Goal: Task Accomplishment & Management: Complete application form

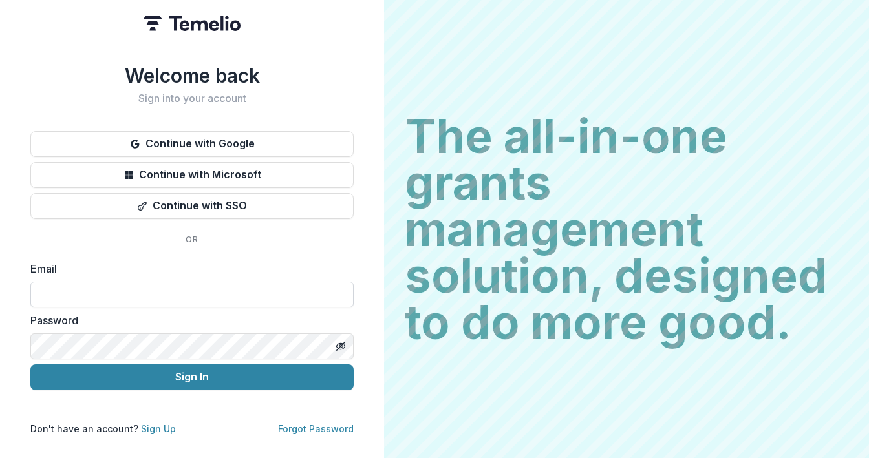
click at [158, 286] on input at bounding box center [191, 295] width 323 height 26
type input "**********"
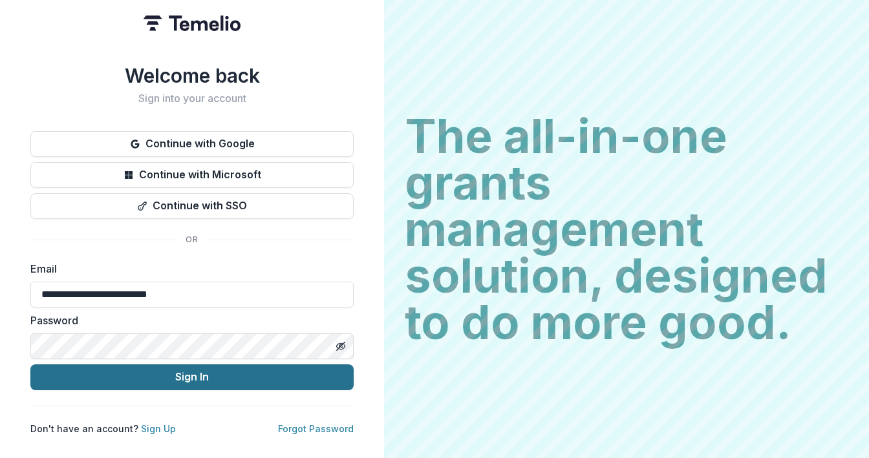
click at [175, 377] on button "Sign In" at bounding box center [191, 378] width 323 height 26
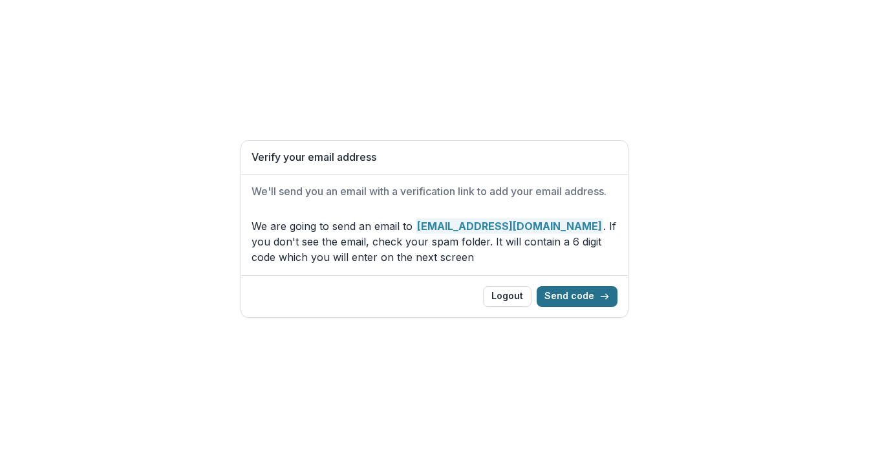
click at [569, 298] on button "Send code" at bounding box center [577, 296] width 81 height 21
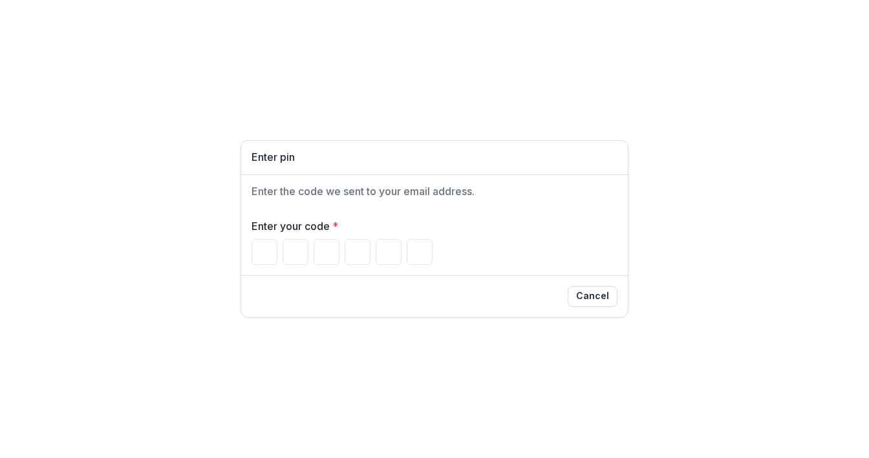
type input "*"
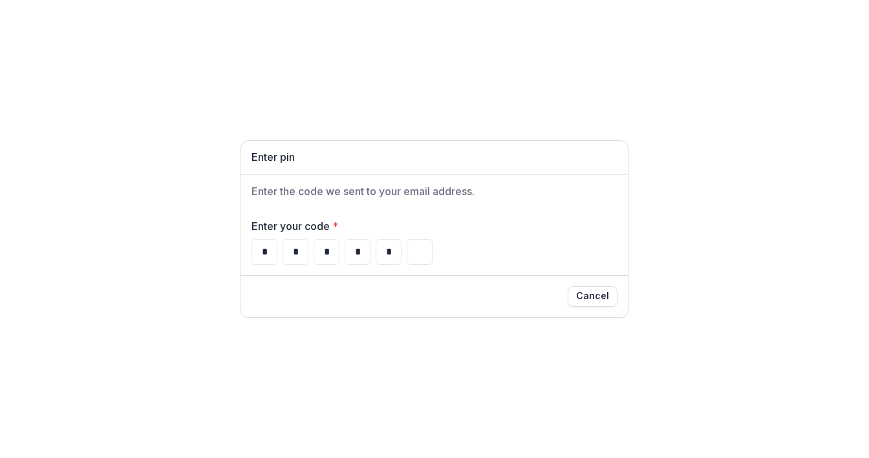
type input "*"
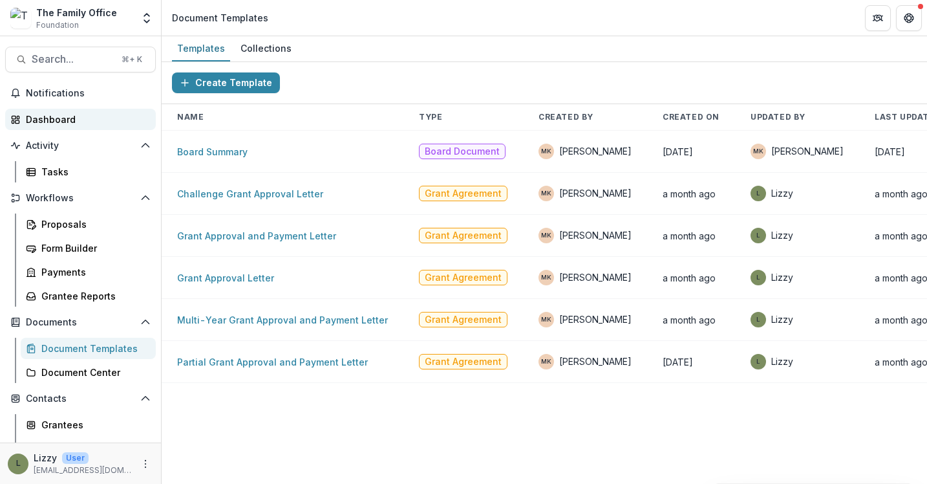
click at [56, 121] on div "Dashboard" at bounding box center [86, 119] width 120 height 14
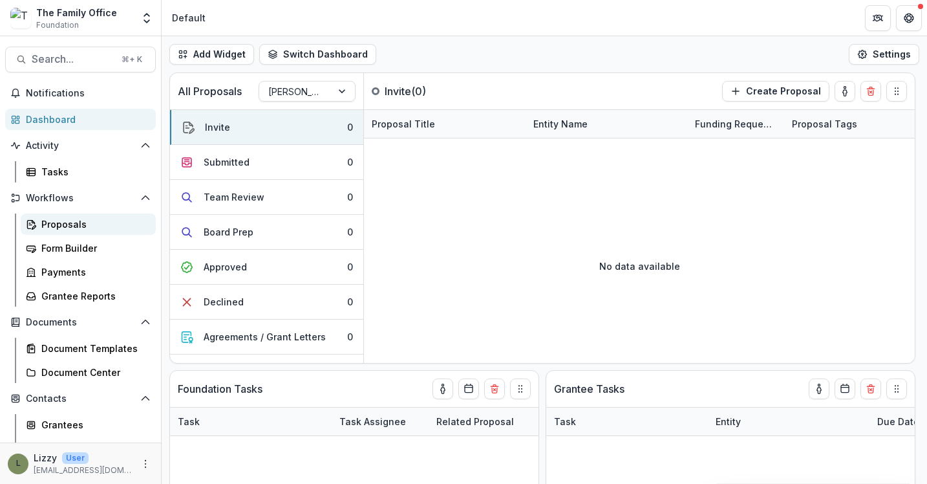
click at [77, 227] on div "Proposals" at bounding box center [93, 224] width 104 height 14
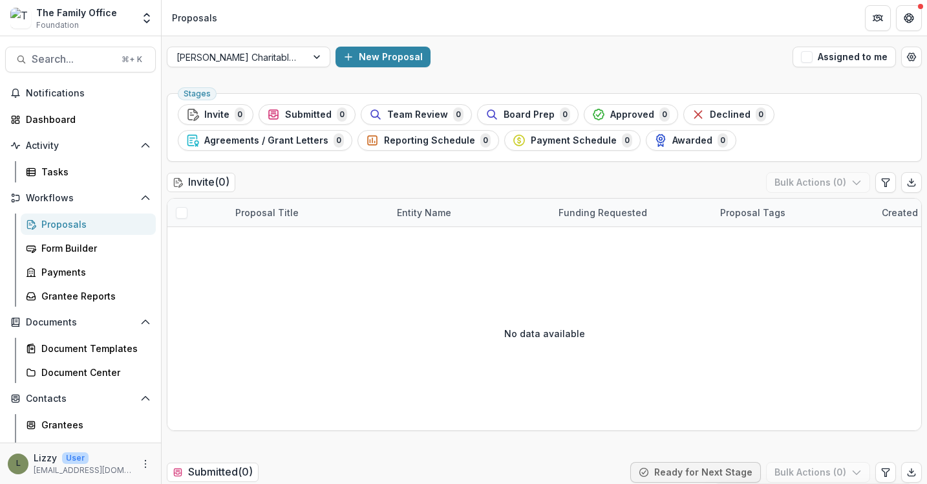
click at [602, 59] on div "New Proposal" at bounding box center [562, 57] width 452 height 21
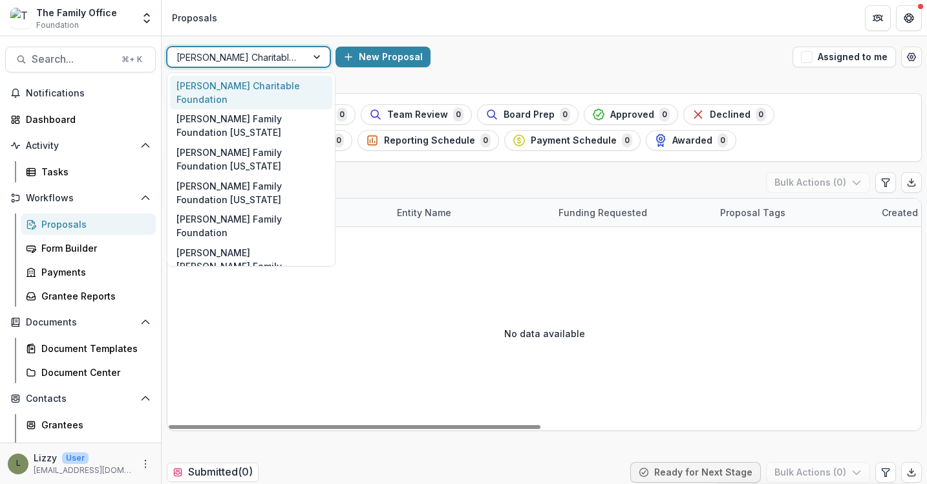
click at [297, 54] on div at bounding box center [236, 57] width 121 height 16
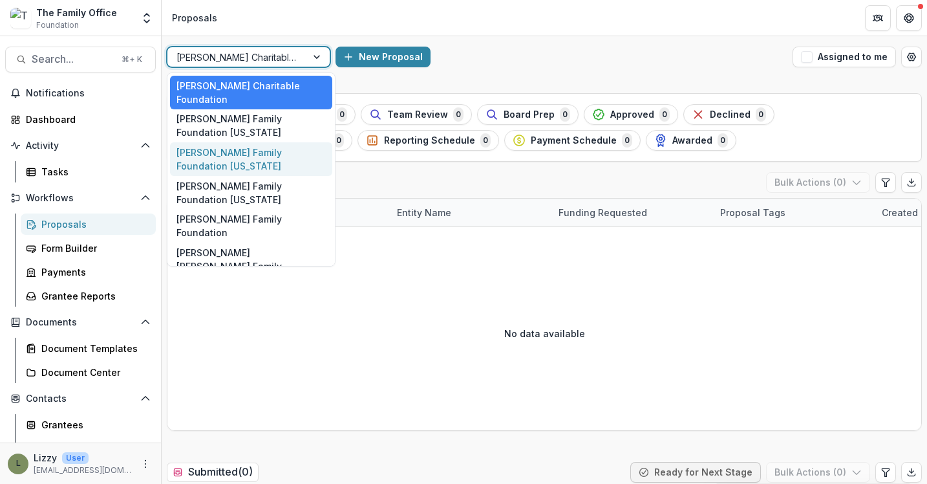
click at [283, 144] on div "[PERSON_NAME] Family Foundation [US_STATE]" at bounding box center [251, 159] width 162 height 34
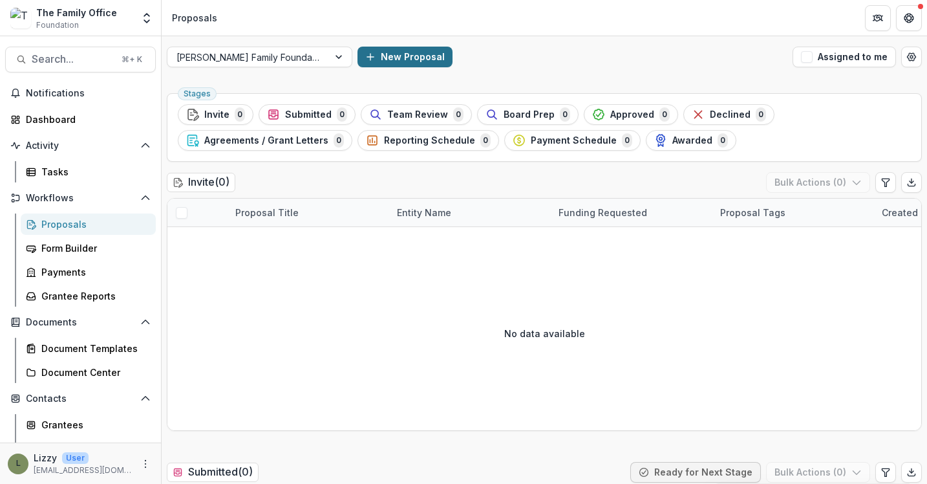
click at [362, 59] on button "New Proposal" at bounding box center [404, 57] width 95 height 21
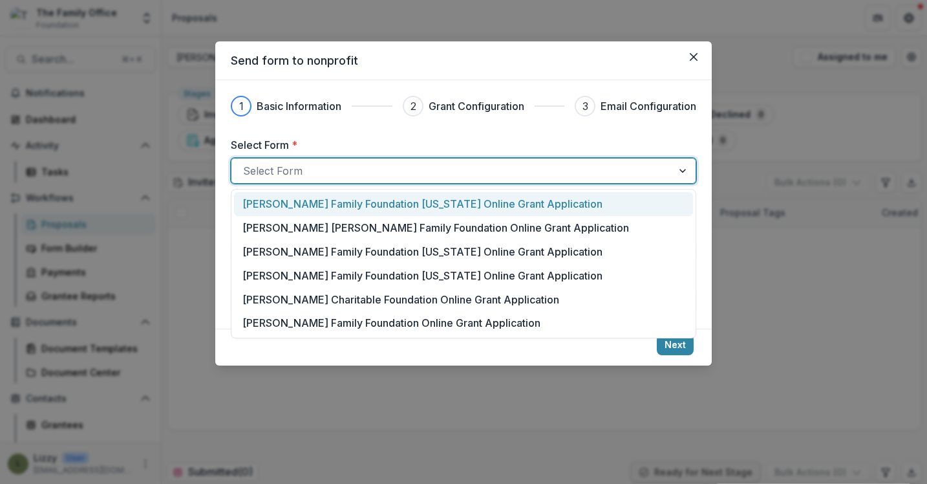
click at [365, 171] on div at bounding box center [452, 171] width 418 height 18
click at [365, 206] on p "[PERSON_NAME] Family Foundation [US_STATE] Online Grant Application" at bounding box center [422, 204] width 360 height 16
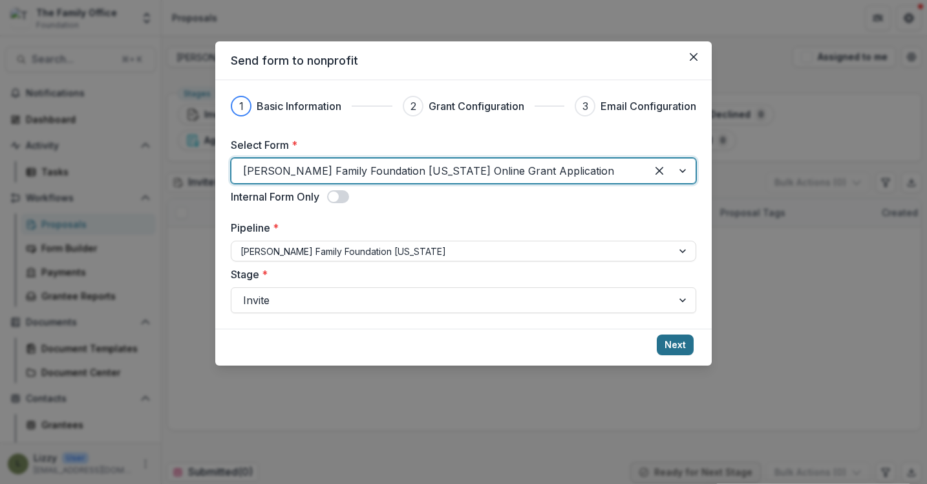
click at [681, 349] on button "Next" at bounding box center [675, 344] width 37 height 21
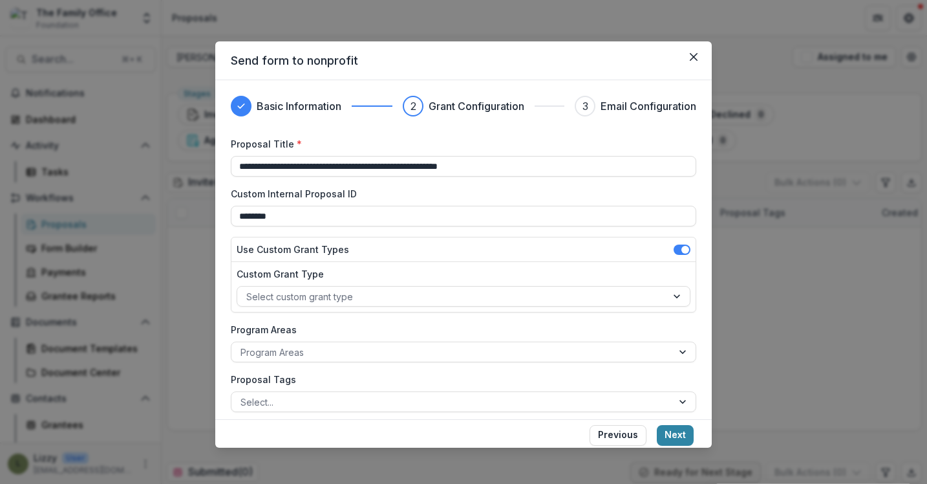
click at [576, 197] on label "Custom Internal Proposal ID" at bounding box center [460, 194] width 458 height 14
click at [576, 206] on input "********" at bounding box center [463, 216] width 465 height 21
click at [574, 191] on label "Custom Internal Proposal ID" at bounding box center [460, 194] width 458 height 14
click at [574, 206] on input "********" at bounding box center [463, 216] width 465 height 21
click at [574, 187] on label "Custom Internal Proposal ID" at bounding box center [460, 194] width 458 height 14
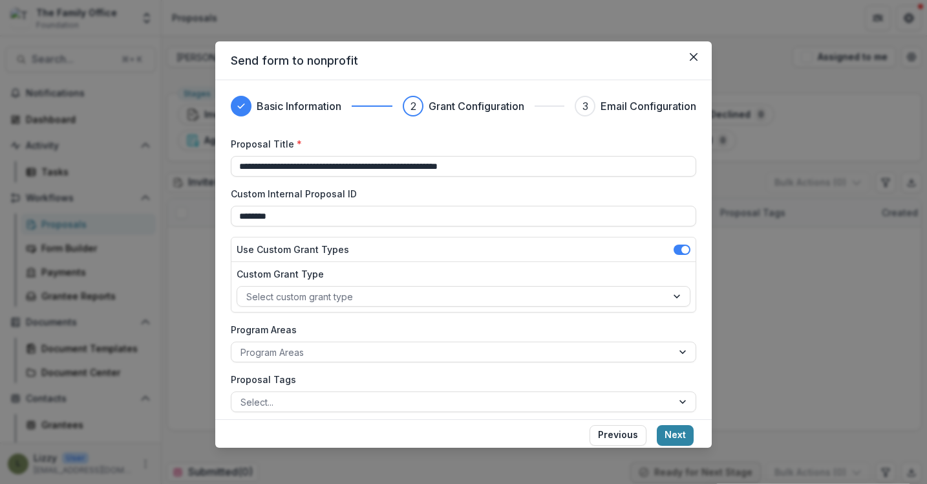
click at [574, 206] on input "********" at bounding box center [463, 216] width 465 height 21
click at [462, 169] on input "**********" at bounding box center [463, 166] width 465 height 21
click at [522, 169] on input "**********" at bounding box center [463, 166] width 465 height 21
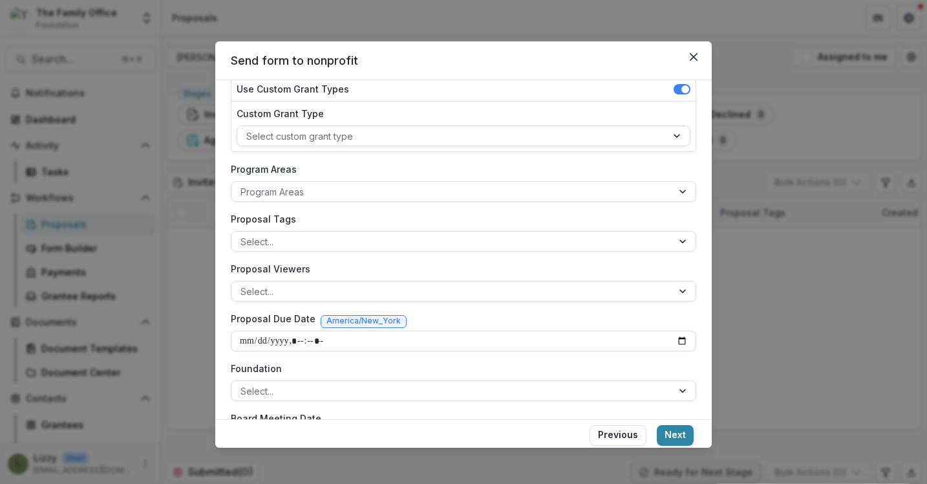
scroll to position [208, 0]
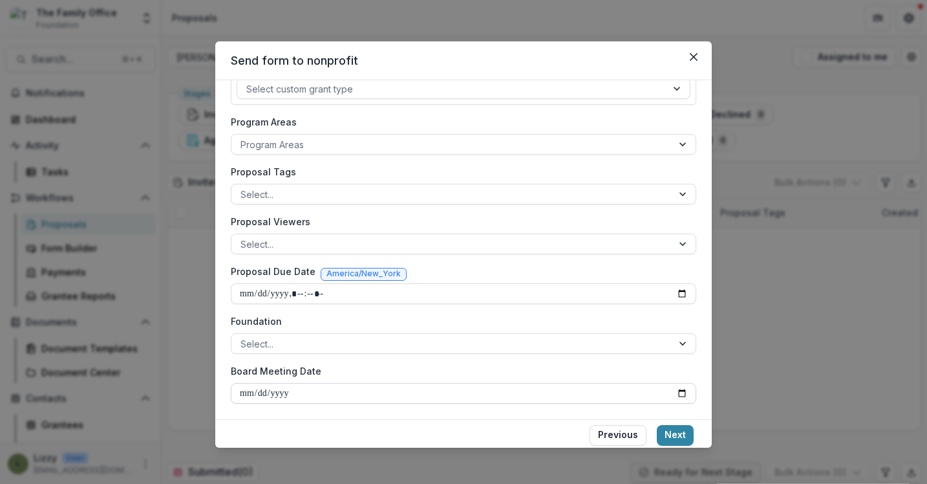
click at [644, 390] on input "Board Meeting Date" at bounding box center [463, 393] width 465 height 21
click at [681, 389] on input "Board Meeting Date" at bounding box center [463, 393] width 465 height 21
type input "**********"
click at [652, 345] on div at bounding box center [451, 344] width 423 height 16
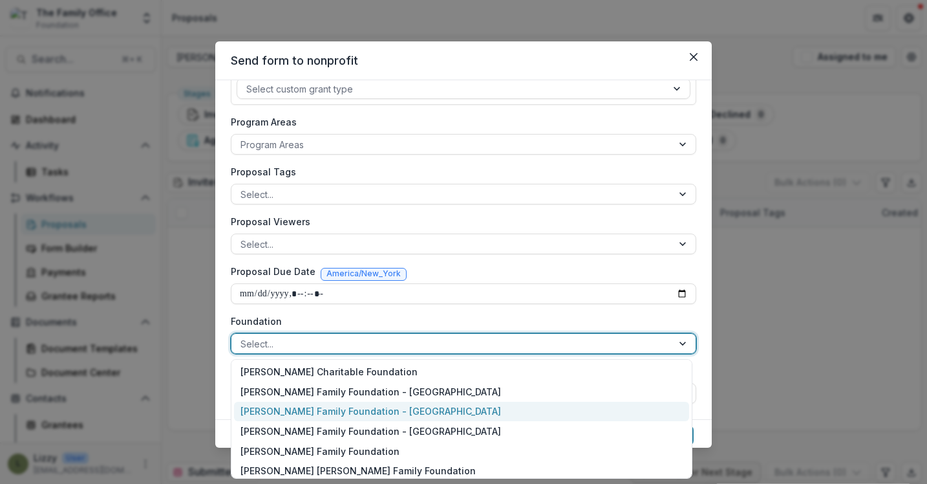
click at [537, 408] on div "[PERSON_NAME] Family Foundation - [GEOGRAPHIC_DATA]" at bounding box center [461, 411] width 455 height 20
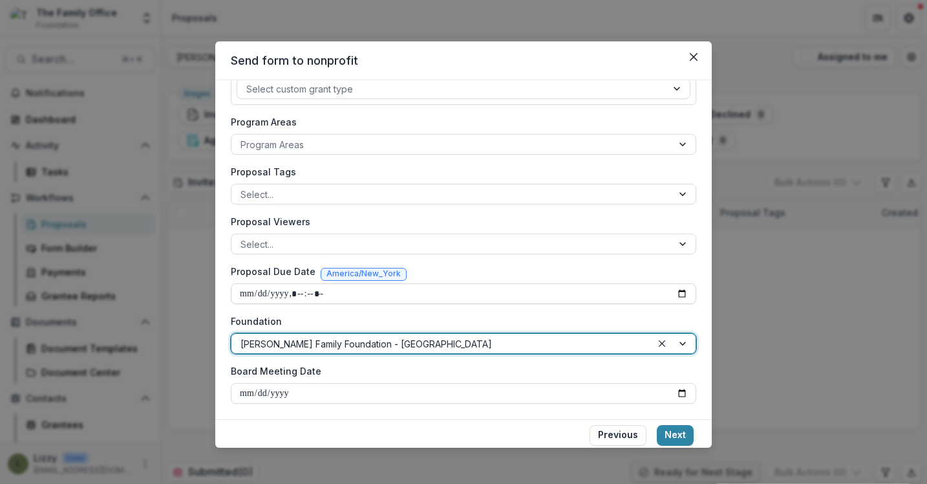
click at [634, 295] on input "Proposal Due Date" at bounding box center [463, 293] width 465 height 21
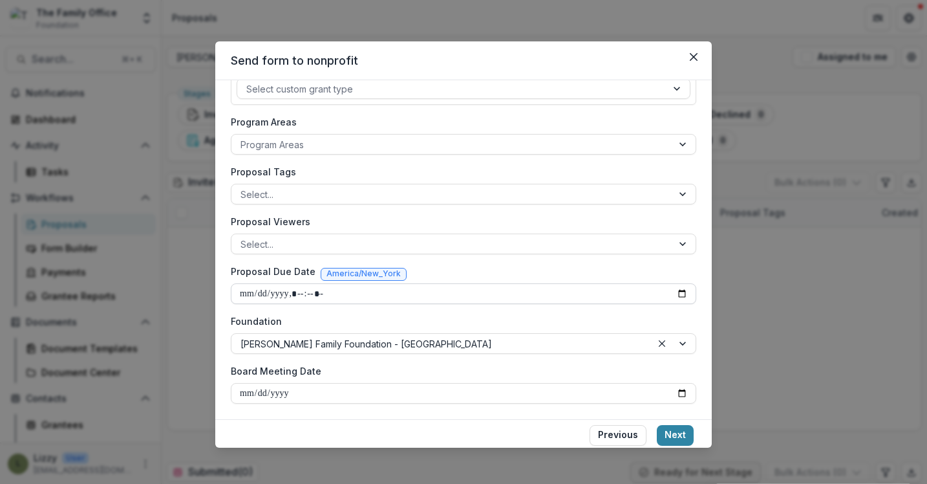
click at [248, 292] on input "Proposal Due Date" at bounding box center [463, 293] width 465 height 21
click at [681, 296] on input "Proposal Due Date" at bounding box center [463, 293] width 465 height 21
type input "**********"
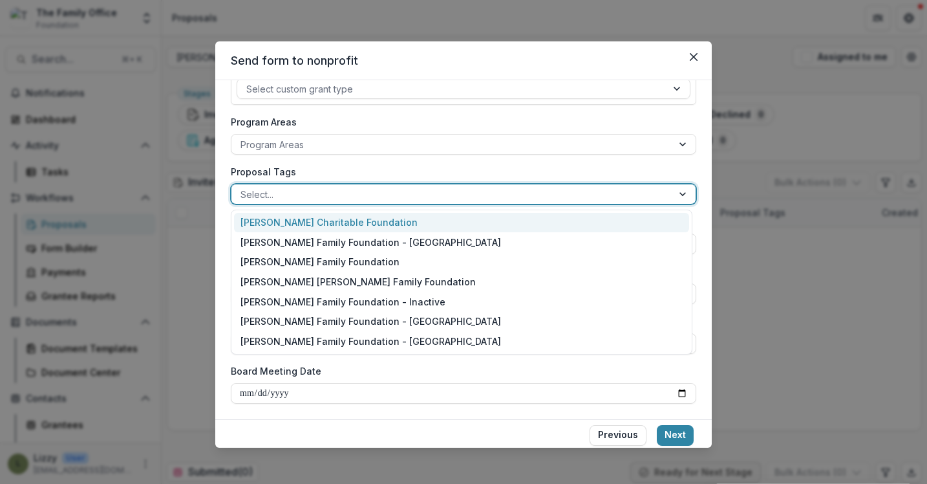
click at [570, 187] on div at bounding box center [451, 194] width 423 height 16
click at [573, 169] on label "Proposal Tags" at bounding box center [460, 172] width 458 height 14
click at [243, 187] on input "Proposal Tags" at bounding box center [241, 194] width 3 height 14
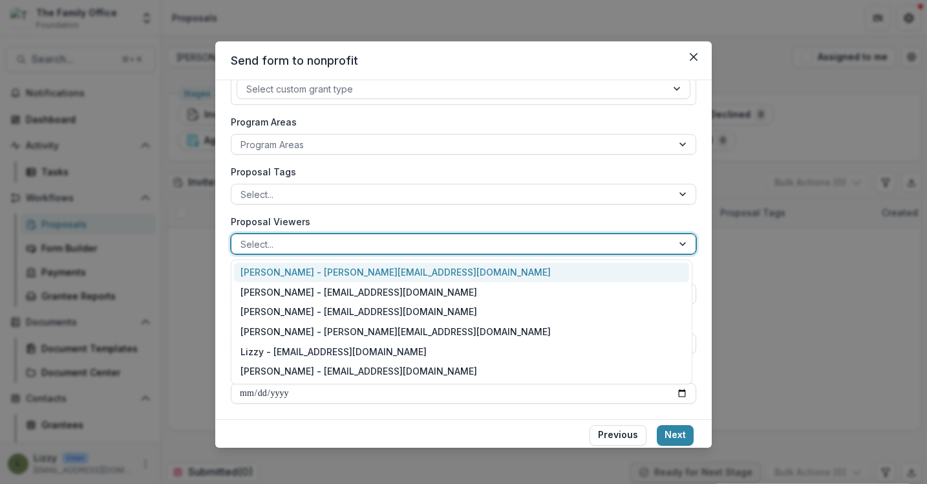
click at [676, 244] on div at bounding box center [683, 243] width 23 height 19
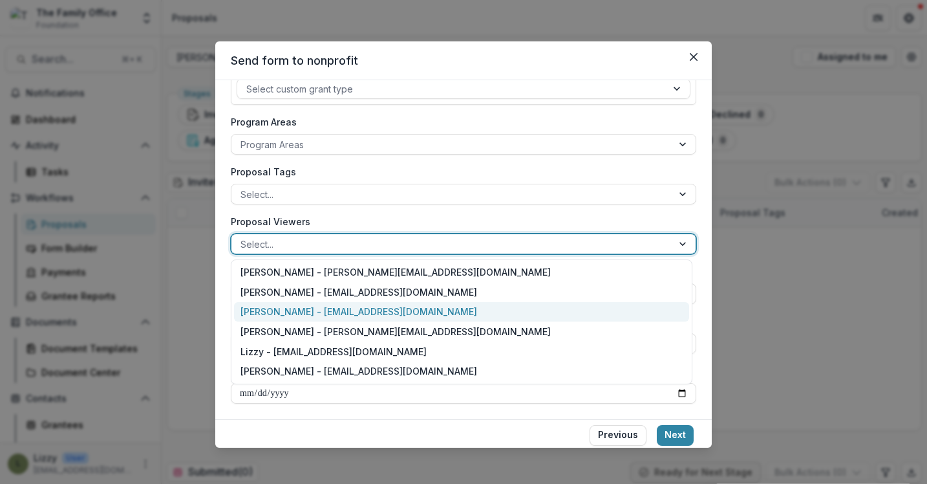
click at [613, 304] on div "Pam - pcarris@thefamilyoffice.org" at bounding box center [461, 312] width 455 height 20
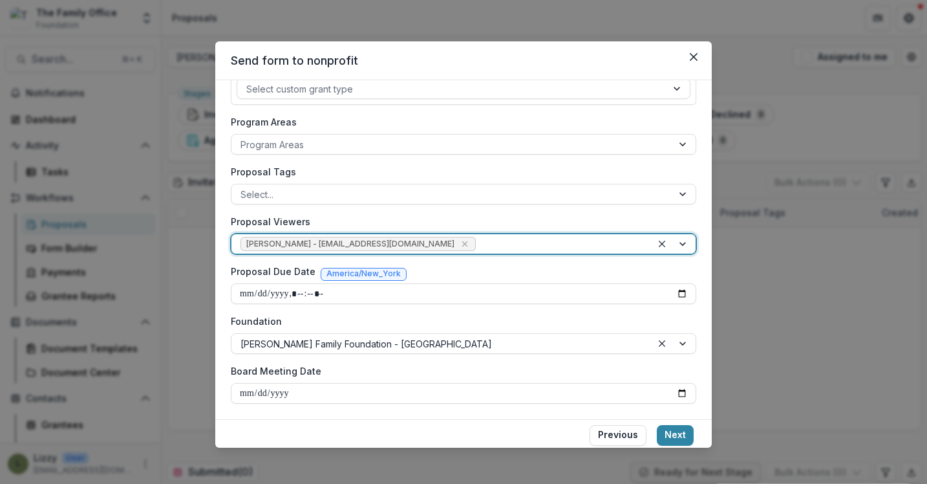
click at [677, 242] on div at bounding box center [674, 243] width 44 height 19
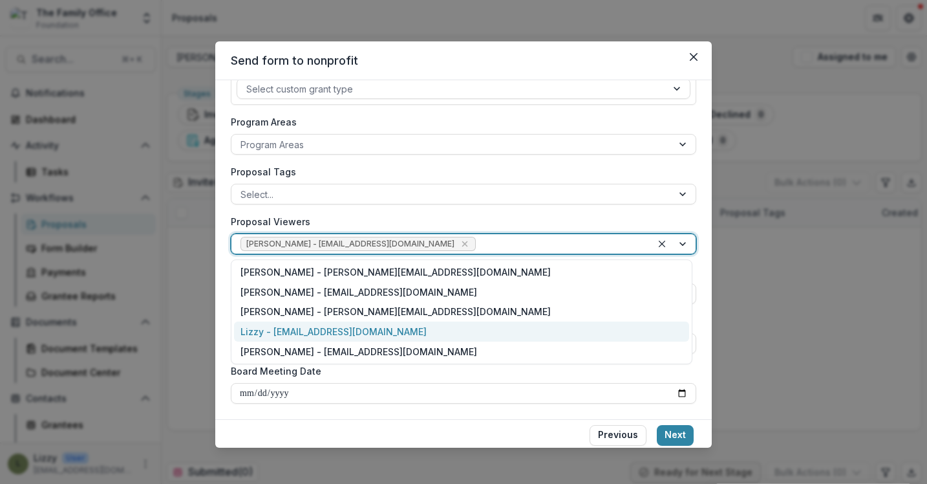
click at [476, 332] on div "Lizzy - lmartin@thefamilyoffice.org" at bounding box center [461, 331] width 455 height 20
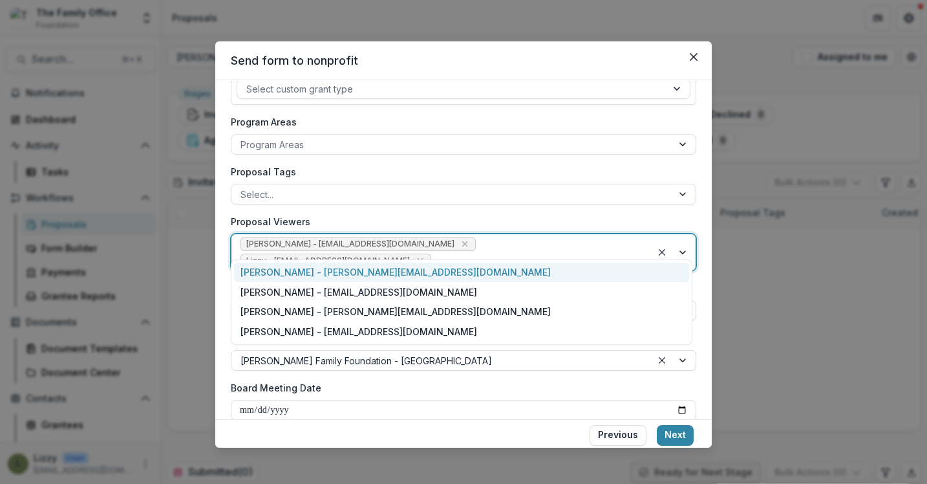
click at [676, 241] on div at bounding box center [674, 252] width 44 height 36
click at [482, 277] on div "Morgan - mcooley@thefamilyoffice.org" at bounding box center [461, 272] width 455 height 20
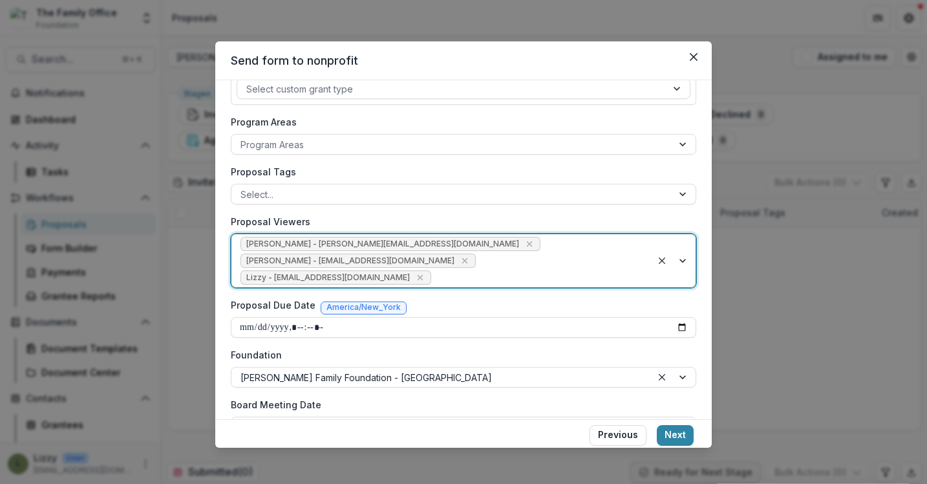
click at [677, 245] on div at bounding box center [674, 260] width 44 height 53
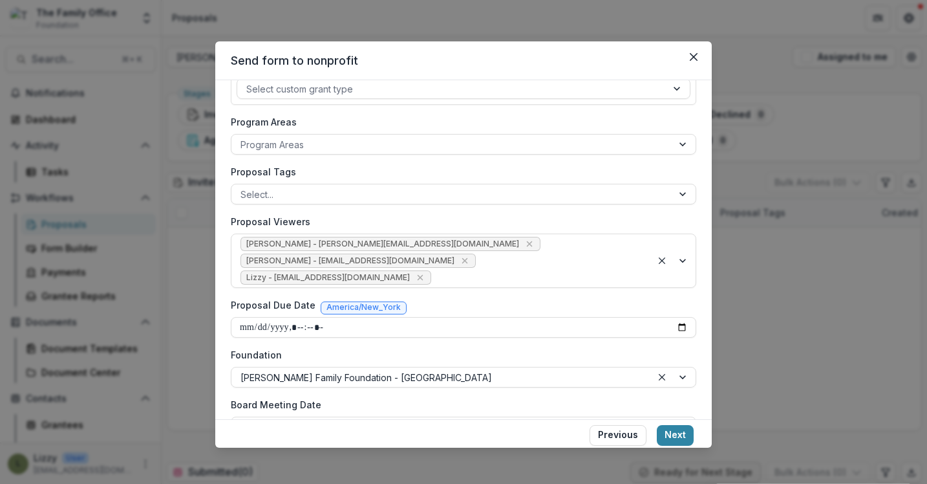
click at [698, 213] on div "**********" at bounding box center [463, 249] width 496 height 339
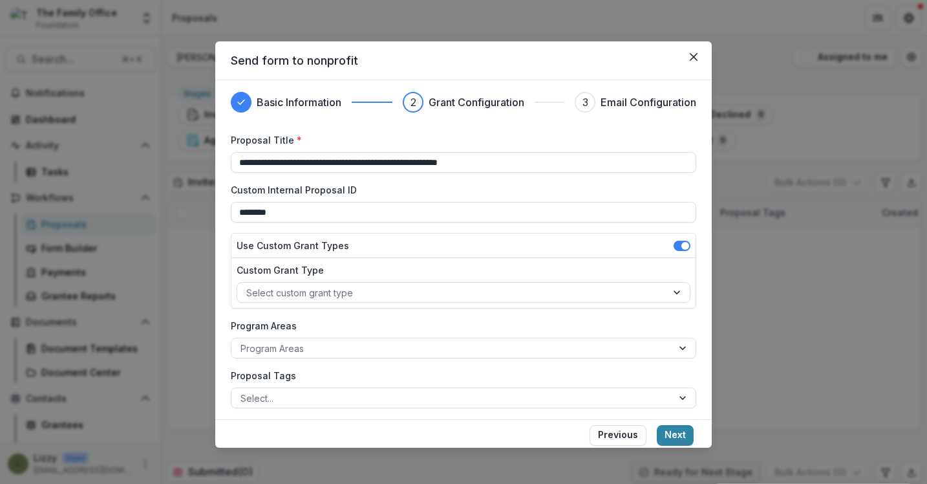
scroll to position [224, 0]
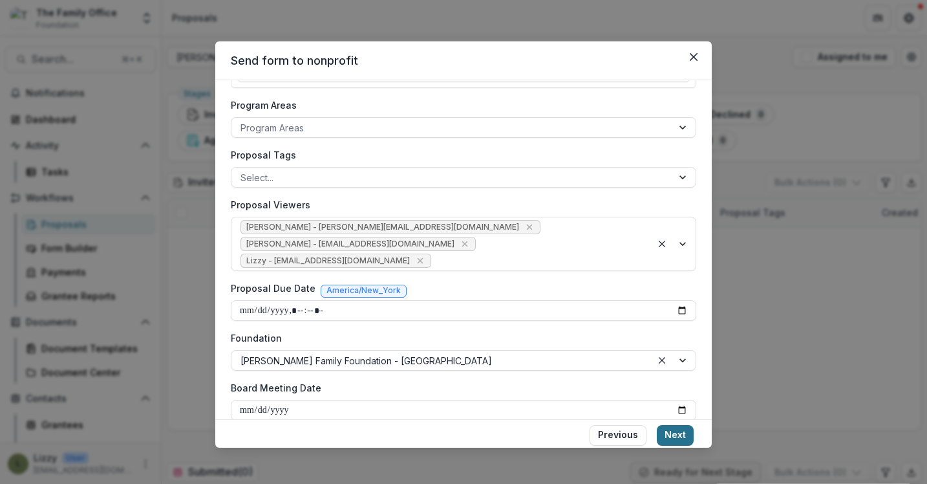
click at [676, 432] on button "Next" at bounding box center [675, 435] width 37 height 21
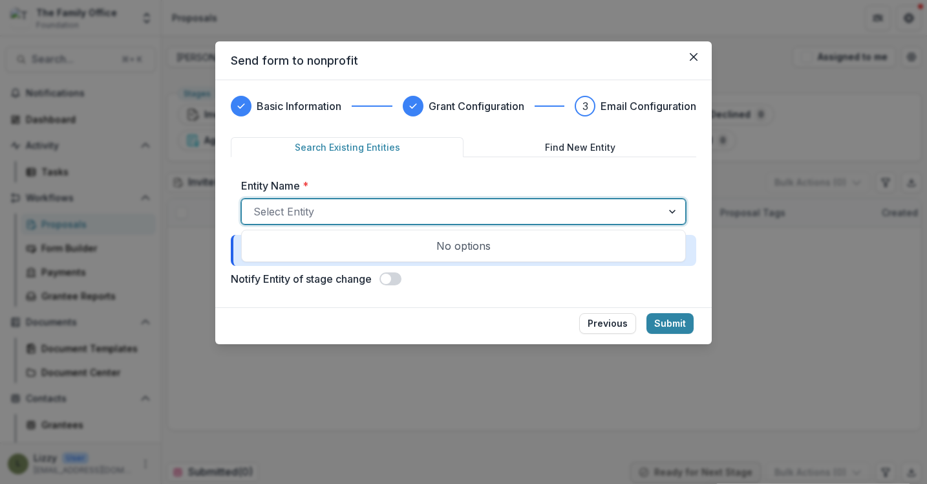
click at [670, 208] on div at bounding box center [673, 211] width 23 height 25
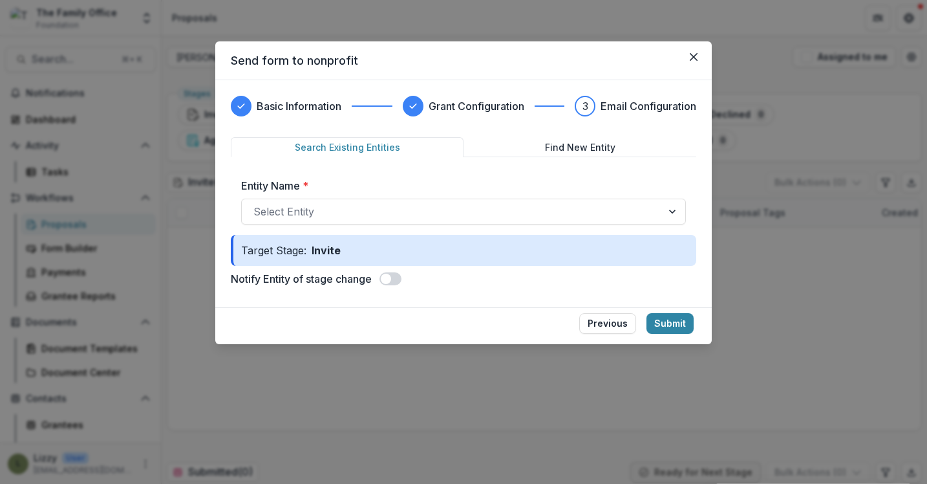
click at [566, 285] on div "Notify Entity of stage change" at bounding box center [463, 279] width 465 height 16
click at [566, 145] on button "Find New Entity" at bounding box center [579, 147] width 233 height 20
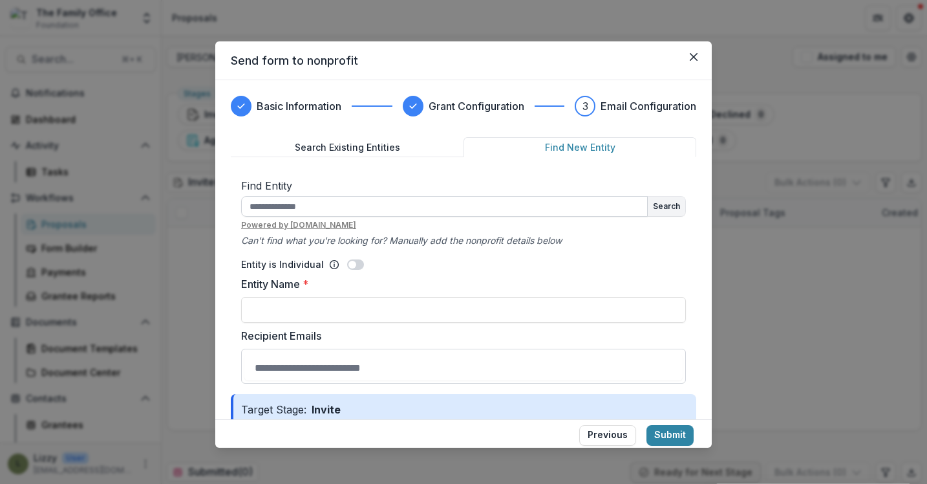
click at [513, 200] on input "text" at bounding box center [444, 206] width 407 height 21
type input "**********"
click at [666, 206] on button "Search" at bounding box center [666, 206] width 37 height 19
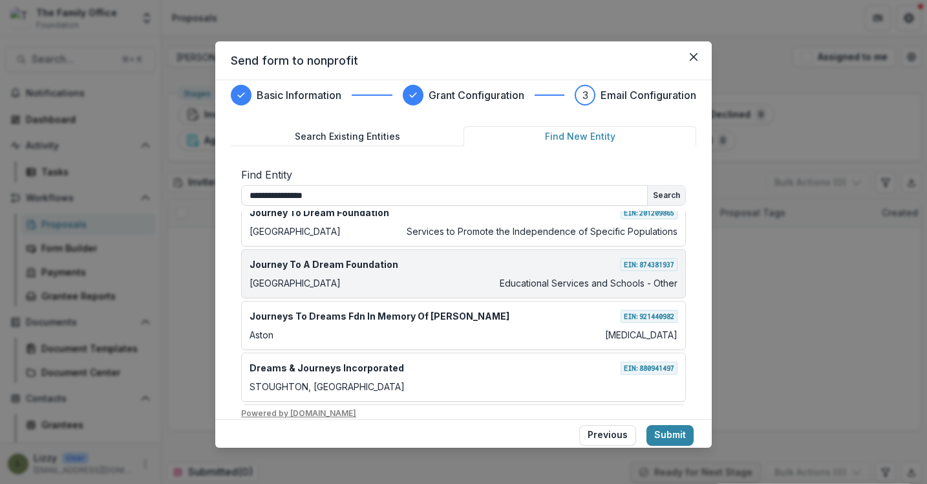
scroll to position [0, 0]
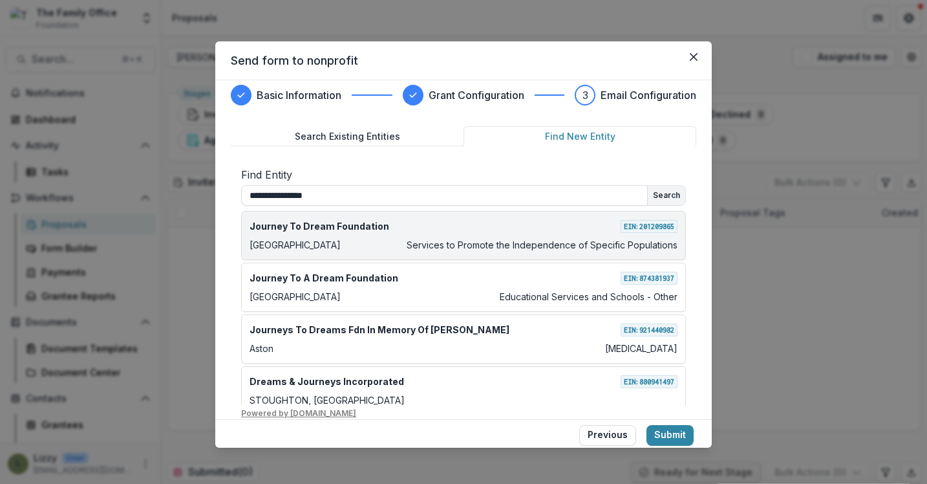
click at [344, 239] on div "Lewisville Services to Promote the Independence of Specific Populations" at bounding box center [464, 245] width 428 height 14
type input "**********"
click at [559, 228] on div "Journey To Dream Foundation EIN: 201209865" at bounding box center [464, 226] width 428 height 14
click at [650, 232] on div "Journey To Dream Foundation EIN: 201209865" at bounding box center [464, 226] width 428 height 14
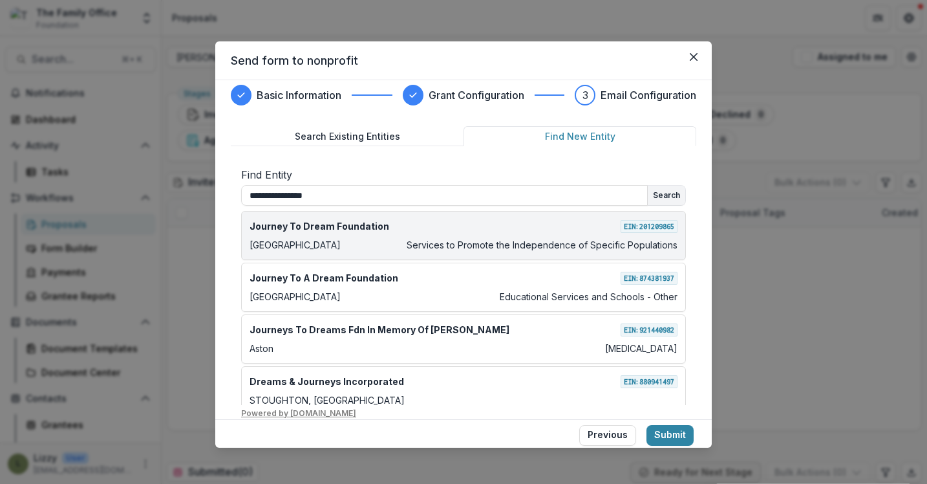
click at [633, 225] on span "EIN: 201209865" at bounding box center [649, 226] width 57 height 13
click at [483, 230] on div "Journey To Dream Foundation EIN: 201209865" at bounding box center [464, 226] width 428 height 14
click at [280, 224] on p "Journey To Dream Foundation" at bounding box center [320, 226] width 140 height 14
click at [621, 228] on span "EIN: 201209865" at bounding box center [649, 226] width 57 height 13
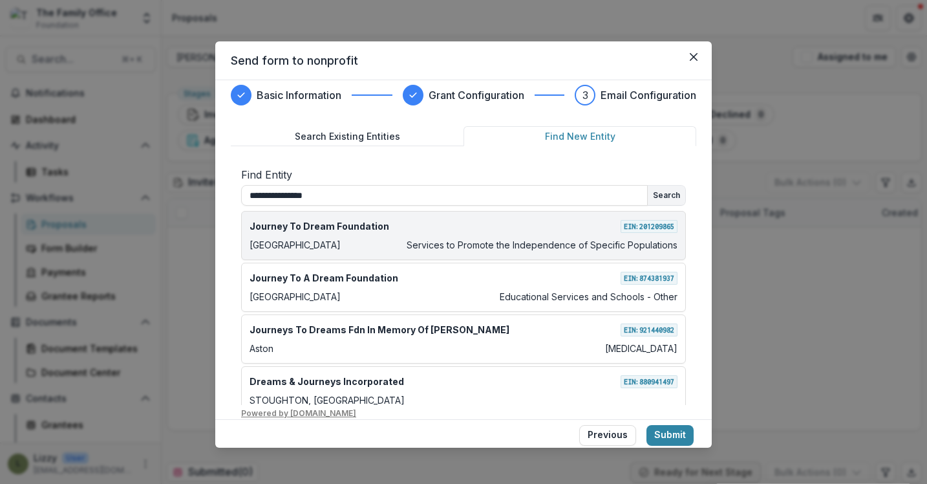
click at [563, 228] on div "Journey To Dream Foundation EIN: 201209865" at bounding box center [464, 226] width 428 height 14
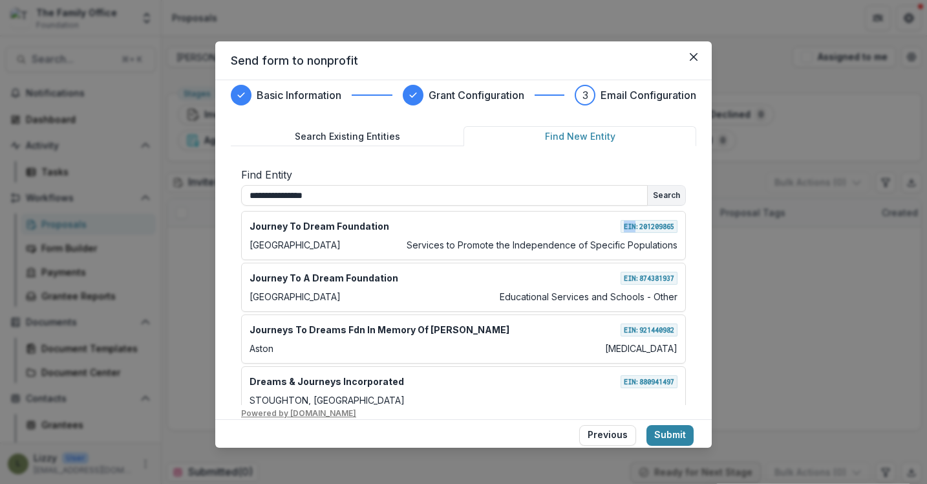
scroll to position [246, 0]
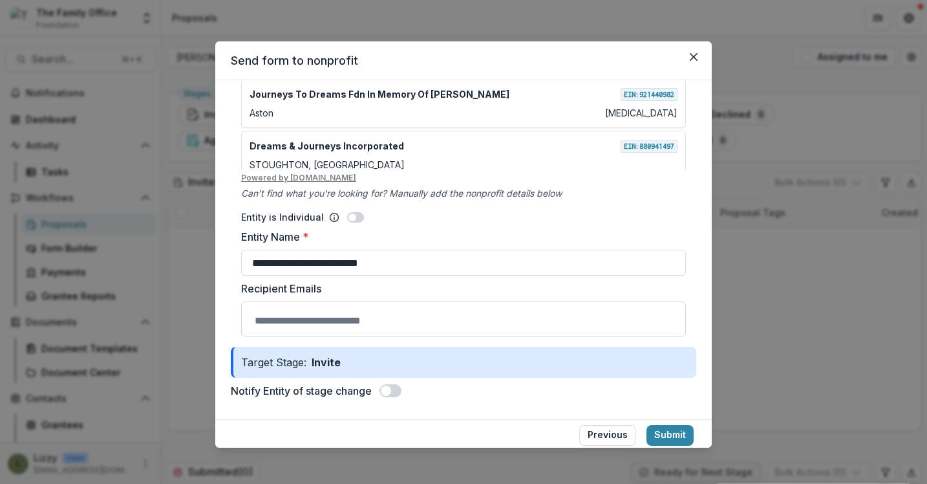
click at [381, 320] on input "Recipient Emails" at bounding box center [463, 320] width 438 height 26
type input "**********"
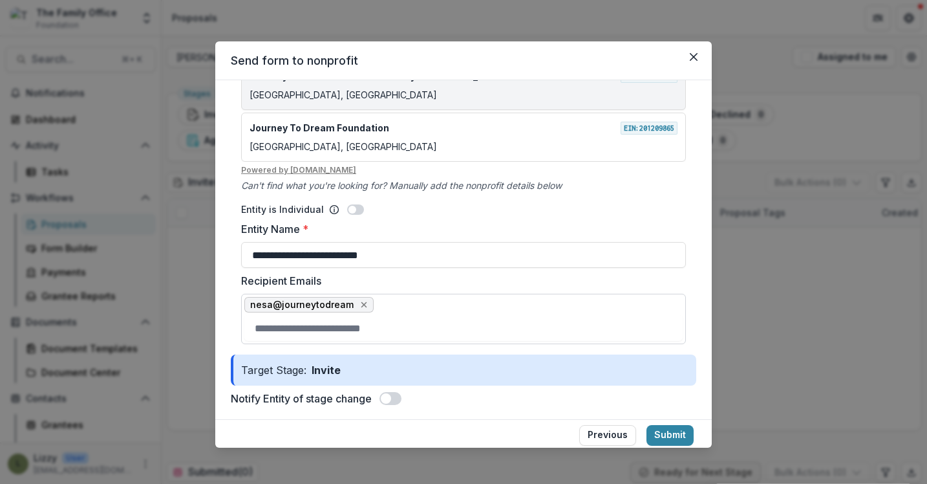
scroll to position [262, 0]
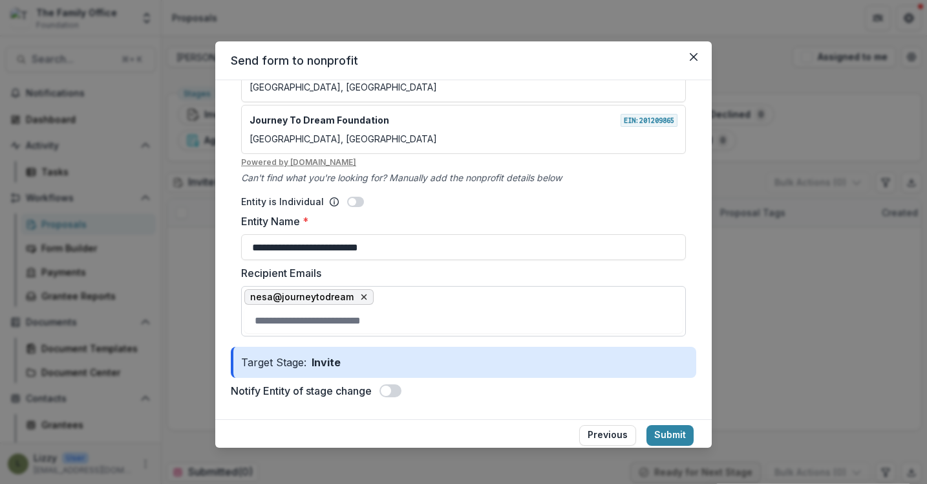
click at [361, 297] on icon "close" at bounding box center [364, 297] width 6 height 6
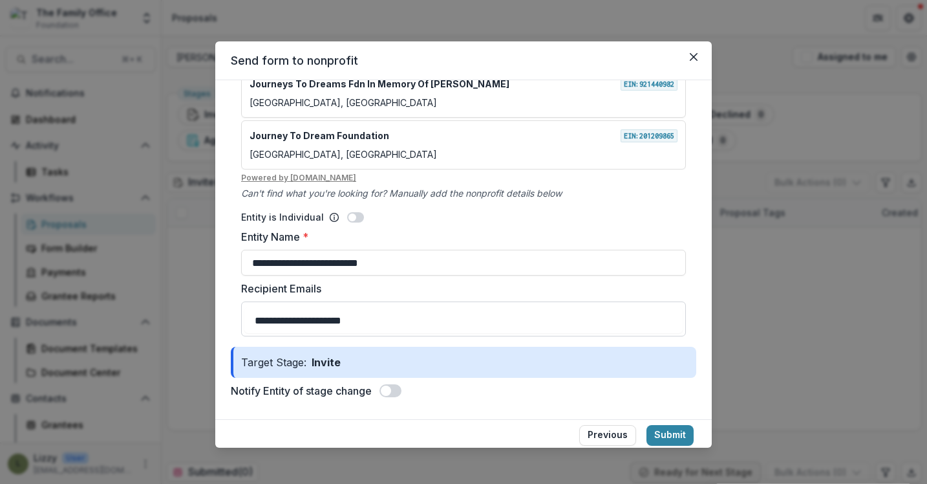
type input "**********"
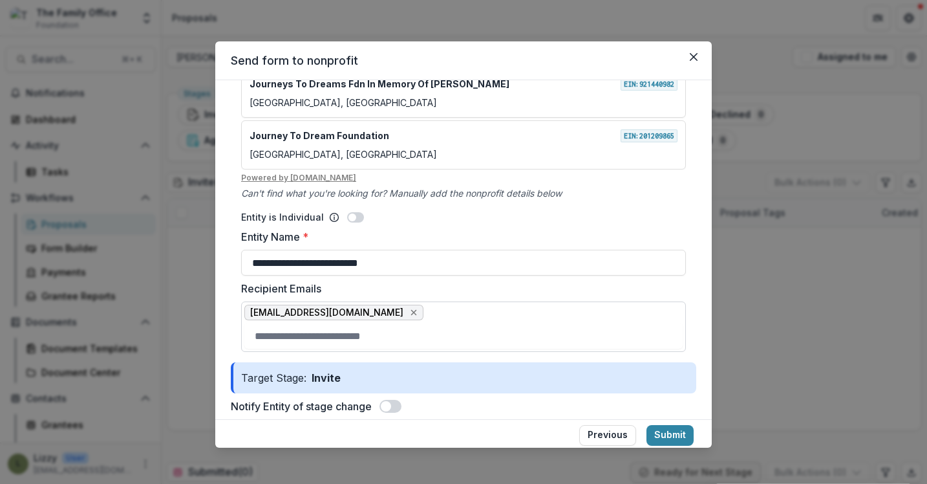
click at [387, 402] on span at bounding box center [386, 406] width 10 height 10
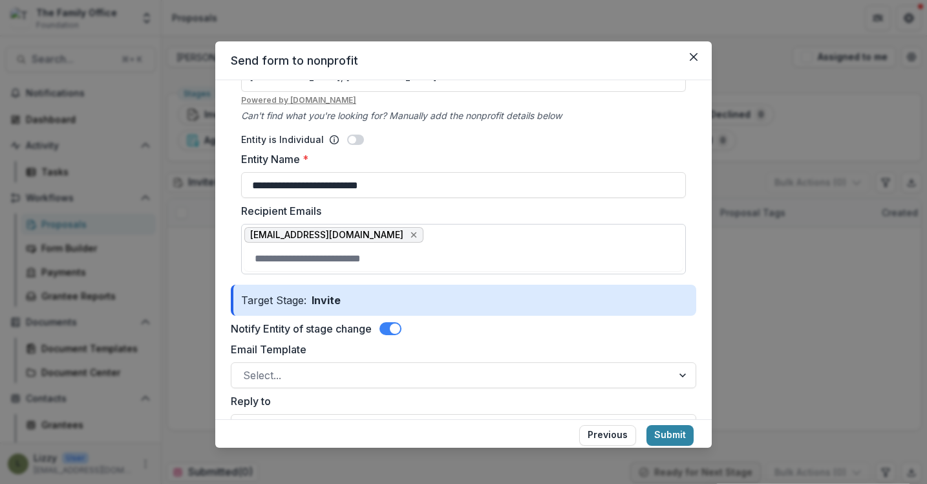
scroll to position [325, 0]
click at [295, 261] on input "Recipient Emails" at bounding box center [463, 257] width 438 height 26
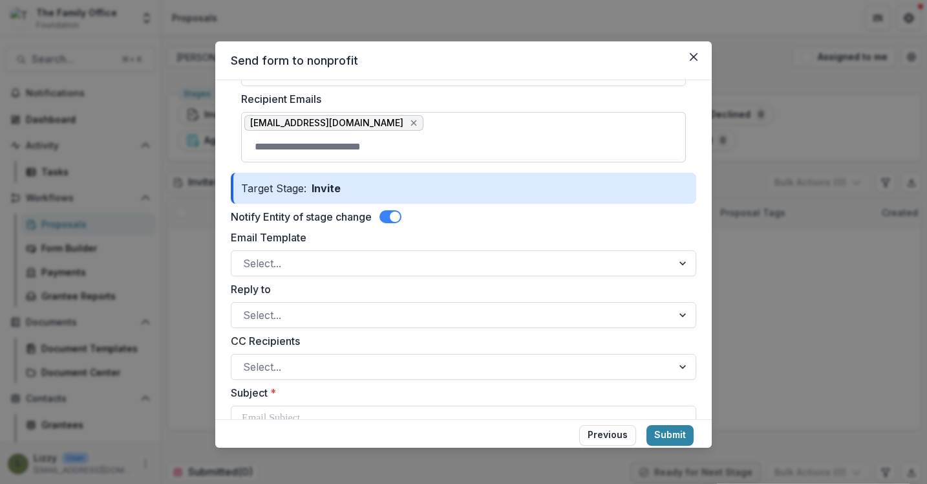
scroll to position [437, 0]
click at [282, 266] on div at bounding box center [452, 262] width 418 height 18
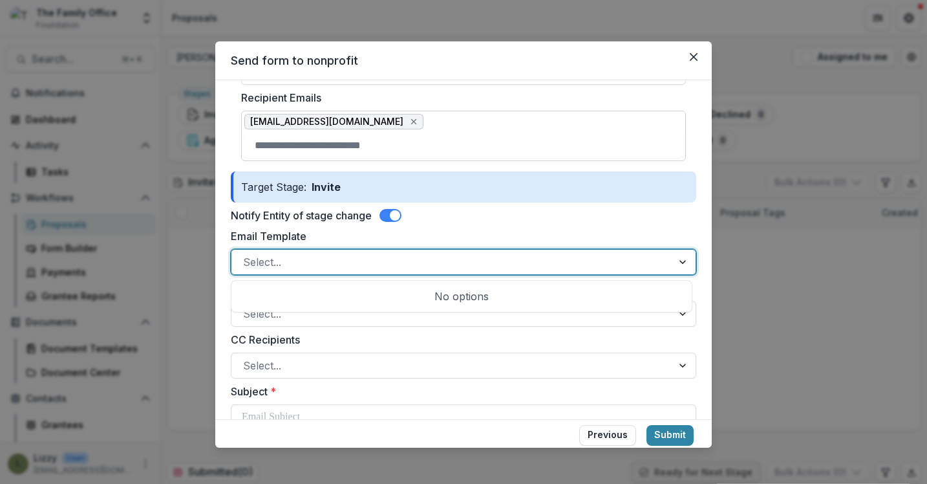
click at [289, 264] on div at bounding box center [452, 262] width 418 height 18
click at [423, 298] on div "No options" at bounding box center [461, 296] width 455 height 26
click at [471, 229] on label "Email Template" at bounding box center [460, 236] width 458 height 16
click at [246, 254] on input "Email Template" at bounding box center [244, 262] width 3 height 16
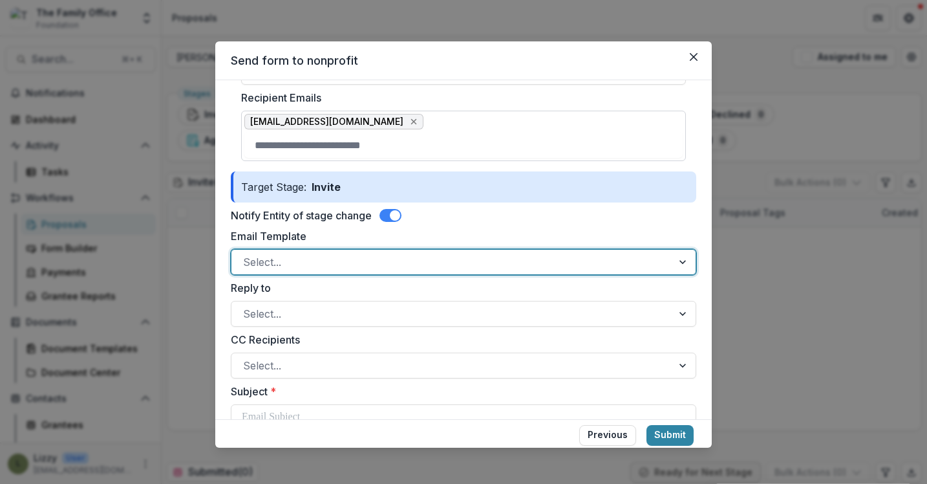
scroll to position [538, 0]
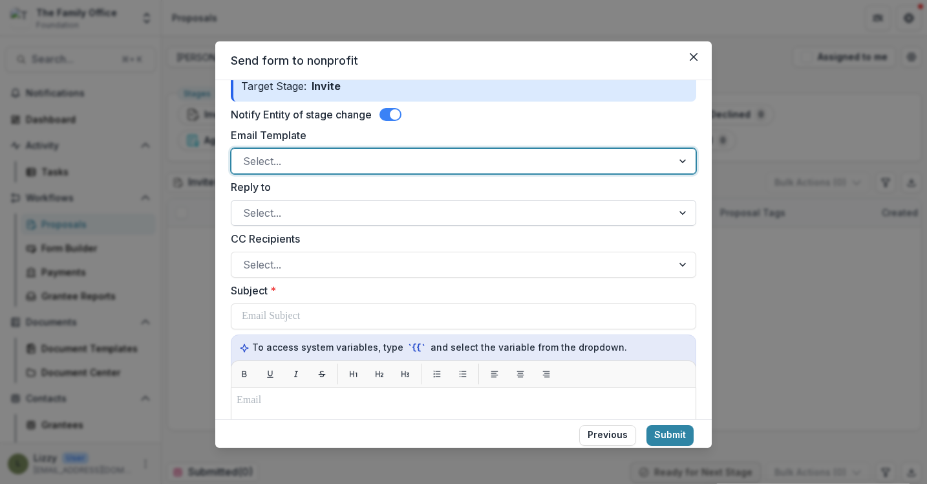
click at [463, 211] on div at bounding box center [452, 213] width 418 height 18
click at [456, 170] on div "Select..." at bounding box center [451, 161] width 441 height 21
click at [456, 169] on div at bounding box center [452, 161] width 418 height 18
click at [456, 191] on div "No options" at bounding box center [461, 195] width 455 height 26
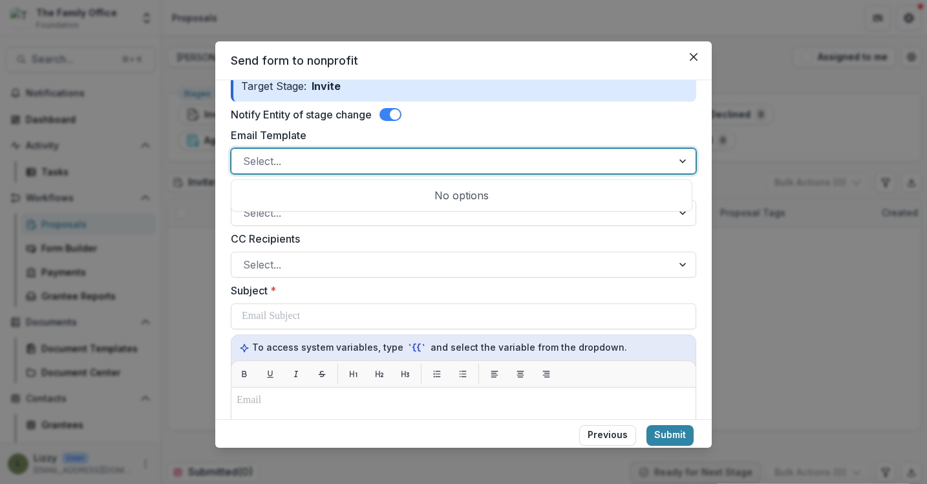
click at [456, 191] on div "No options" at bounding box center [461, 195] width 455 height 26
click at [495, 149] on div "Select..." at bounding box center [463, 161] width 465 height 26
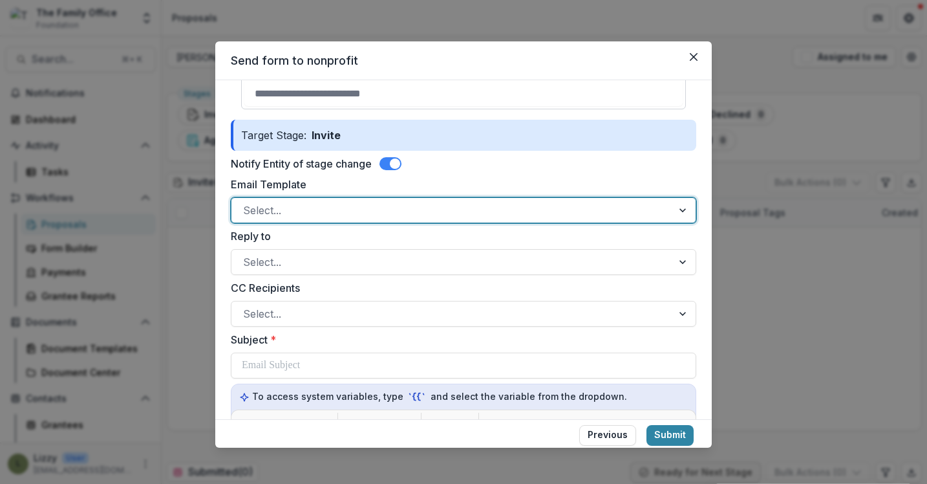
scroll to position [497, 0]
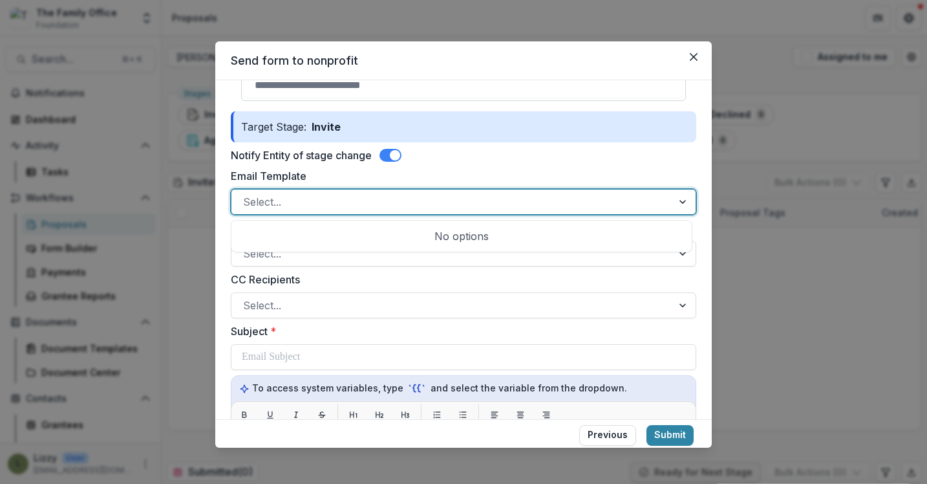
click at [486, 195] on div at bounding box center [452, 202] width 418 height 18
click at [505, 201] on div at bounding box center [452, 202] width 418 height 18
click at [504, 202] on div at bounding box center [452, 202] width 418 height 18
click at [512, 165] on form "**********" at bounding box center [463, 244] width 465 height 1208
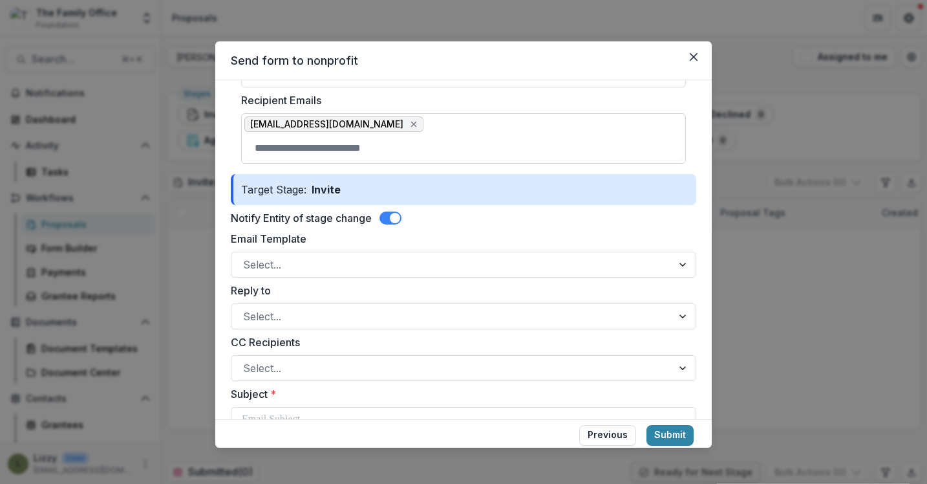
scroll to position [445, 0]
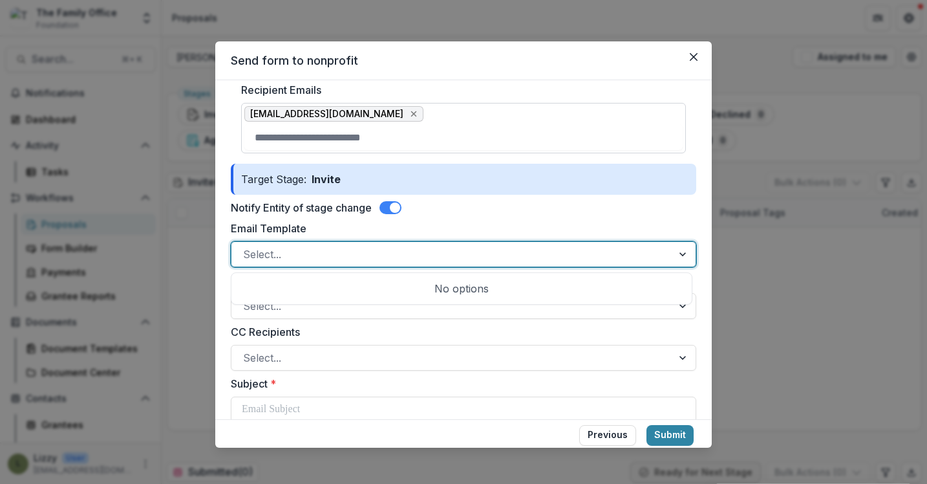
click at [405, 253] on div at bounding box center [452, 254] width 418 height 18
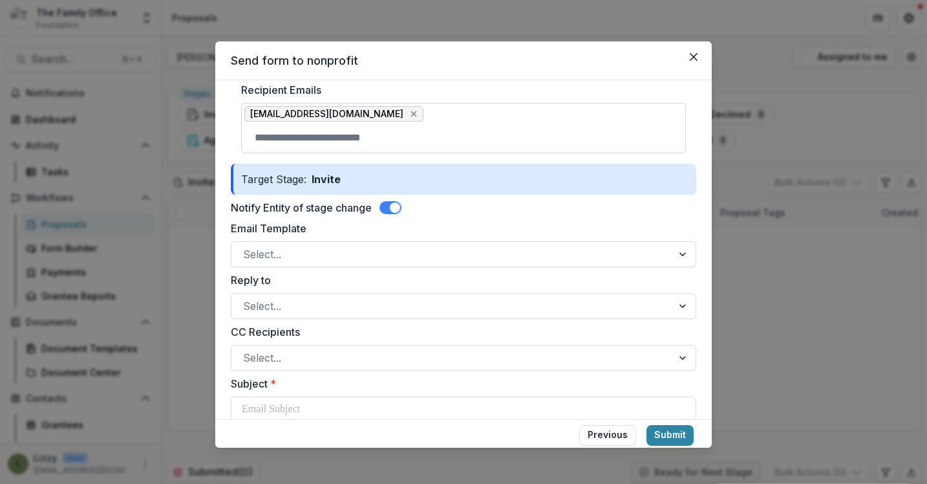
click at [491, 198] on form "**********" at bounding box center [463, 296] width 465 height 1208
click at [453, 303] on div at bounding box center [452, 306] width 418 height 18
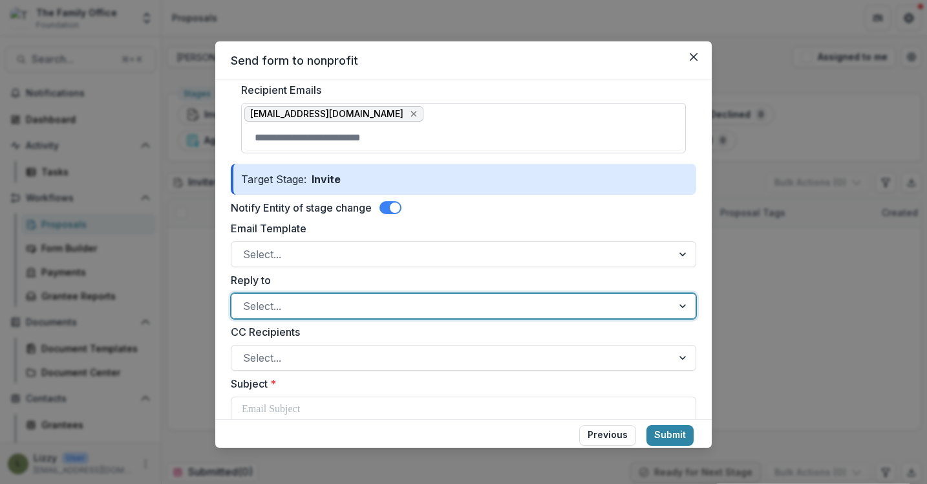
click at [453, 303] on div at bounding box center [452, 306] width 418 height 18
click at [505, 206] on div "Notify Entity of stage change" at bounding box center [463, 208] width 465 height 16
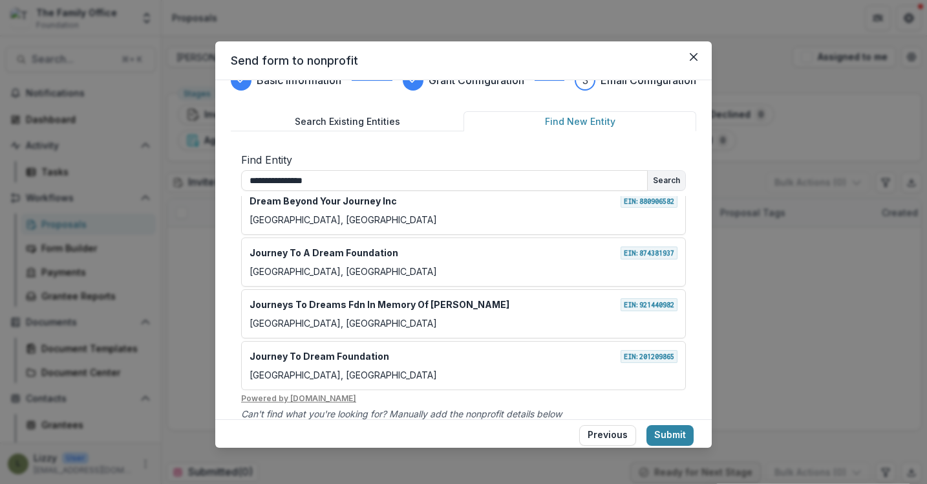
scroll to position [0, 0]
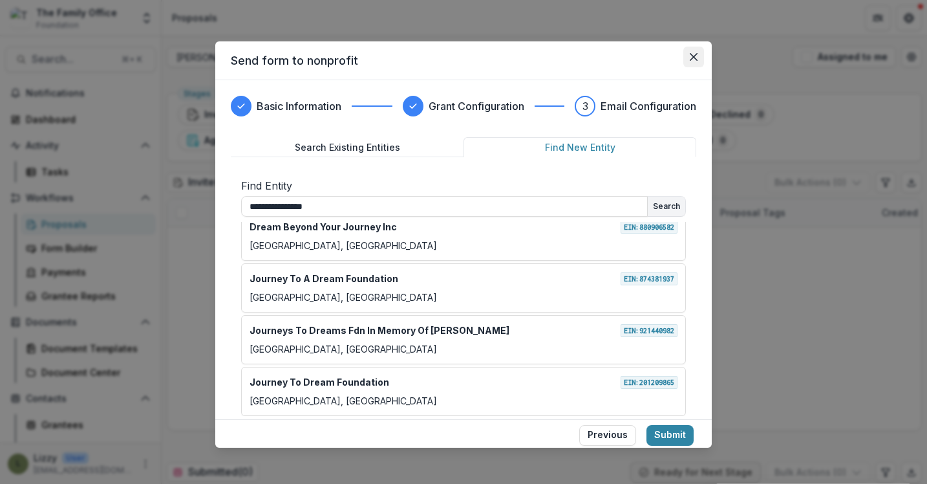
click at [692, 57] on icon "Close" at bounding box center [694, 57] width 8 height 8
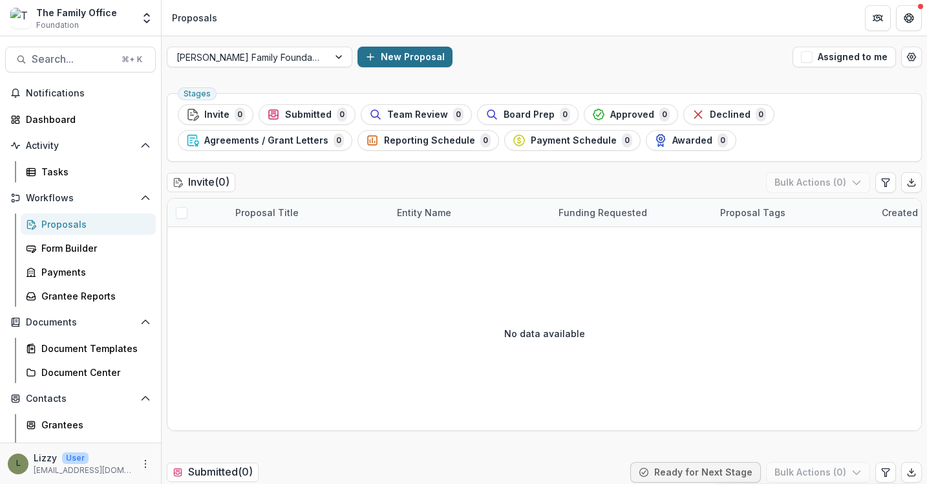
click at [357, 56] on button "New Proposal" at bounding box center [404, 57] width 95 height 21
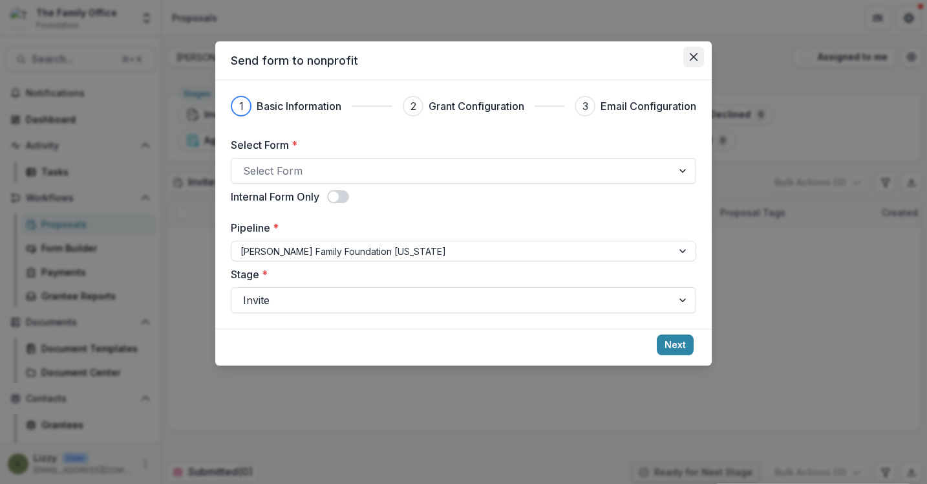
click at [690, 58] on icon "Close" at bounding box center [694, 57] width 8 height 8
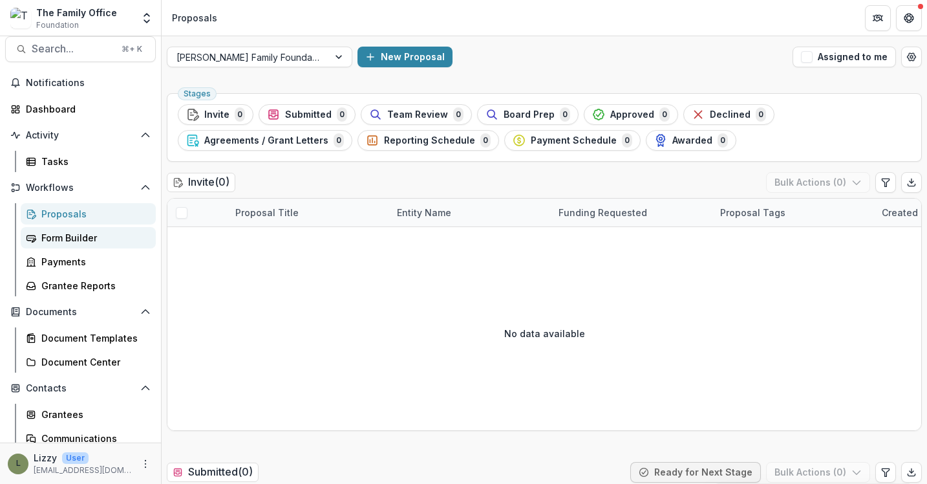
scroll to position [12, 0]
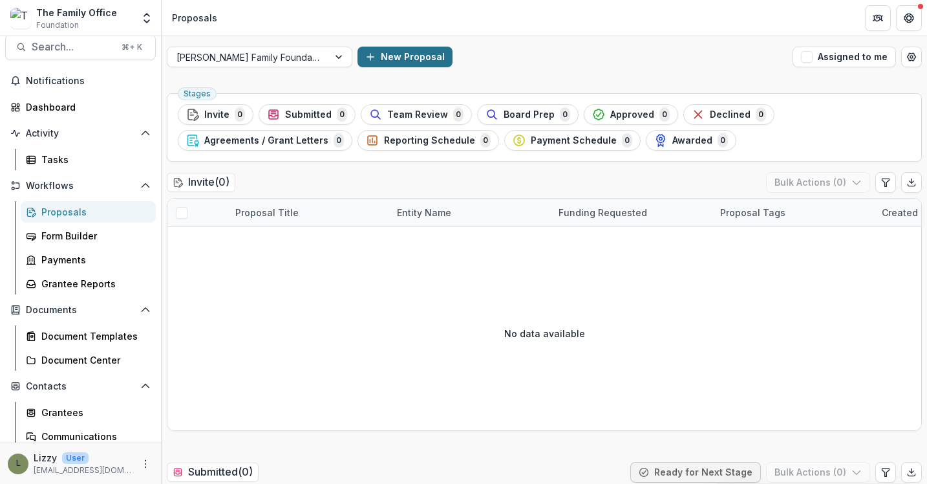
click at [370, 61] on button "New Proposal" at bounding box center [404, 57] width 95 height 21
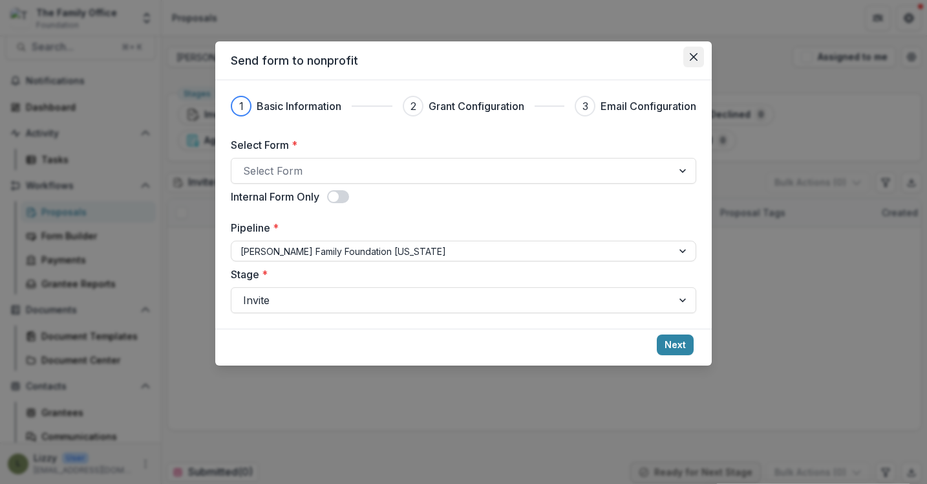
click at [693, 55] on icon "Close" at bounding box center [694, 57] width 8 height 8
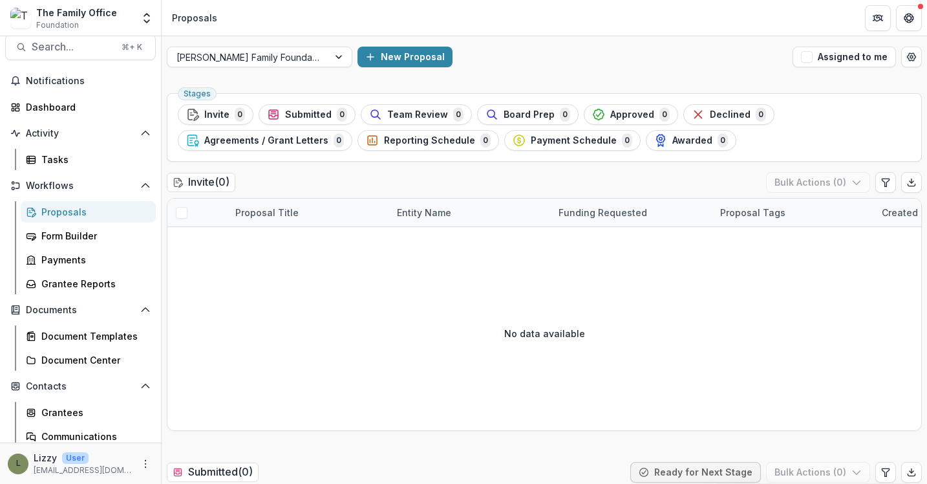
click at [601, 48] on div "New Proposal" at bounding box center [572, 57] width 430 height 21
click at [108, 211] on div "Proposals" at bounding box center [93, 212] width 104 height 14
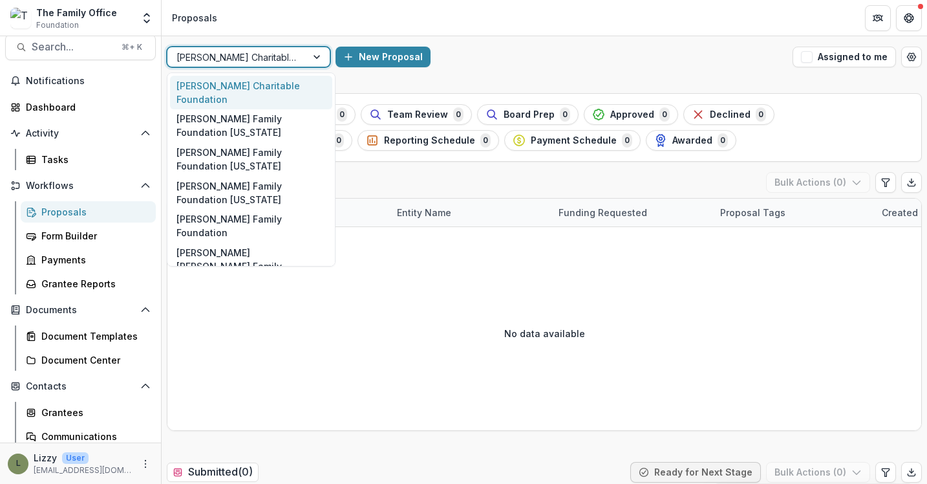
click at [295, 54] on div at bounding box center [236, 57] width 121 height 16
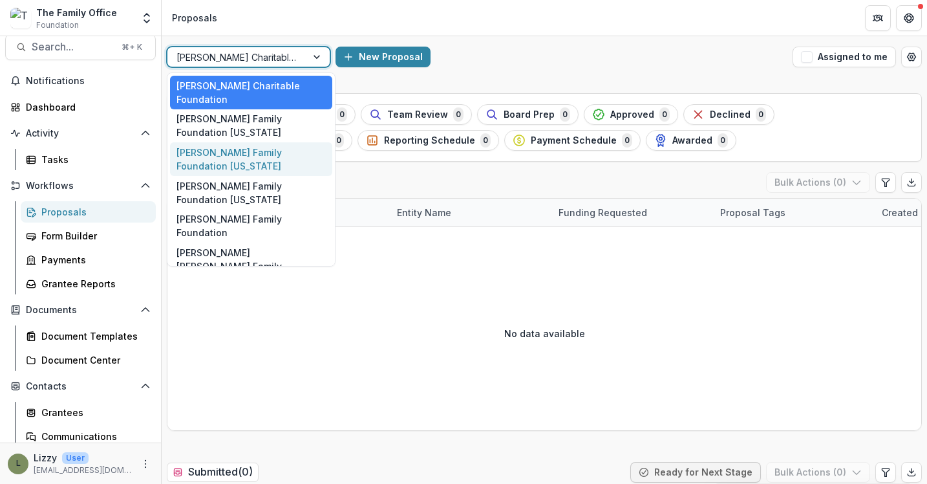
click at [285, 144] on div "[PERSON_NAME] Family Foundation [US_STATE]" at bounding box center [251, 159] width 162 height 34
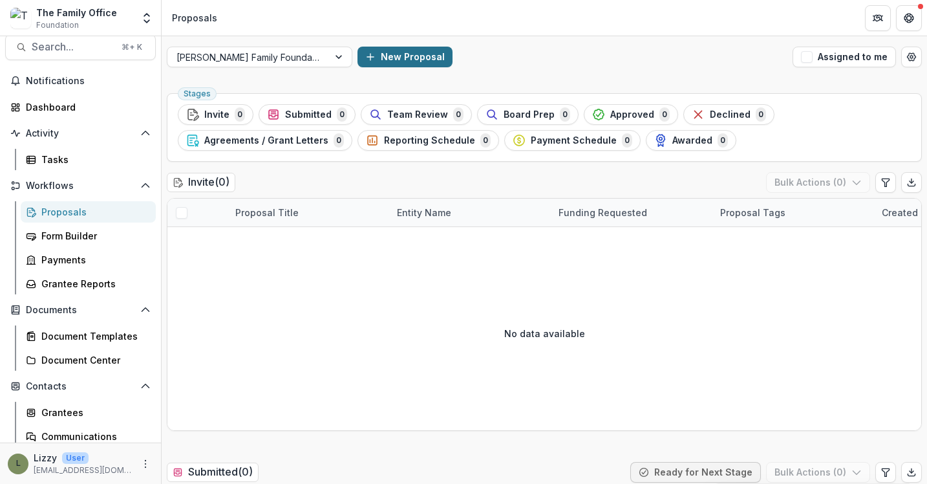
click at [370, 52] on button "New Proposal" at bounding box center [404, 57] width 95 height 21
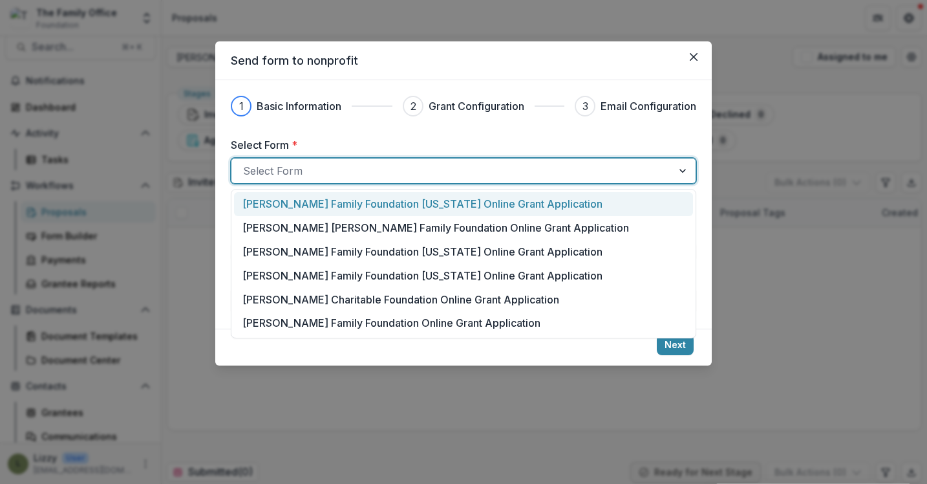
click at [398, 169] on div at bounding box center [452, 171] width 418 height 18
click at [408, 204] on p "[PERSON_NAME] Family Foundation [US_STATE] Online Grant Application" at bounding box center [422, 204] width 360 height 16
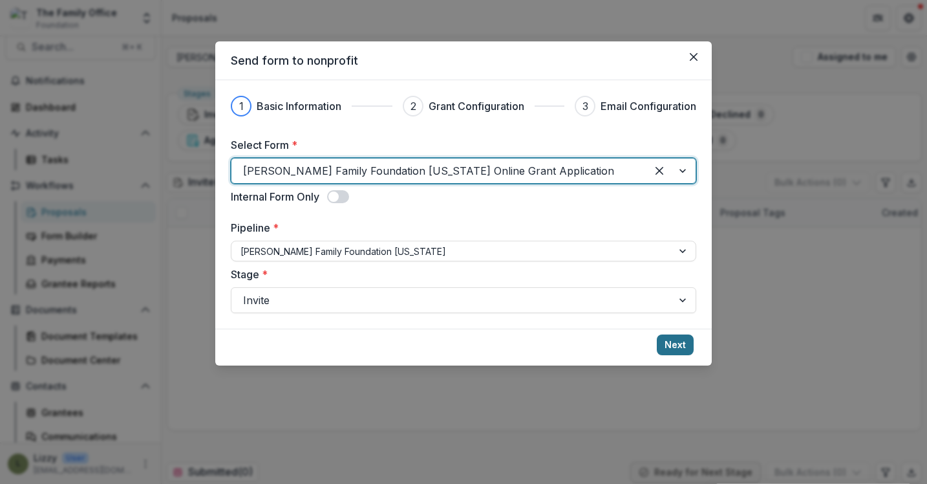
click at [677, 343] on button "Next" at bounding box center [675, 344] width 37 height 21
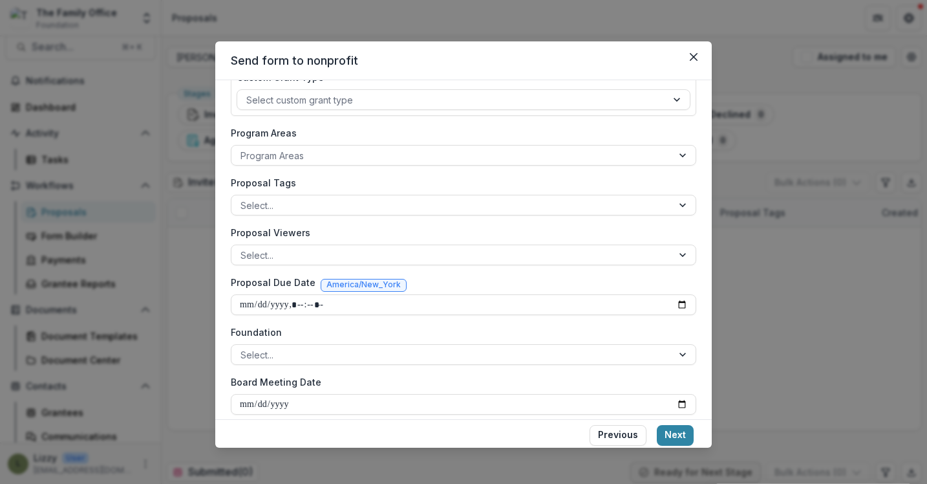
scroll to position [208, 0]
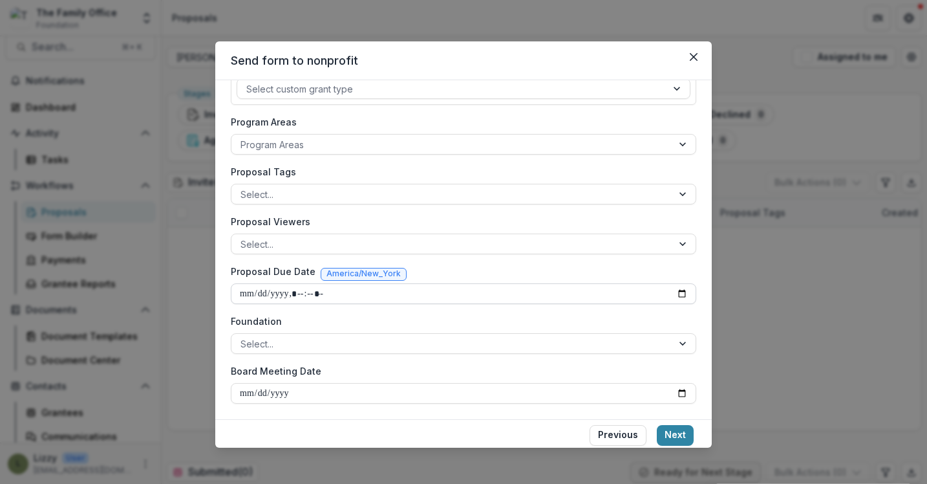
click at [304, 297] on input "Proposal Due Date" at bounding box center [463, 293] width 465 height 21
click at [672, 293] on input "Proposal Due Date" at bounding box center [463, 293] width 465 height 21
type input "**********"
click at [544, 327] on div "Foundation Select..." at bounding box center [463, 333] width 465 height 39
click at [664, 344] on div "Select..." at bounding box center [451, 343] width 441 height 19
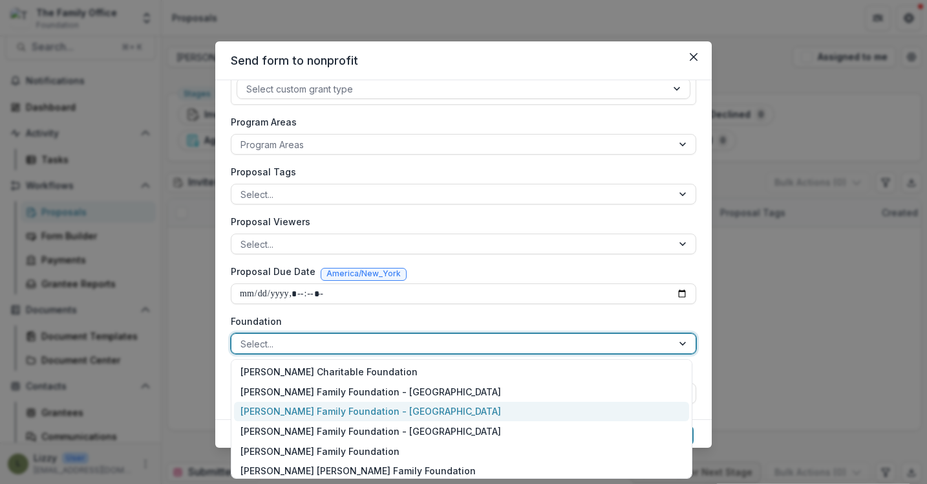
click at [463, 407] on div "[PERSON_NAME] Family Foundation - [GEOGRAPHIC_DATA]" at bounding box center [461, 411] width 455 height 20
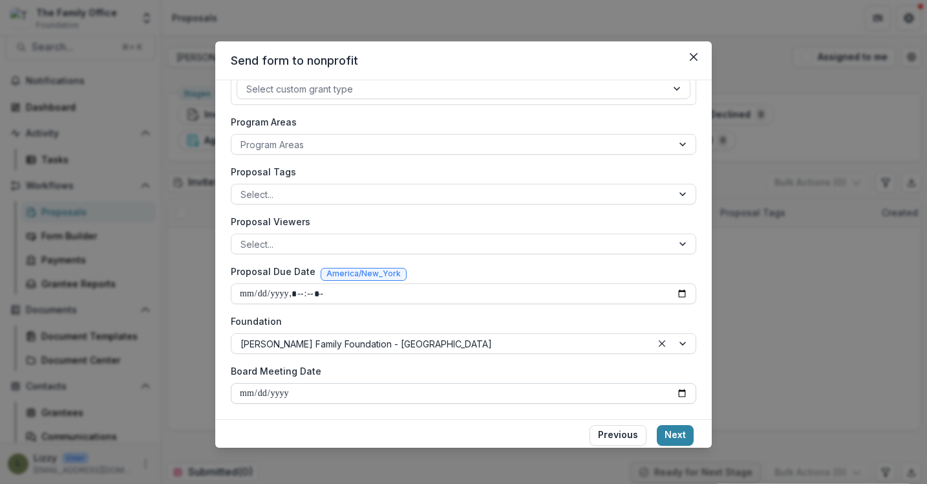
click at [489, 392] on input "Board Meeting Date" at bounding box center [463, 393] width 465 height 21
click at [681, 389] on input "Board Meeting Date" at bounding box center [463, 393] width 465 height 21
type input "**********"
click at [670, 432] on button "Next" at bounding box center [675, 435] width 37 height 21
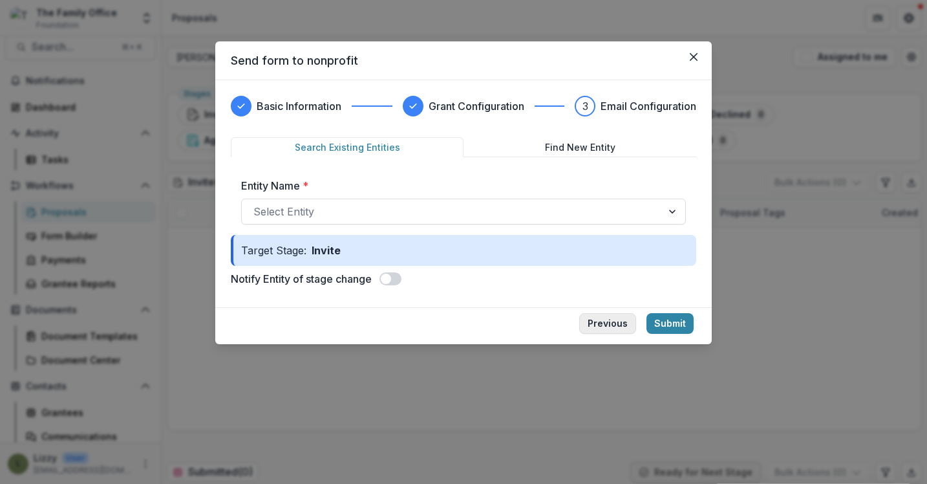
click at [594, 319] on button "Previous" at bounding box center [607, 323] width 57 height 21
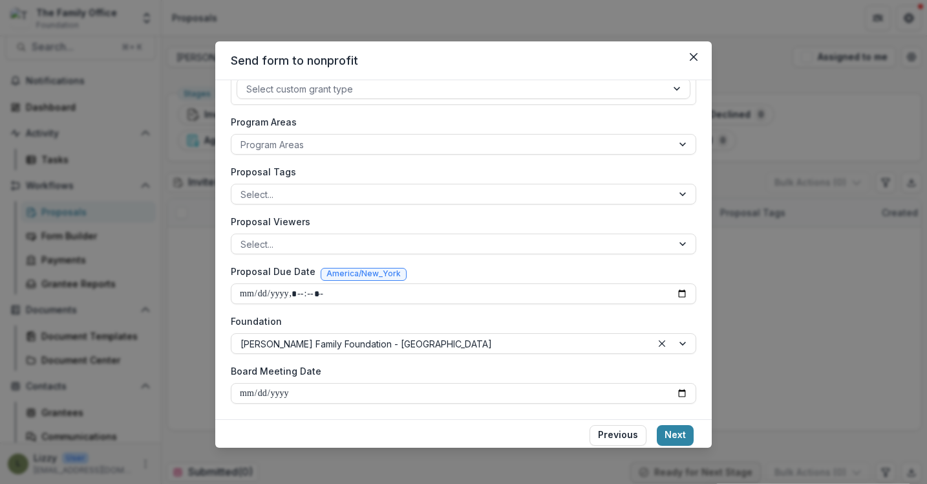
click at [346, 272] on span "America/New_York" at bounding box center [363, 273] width 74 height 9
click at [369, 272] on span "America/New_York" at bounding box center [363, 273] width 74 height 9
click at [392, 272] on span "America/New_York" at bounding box center [363, 273] width 74 height 9
click at [686, 432] on button "Next" at bounding box center [675, 435] width 37 height 21
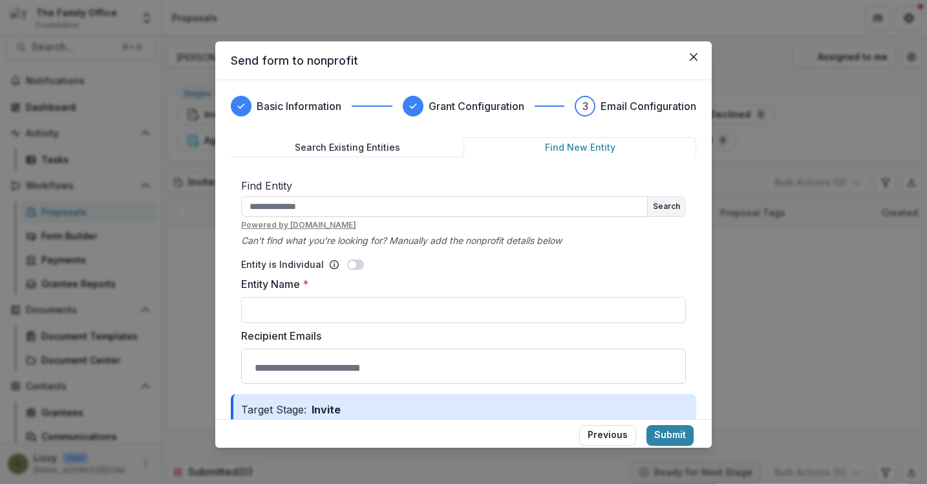
click at [588, 142] on button "Find New Entity" at bounding box center [579, 147] width 233 height 20
click at [496, 206] on input "text" at bounding box center [444, 206] width 407 height 21
type input "**********"
click at [663, 209] on button "Search" at bounding box center [666, 206] width 37 height 19
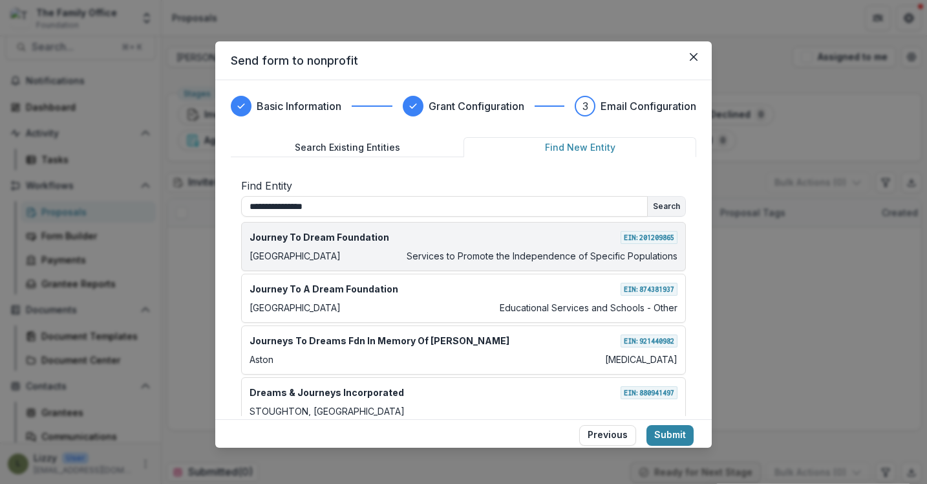
click at [316, 240] on p "Journey To Dream Foundation" at bounding box center [320, 237] width 140 height 14
type input "**********"
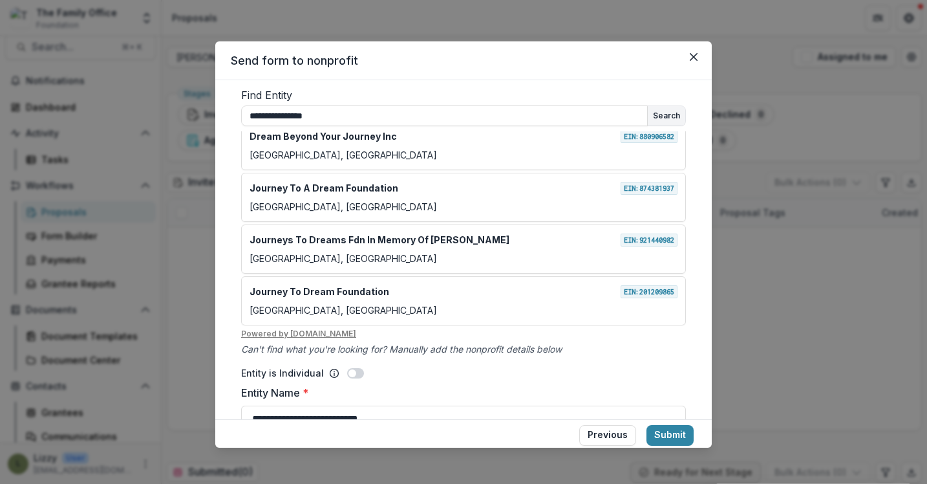
scroll to position [246, 0]
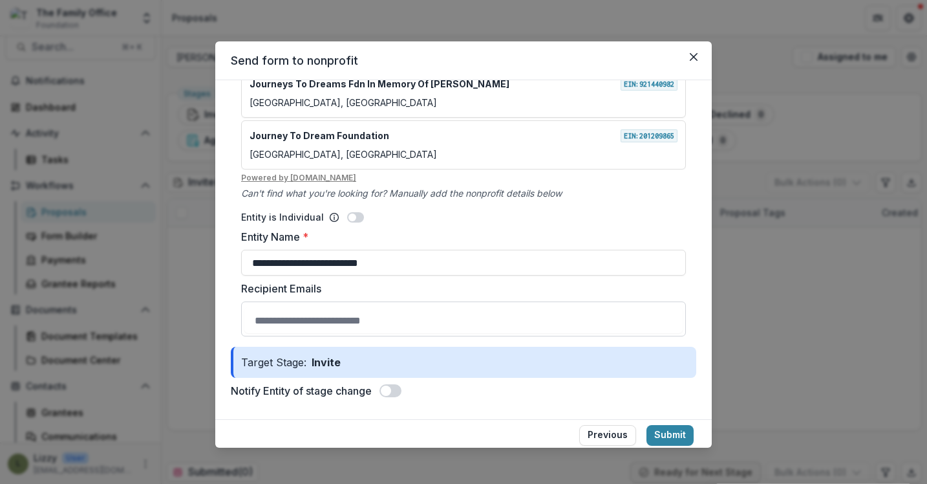
click at [410, 320] on input "Recipient Emails" at bounding box center [463, 320] width 438 height 26
type input "**********"
click at [478, 386] on form "**********" at bounding box center [463, 147] width 465 height 513
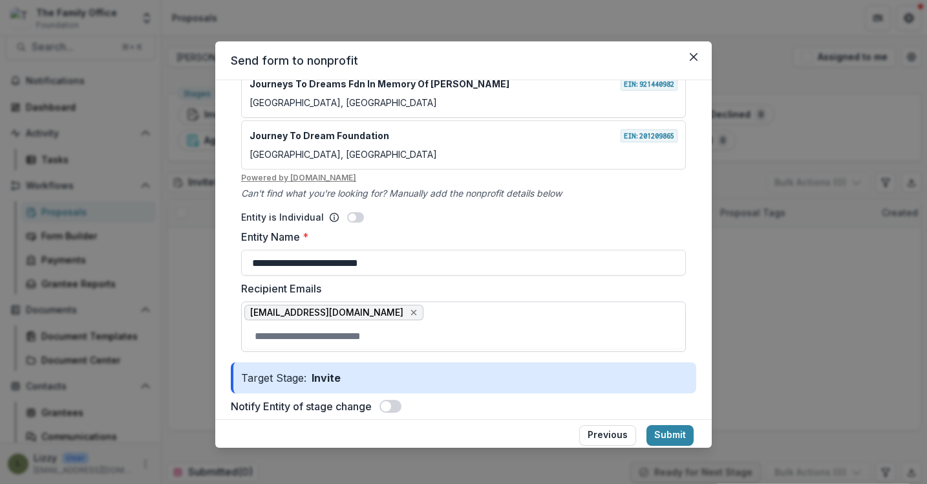
scroll to position [262, 0]
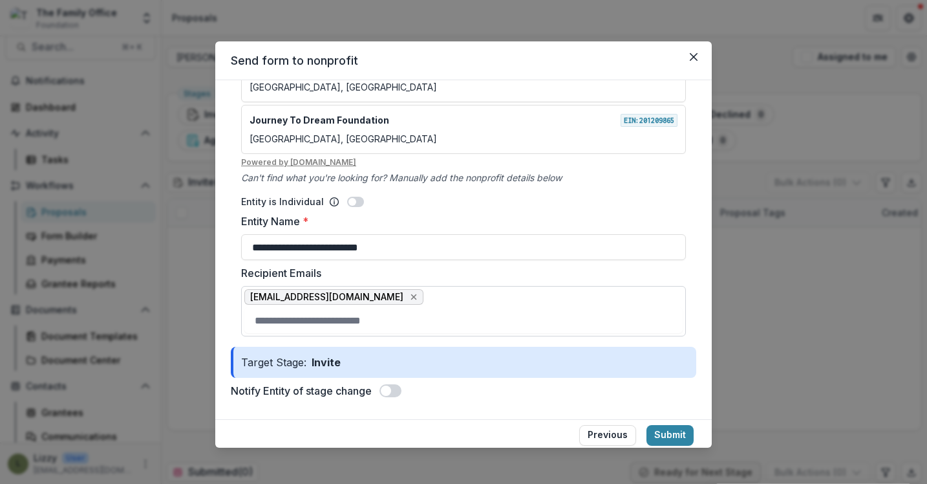
click at [388, 392] on span at bounding box center [386, 390] width 10 height 10
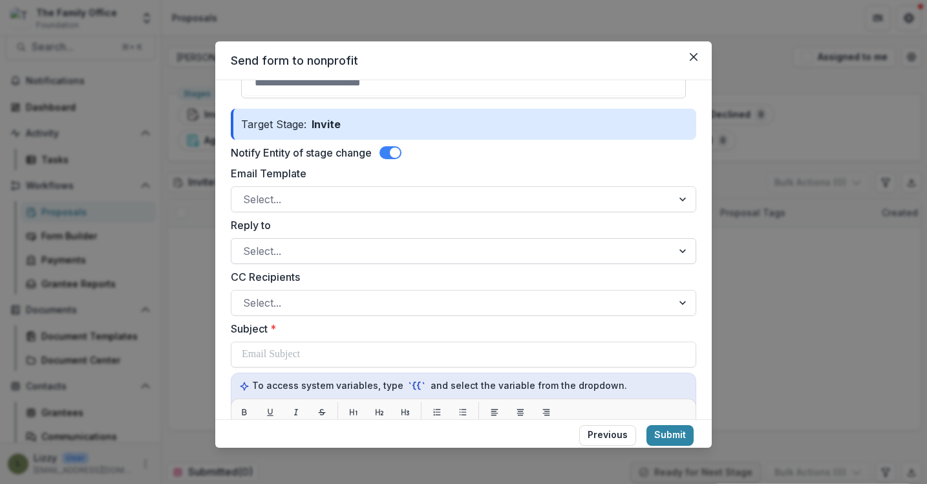
scroll to position [502, 0]
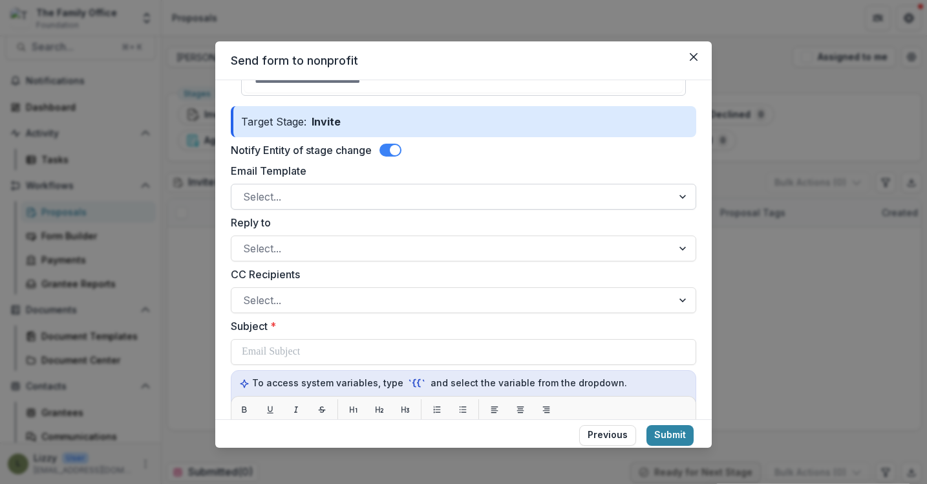
click at [503, 193] on div at bounding box center [452, 196] width 418 height 18
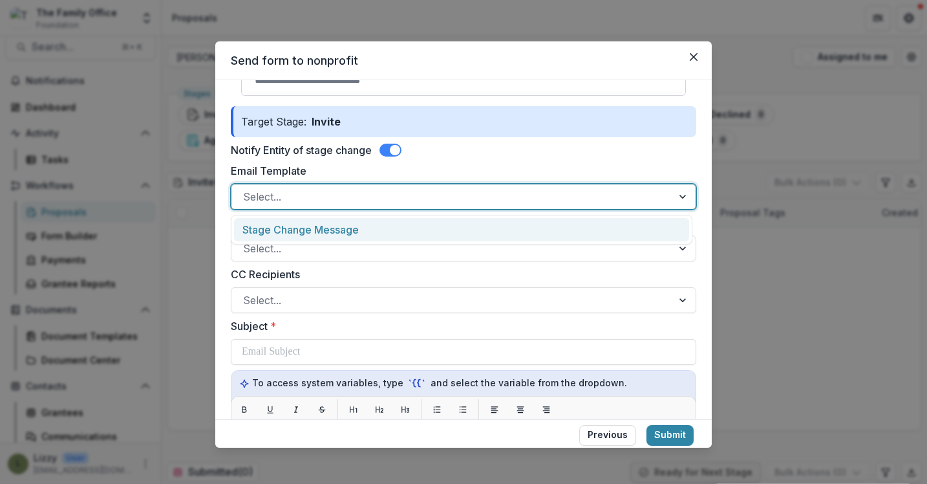
click at [484, 227] on div "Stage Change Message" at bounding box center [461, 230] width 455 height 24
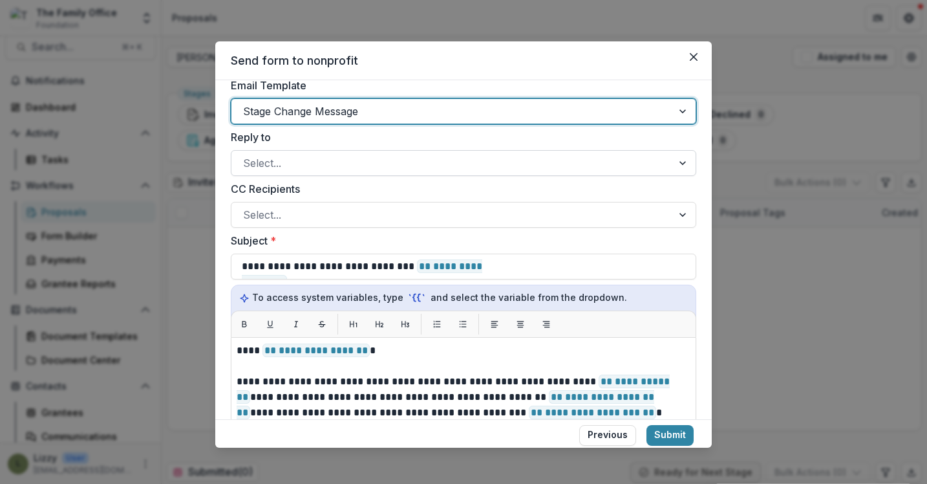
scroll to position [583, 0]
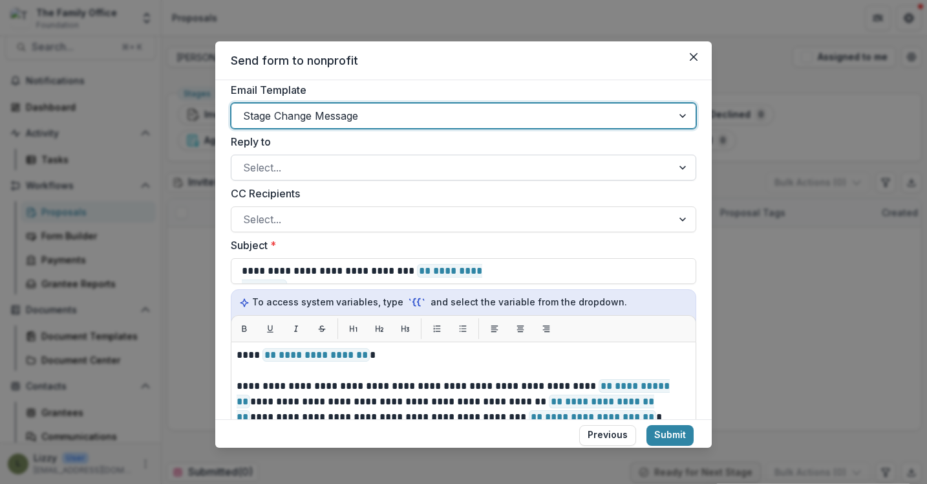
click at [476, 156] on div "Select..." at bounding box center [463, 167] width 465 height 26
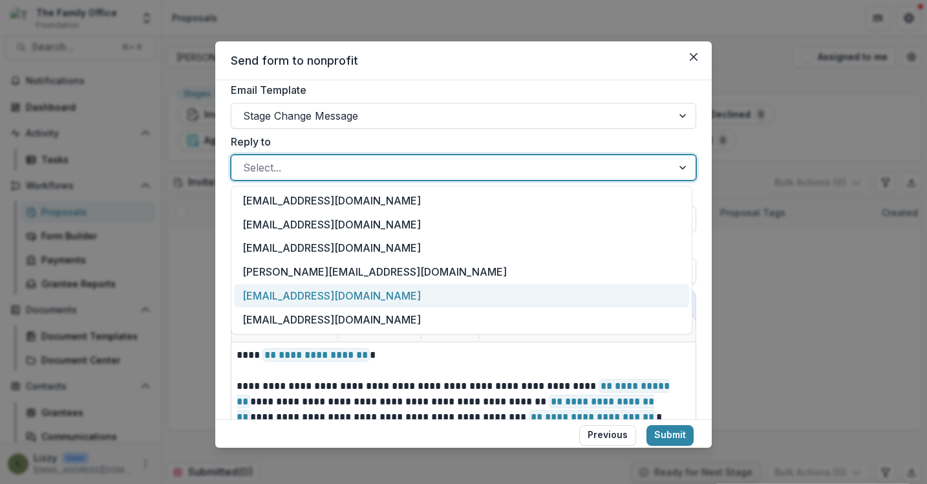
click at [348, 290] on div "[EMAIL_ADDRESS][DOMAIN_NAME]" at bounding box center [461, 296] width 455 height 24
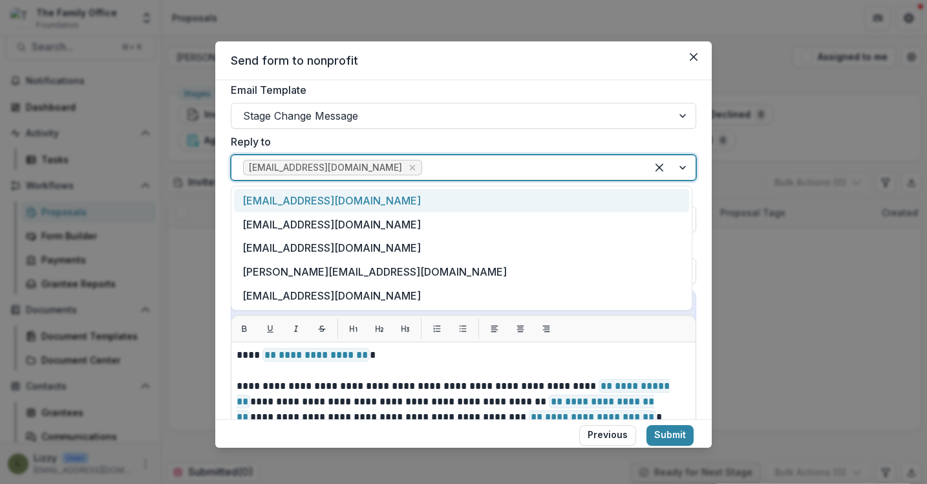
click at [458, 164] on div at bounding box center [530, 167] width 210 height 18
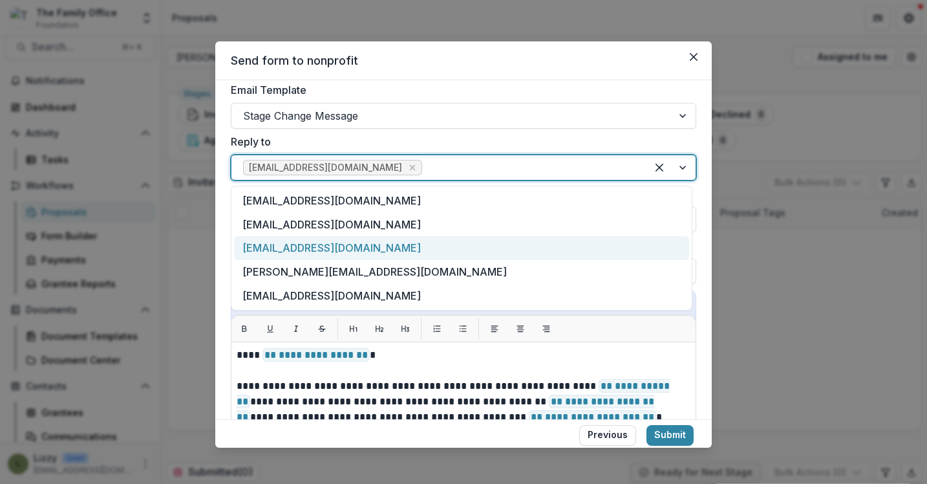
click at [376, 246] on div "[EMAIL_ADDRESS][DOMAIN_NAME]" at bounding box center [461, 248] width 455 height 24
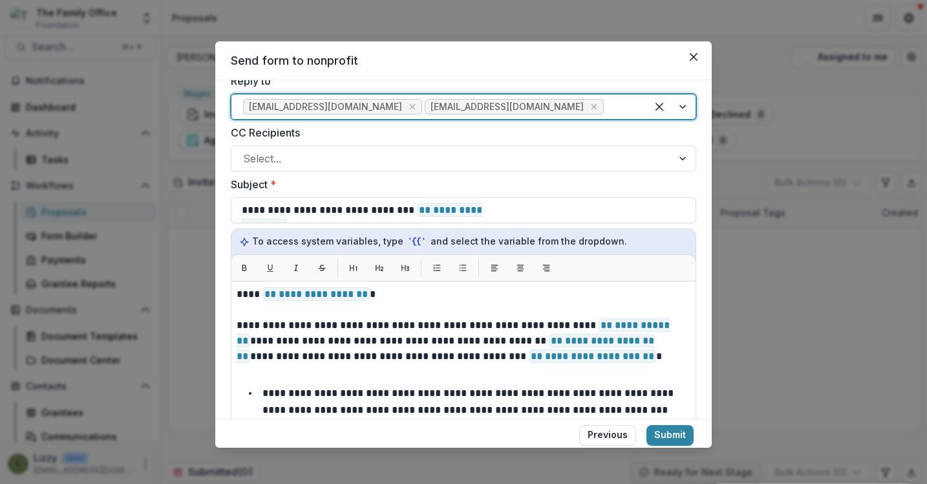
scroll to position [637, 0]
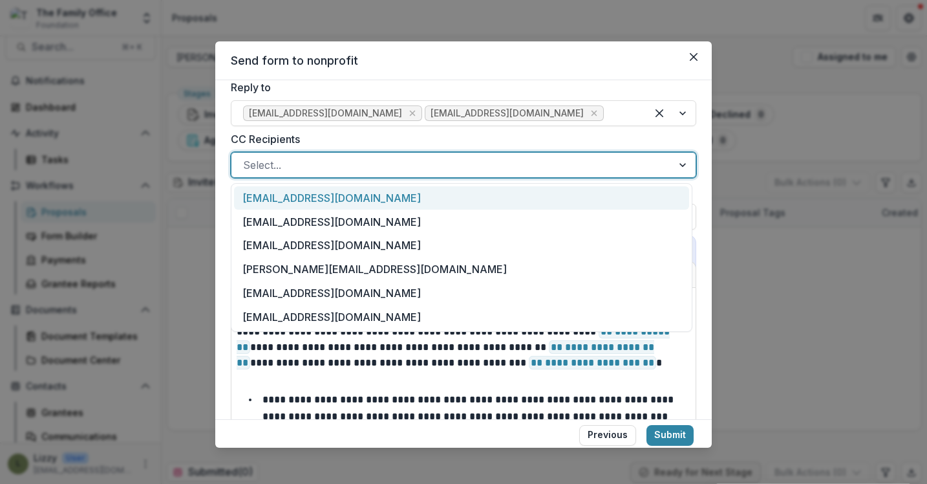
click at [442, 166] on div at bounding box center [452, 165] width 418 height 18
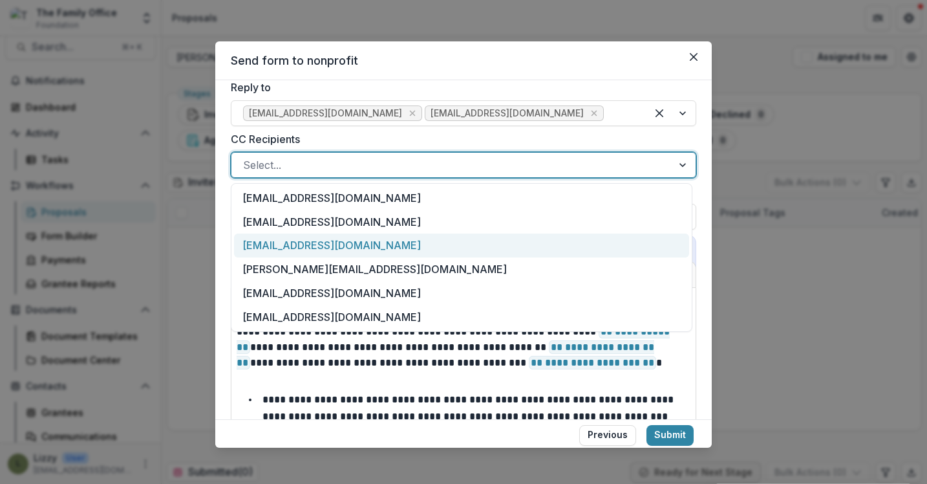
click at [390, 248] on div "[EMAIL_ADDRESS][DOMAIN_NAME]" at bounding box center [461, 245] width 455 height 24
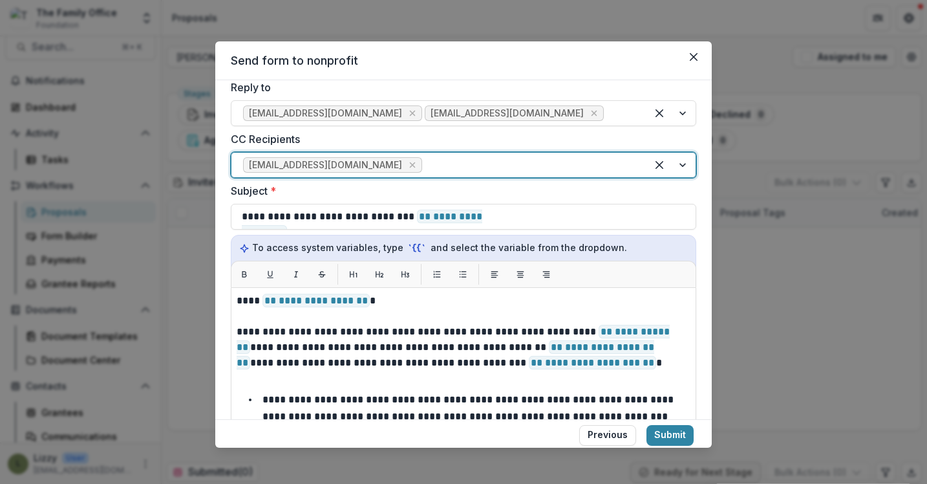
scroll to position [630, 0]
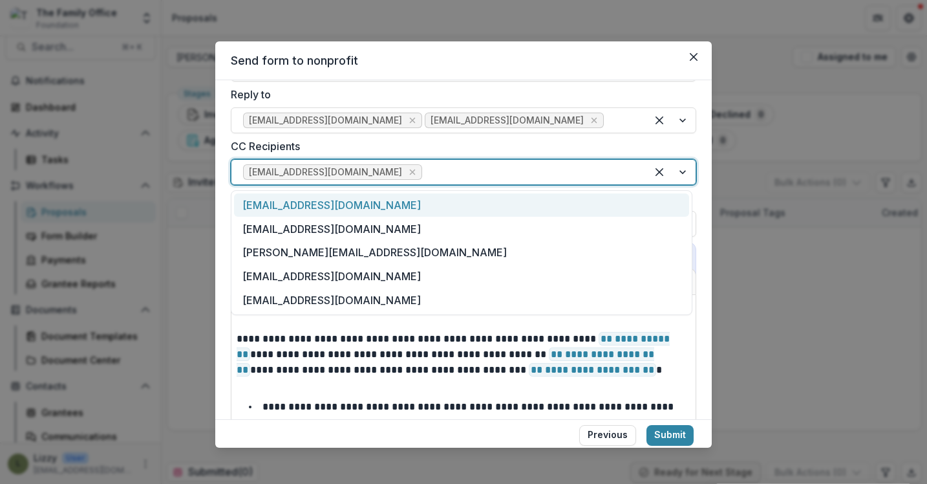
click at [491, 177] on div at bounding box center [530, 172] width 210 height 18
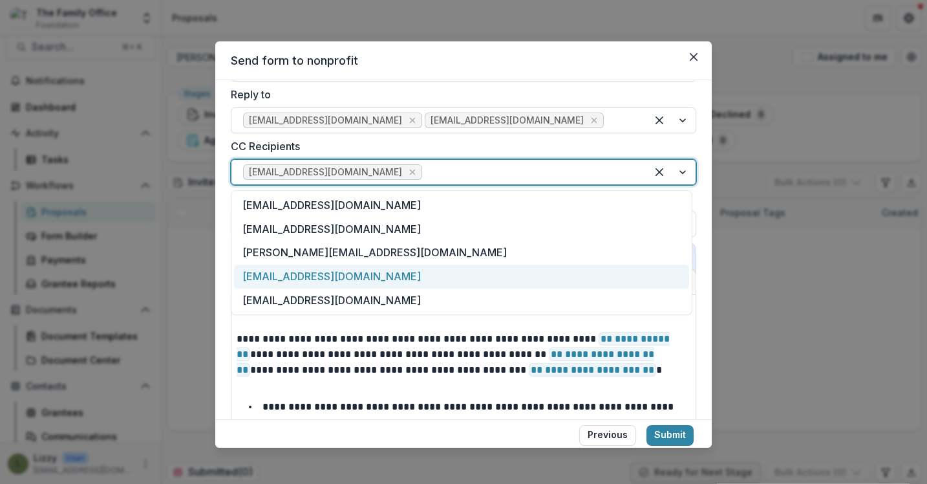
click at [414, 269] on div "[EMAIL_ADDRESS][DOMAIN_NAME]" at bounding box center [461, 276] width 455 height 24
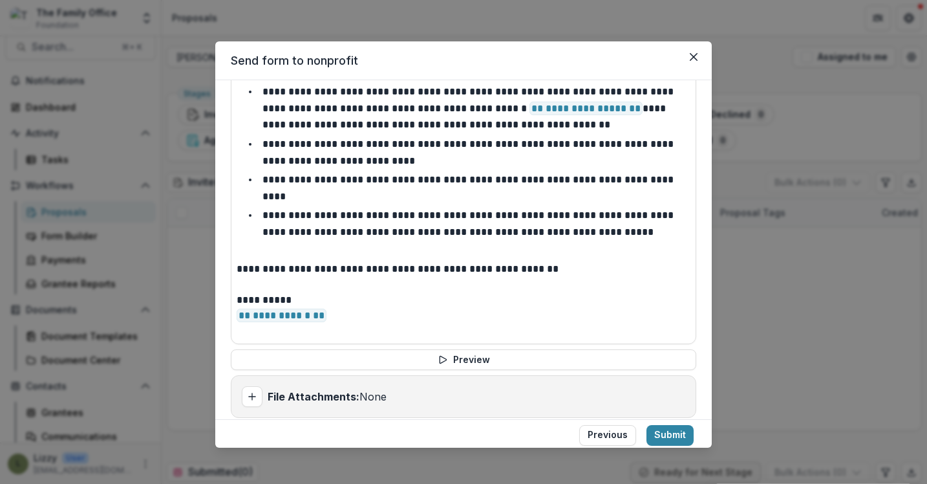
scroll to position [906, 0]
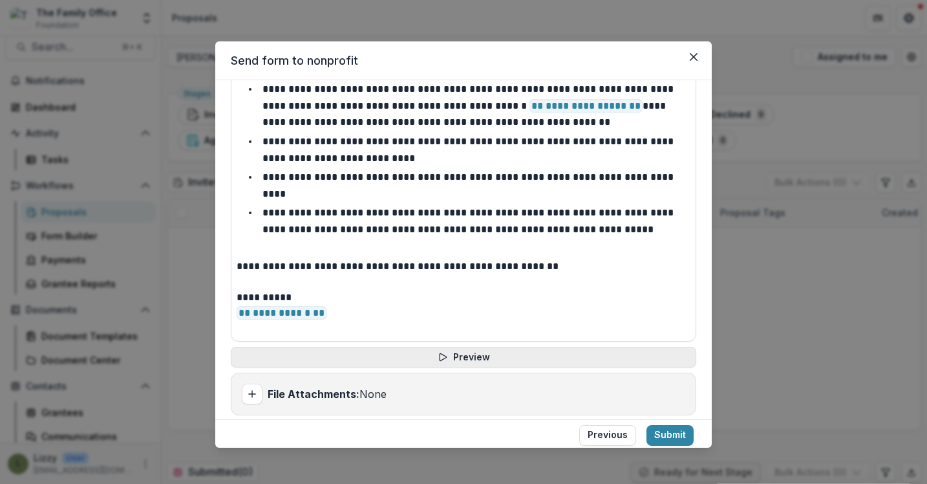
click at [453, 353] on button "Preview" at bounding box center [463, 356] width 465 height 21
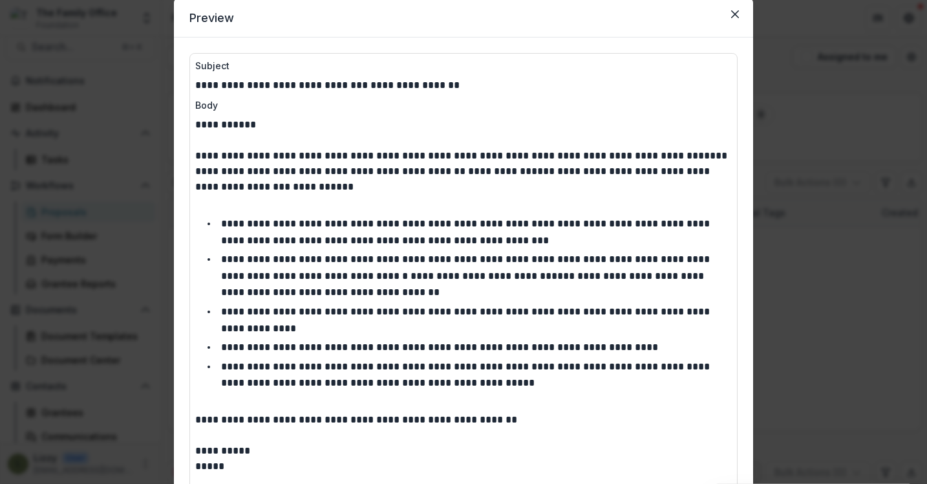
scroll to position [0, 0]
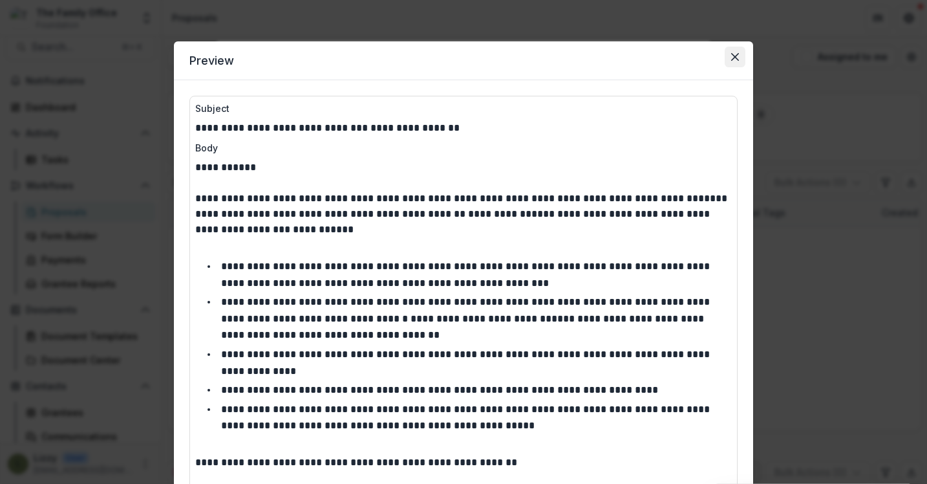
click at [727, 57] on button "Close" at bounding box center [735, 57] width 21 height 21
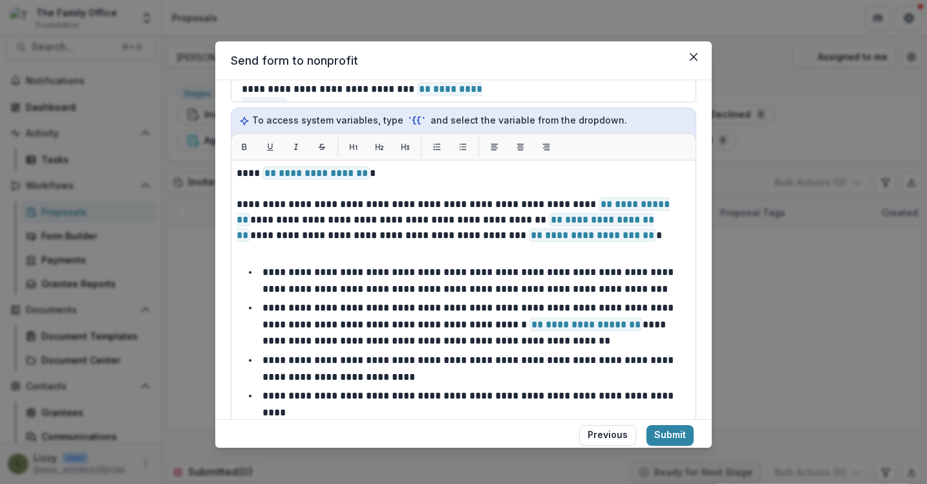
scroll to position [751, 0]
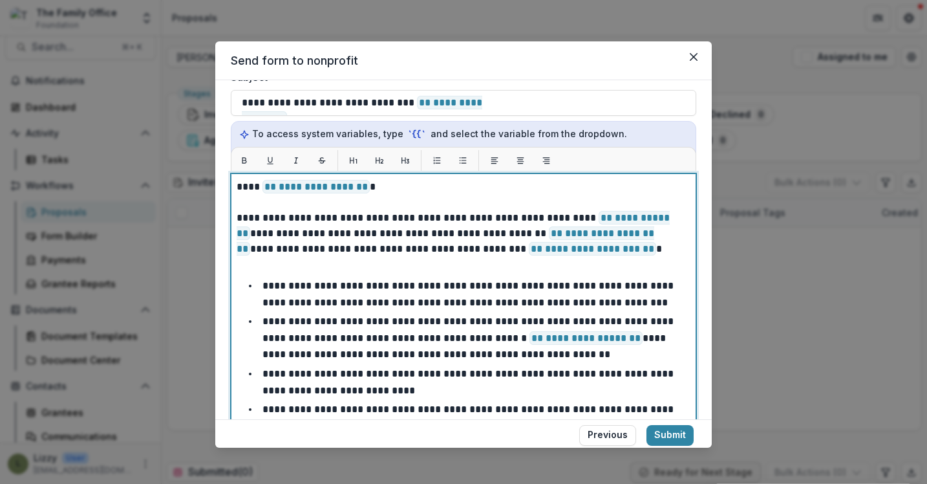
drag, startPoint x: 366, startPoint y: 188, endPoint x: 286, endPoint y: 193, distance: 80.3
click at [286, 193] on span "**********" at bounding box center [315, 187] width 107 height 14
click at [370, 188] on p "**********" at bounding box center [460, 187] width 446 height 16
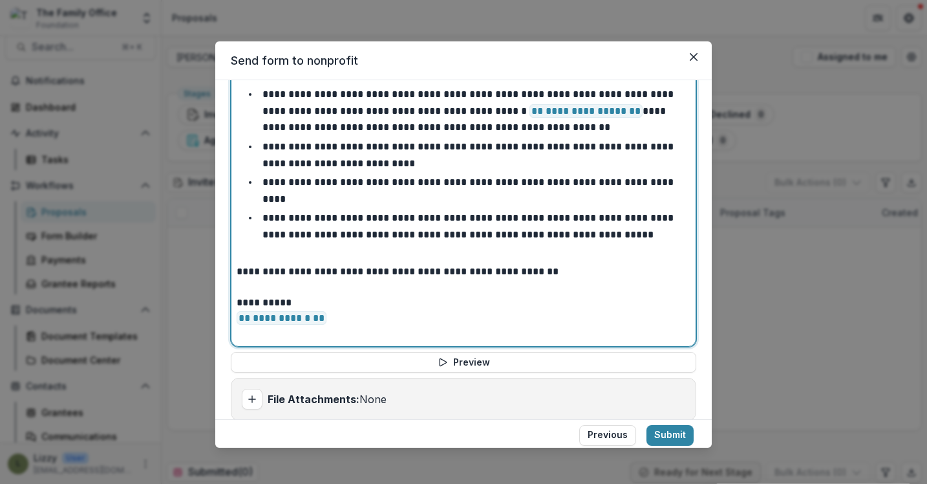
scroll to position [913, 0]
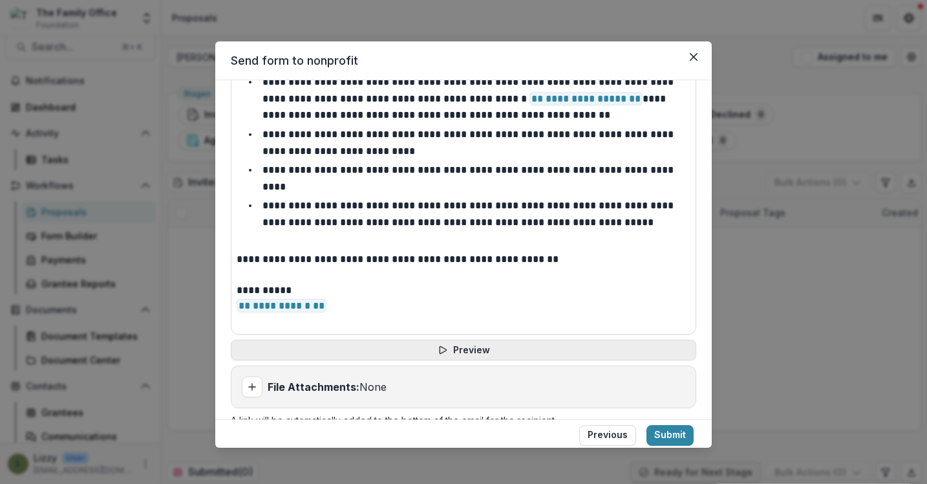
click at [556, 346] on button "Preview" at bounding box center [463, 349] width 465 height 21
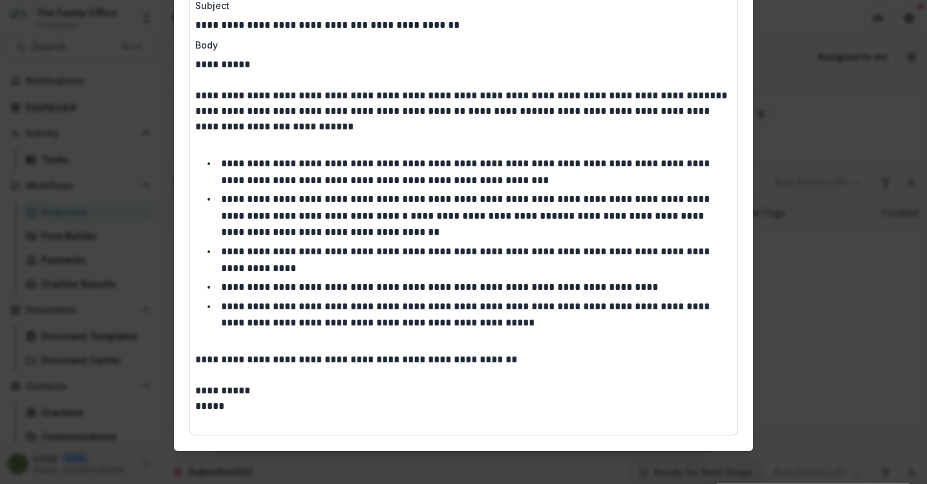
scroll to position [111, 0]
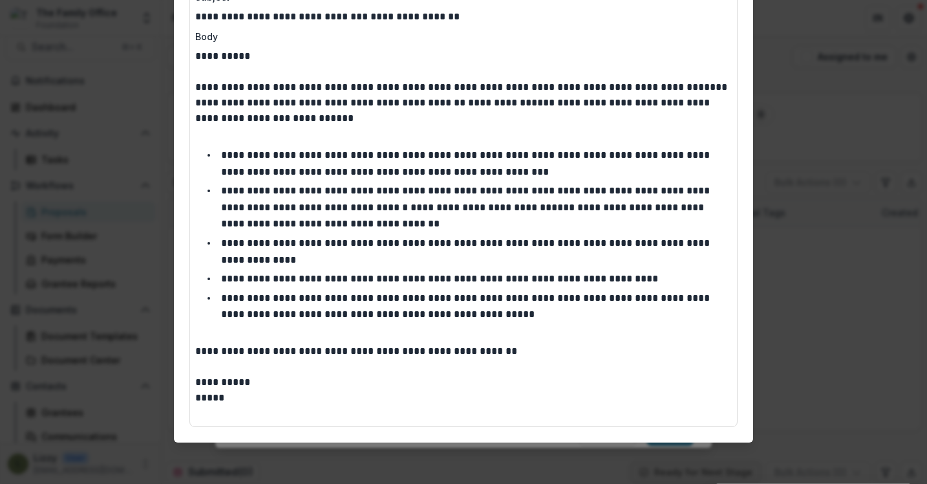
click at [220, 397] on p "*****" at bounding box center [463, 398] width 537 height 16
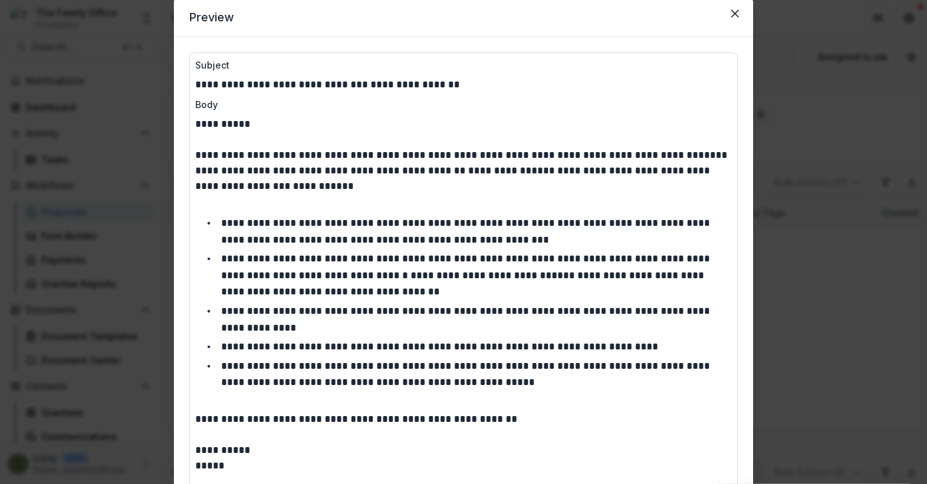
scroll to position [0, 0]
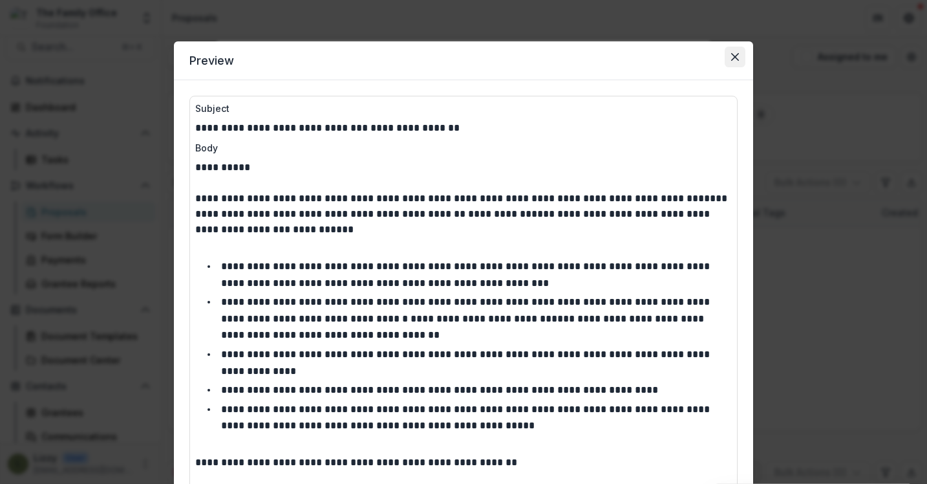
click at [732, 52] on button "Close" at bounding box center [735, 57] width 21 height 21
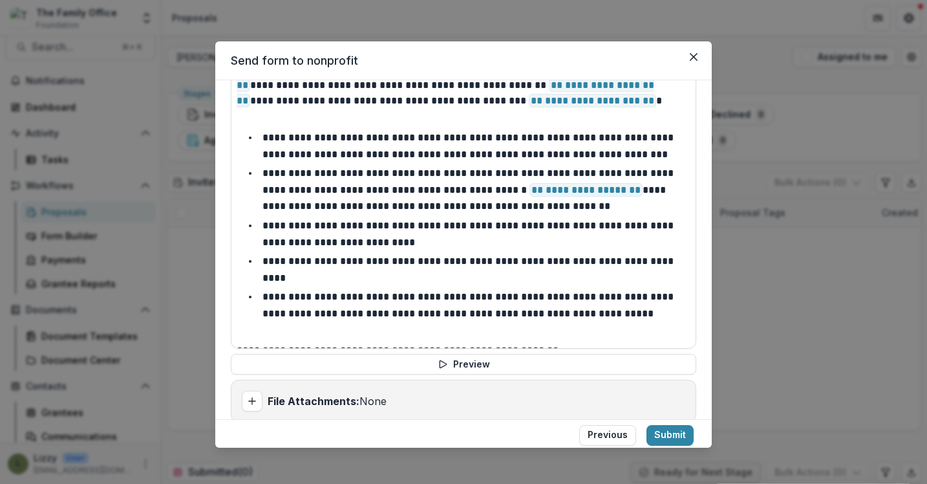
scroll to position [891, 0]
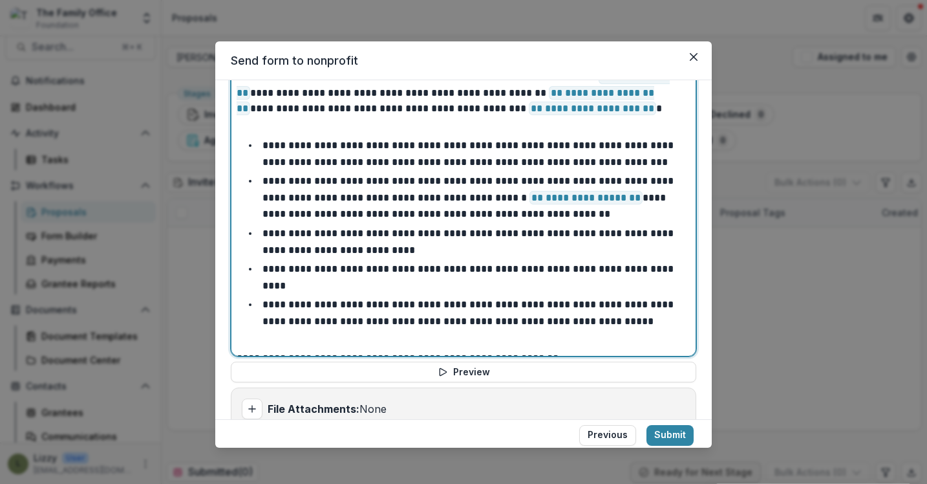
click at [619, 198] on p "**********" at bounding box center [469, 197] width 414 height 43
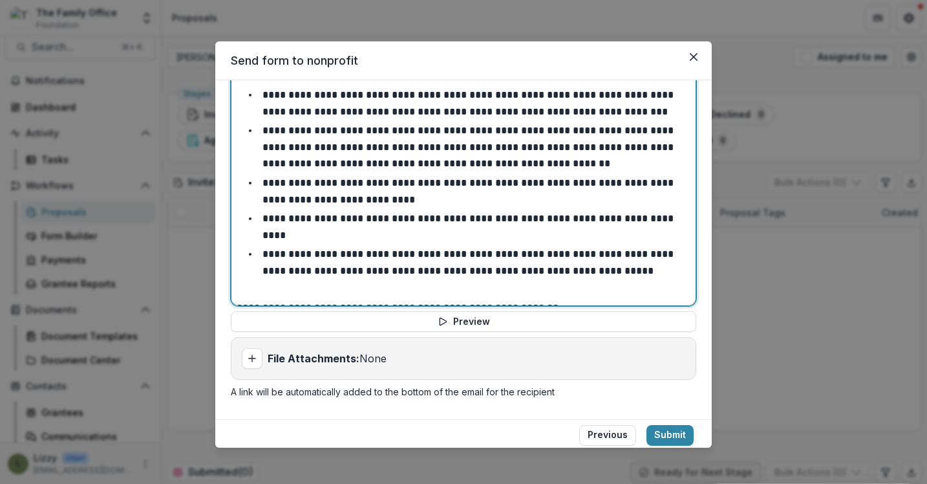
scroll to position [77, 0]
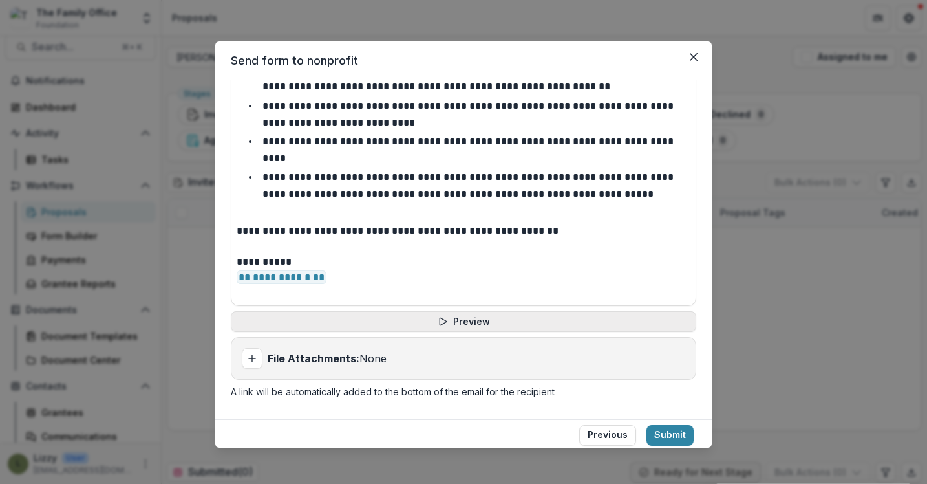
click at [403, 325] on button "Preview" at bounding box center [463, 321] width 465 height 21
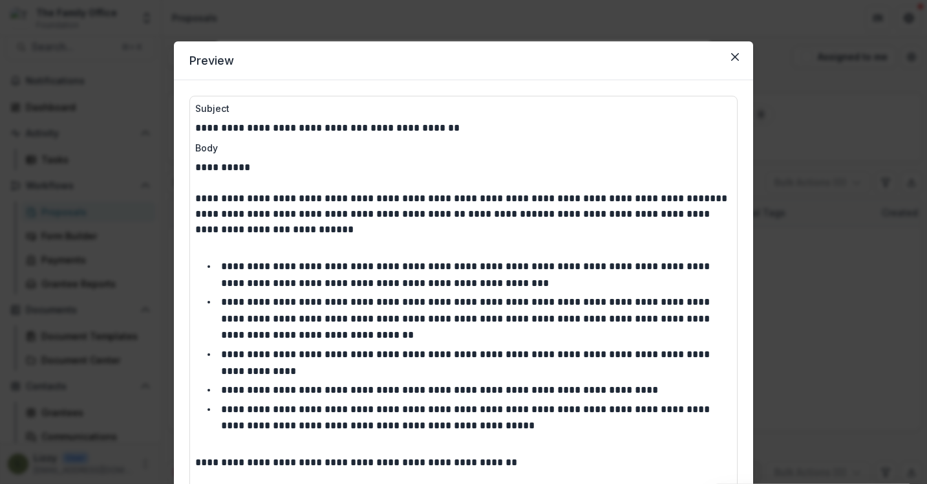
scroll to position [111, 0]
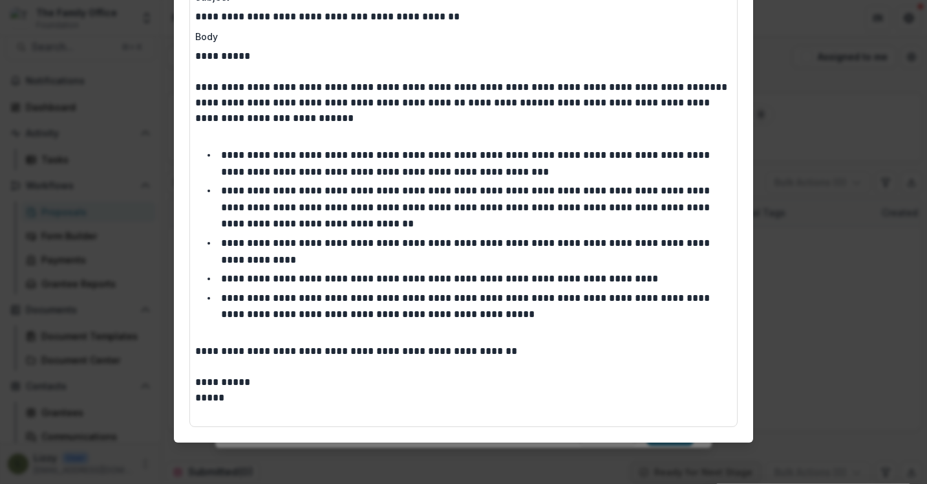
click at [220, 396] on p "*****" at bounding box center [463, 398] width 537 height 16
drag, startPoint x: 228, startPoint y: 400, endPoint x: 190, endPoint y: 378, distance: 44.0
click at [190, 378] on div "**********" at bounding box center [463, 205] width 548 height 442
click at [409, 329] on p at bounding box center [463, 336] width 537 height 16
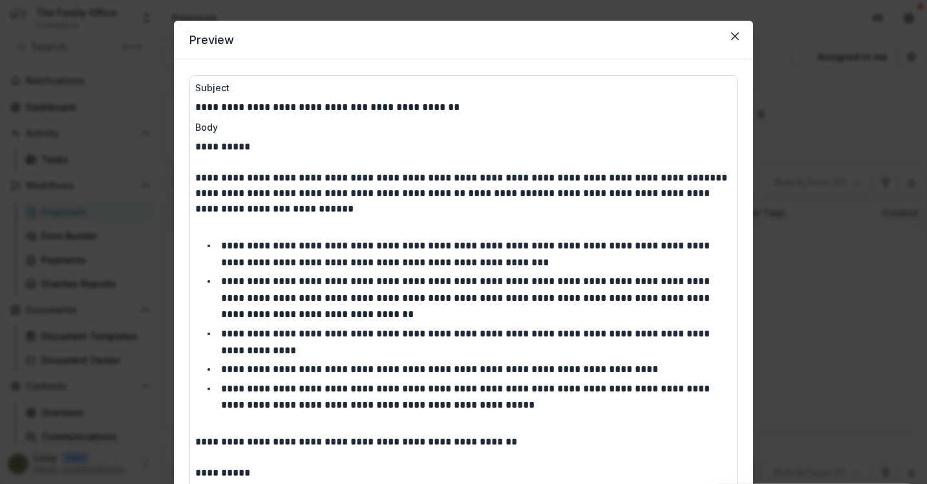
scroll to position [0, 0]
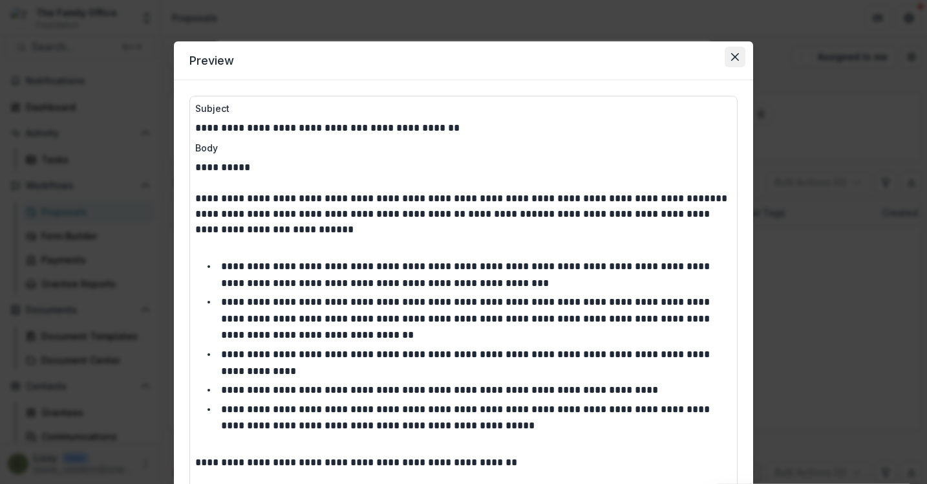
click at [731, 58] on icon "Close" at bounding box center [735, 57] width 8 height 8
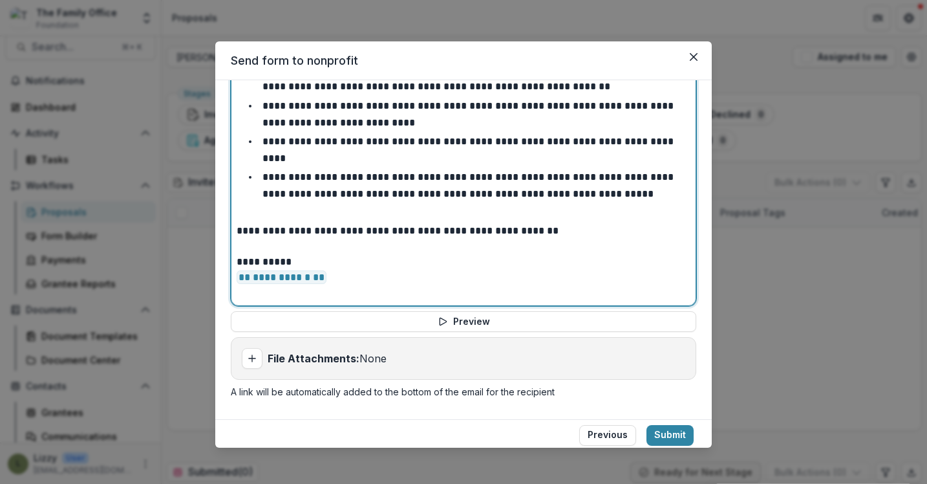
click at [347, 278] on p "**********" at bounding box center [460, 278] width 446 height 16
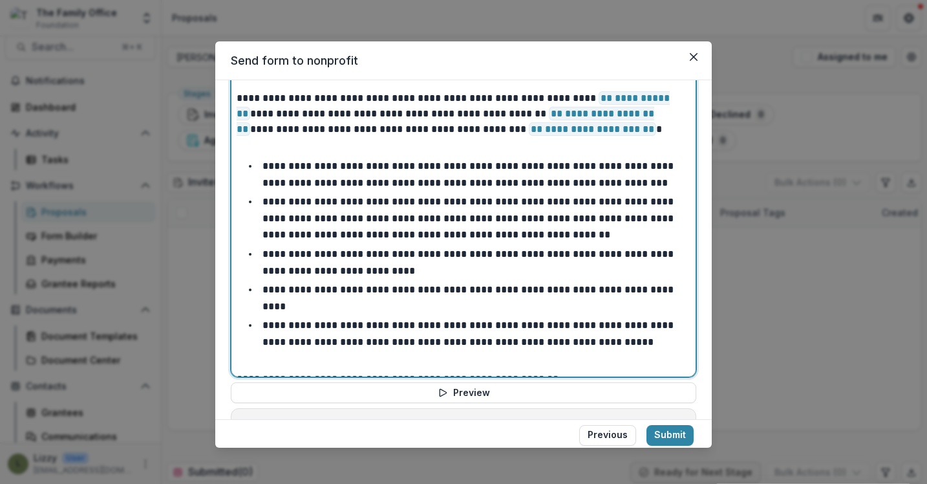
scroll to position [872, 0]
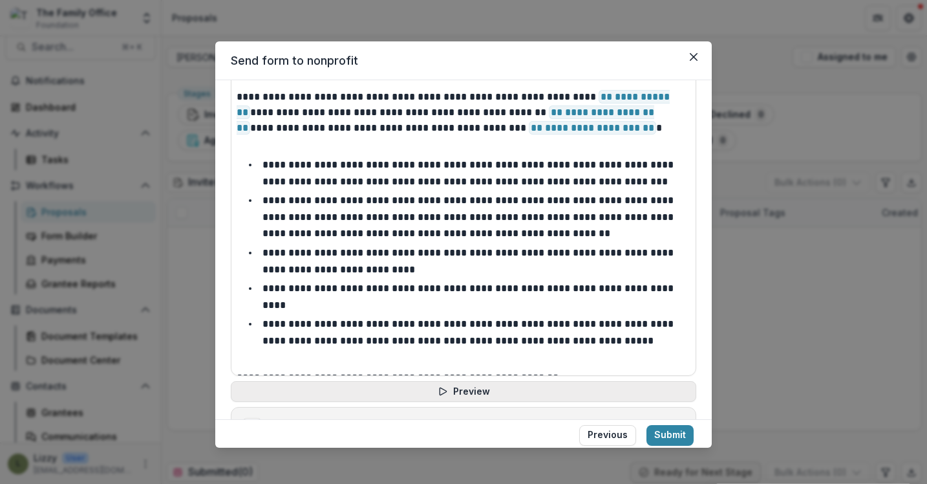
click at [438, 389] on icon "button" at bounding box center [443, 391] width 10 height 10
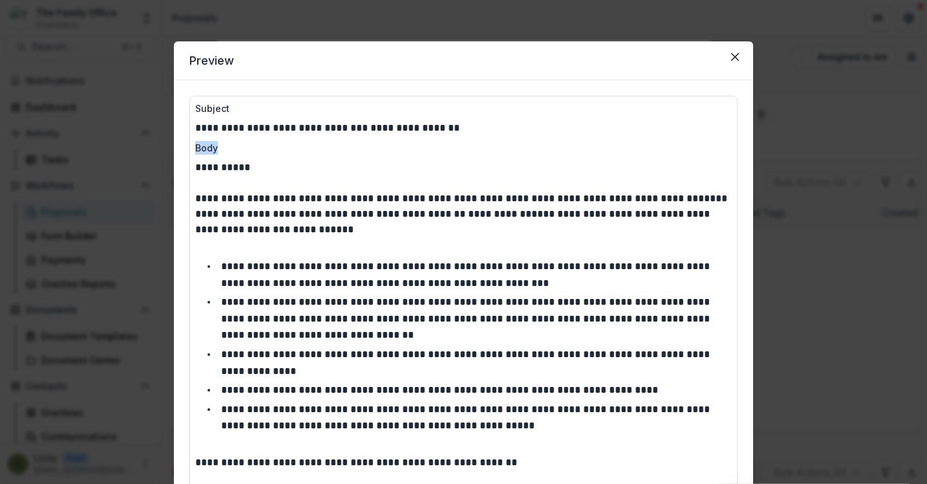
drag, startPoint x: 216, startPoint y: 146, endPoint x: 187, endPoint y: 146, distance: 29.1
click at [187, 146] on div "**********" at bounding box center [463, 316] width 579 height 473
click at [237, 146] on p "Body" at bounding box center [463, 148] width 537 height 14
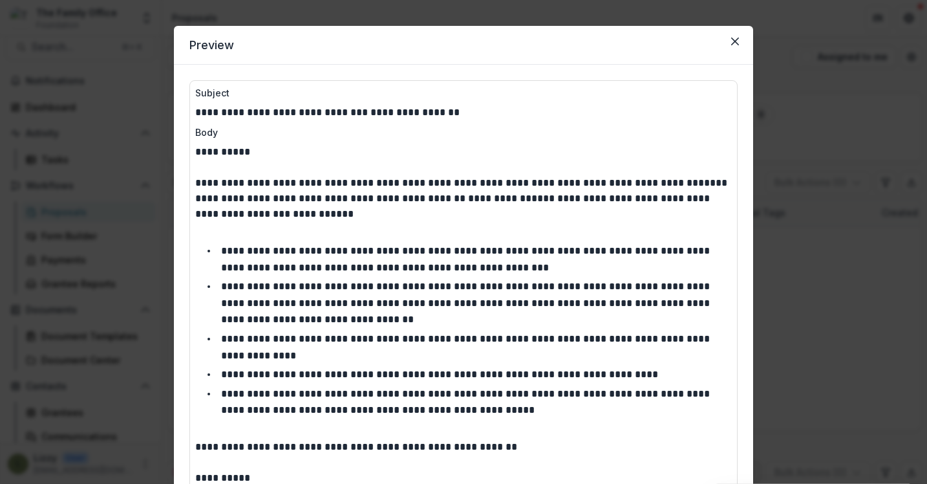
scroll to position [16, 0]
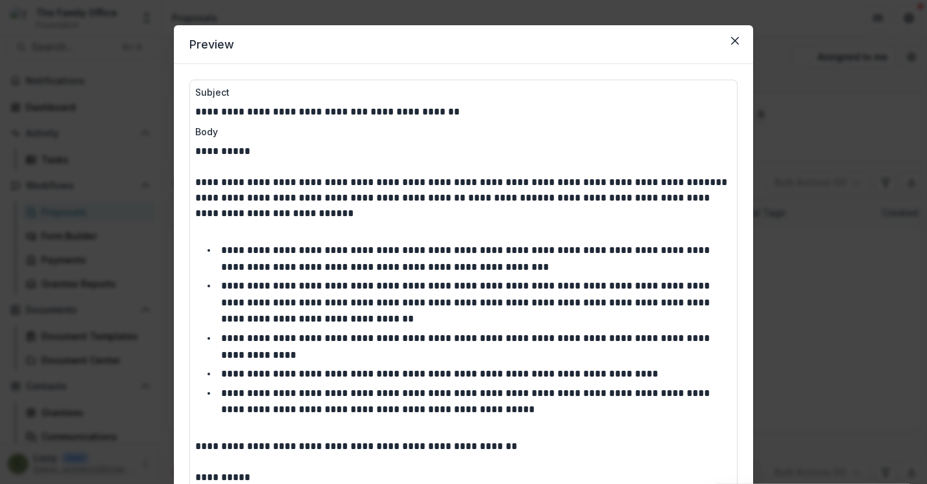
click at [431, 114] on p "**********" at bounding box center [463, 112] width 537 height 16
drag, startPoint x: 442, startPoint y: 114, endPoint x: 349, endPoint y: 114, distance: 92.4
click at [348, 114] on p "**********" at bounding box center [463, 112] width 537 height 16
click at [376, 109] on p "**********" at bounding box center [463, 112] width 537 height 16
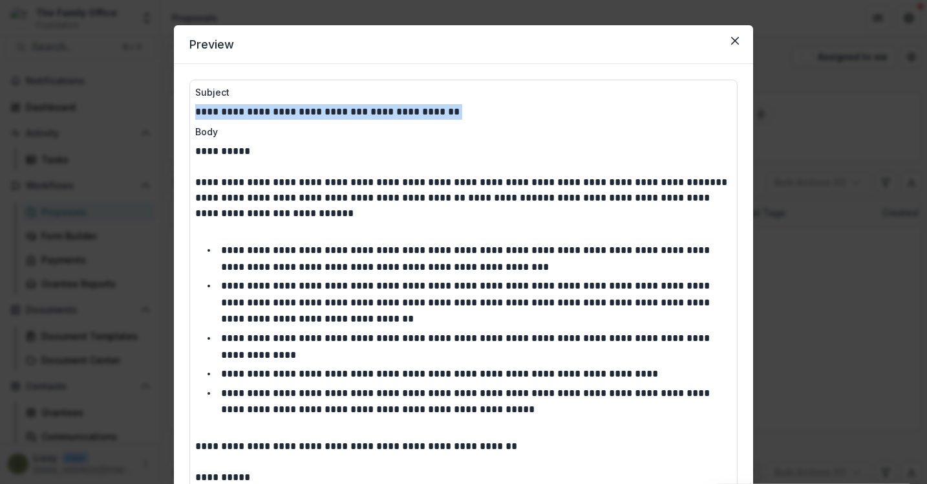
click at [376, 109] on p "**********" at bounding box center [463, 112] width 537 height 16
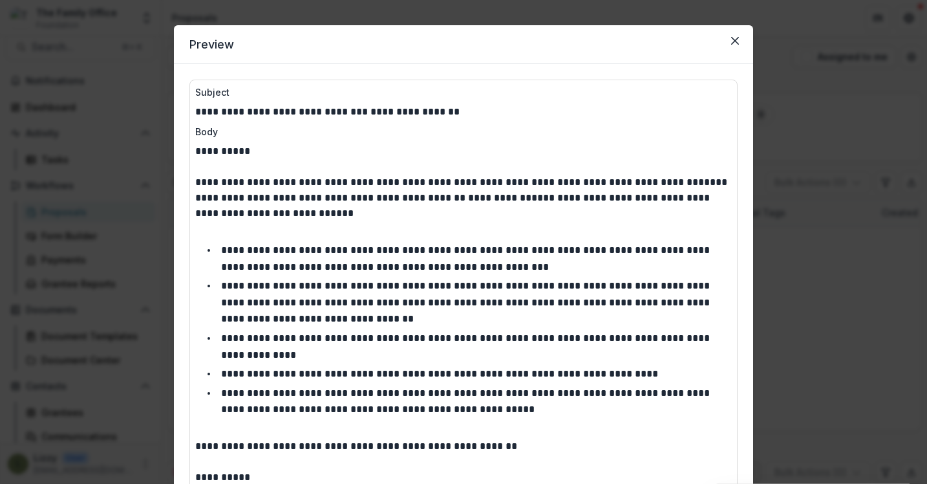
click at [445, 107] on p "**********" at bounding box center [463, 112] width 537 height 16
click at [732, 42] on icon "Close" at bounding box center [735, 41] width 8 height 8
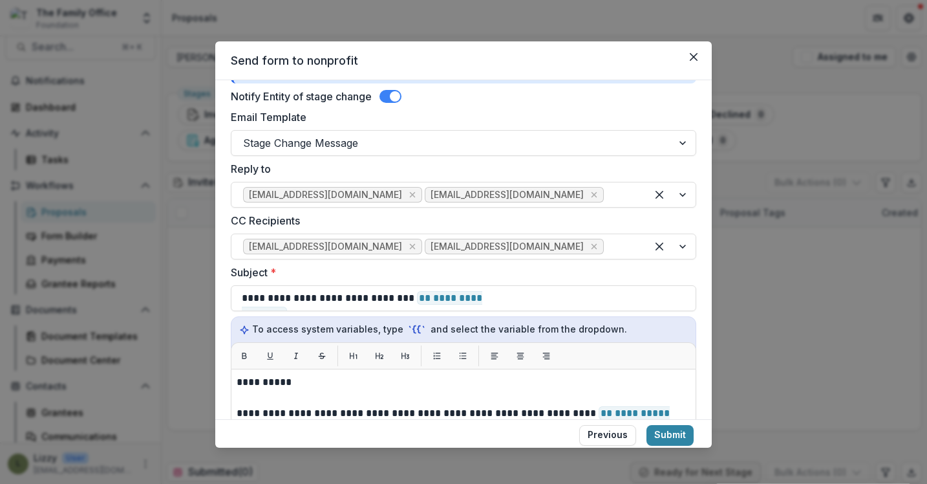
scroll to position [547, 0]
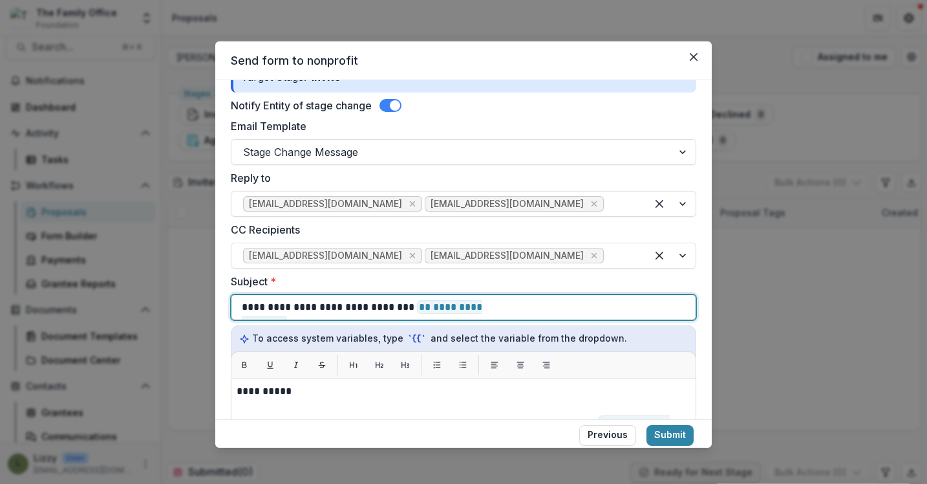
click at [522, 301] on div "**********" at bounding box center [463, 307] width 443 height 25
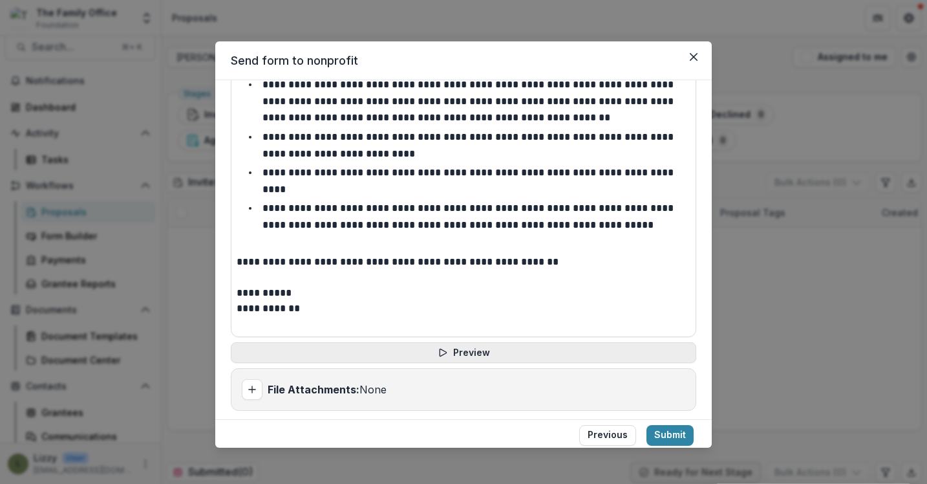
scroll to position [927, 0]
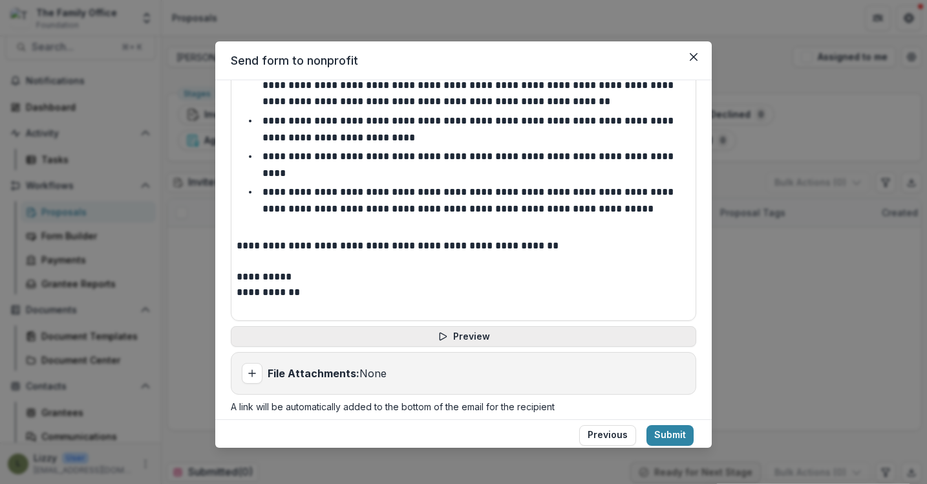
click at [577, 326] on button "Preview" at bounding box center [463, 336] width 465 height 21
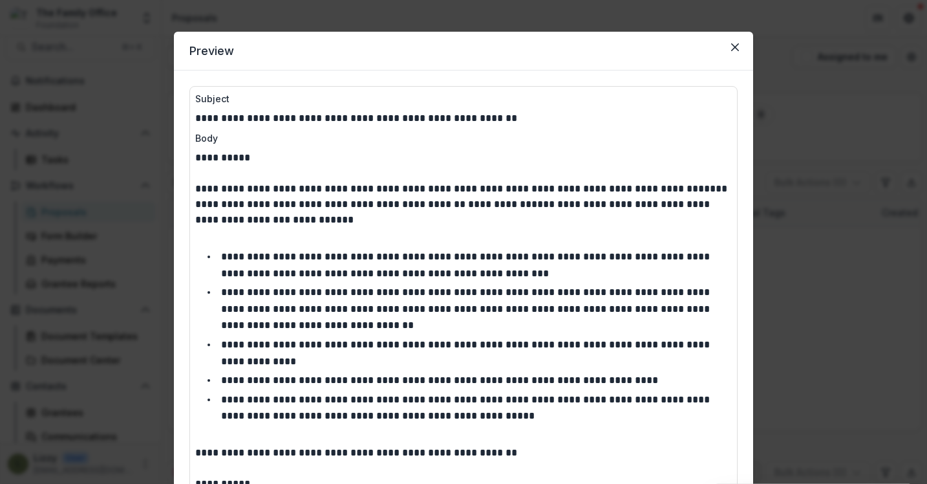
scroll to position [0, 0]
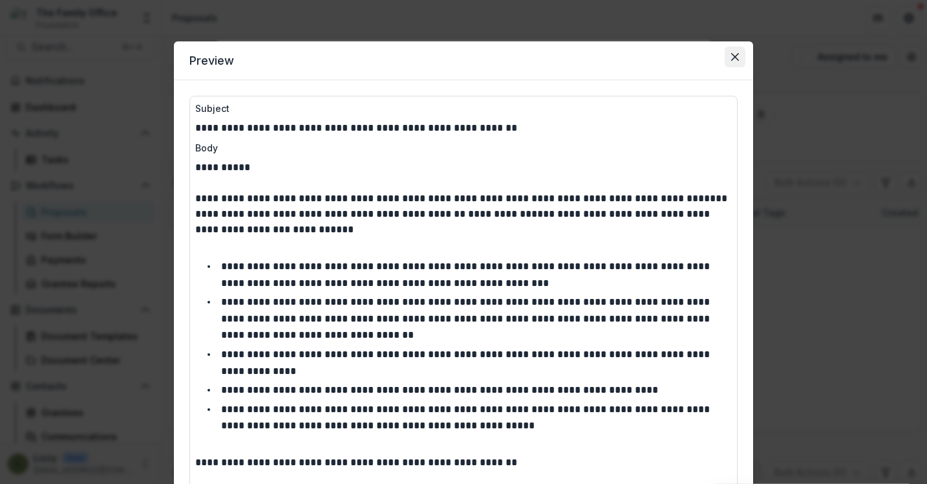
click at [732, 58] on icon "Close" at bounding box center [735, 57] width 8 height 8
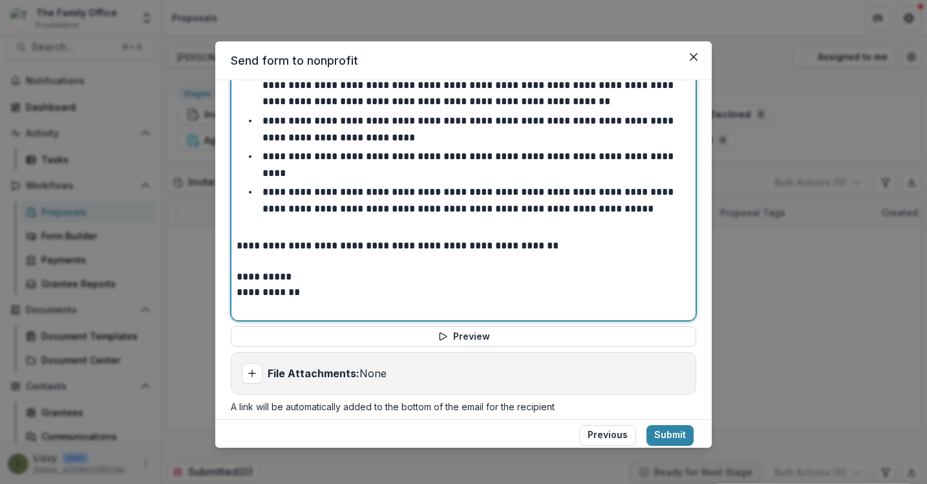
click at [262, 188] on p "**********" at bounding box center [469, 200] width 414 height 27
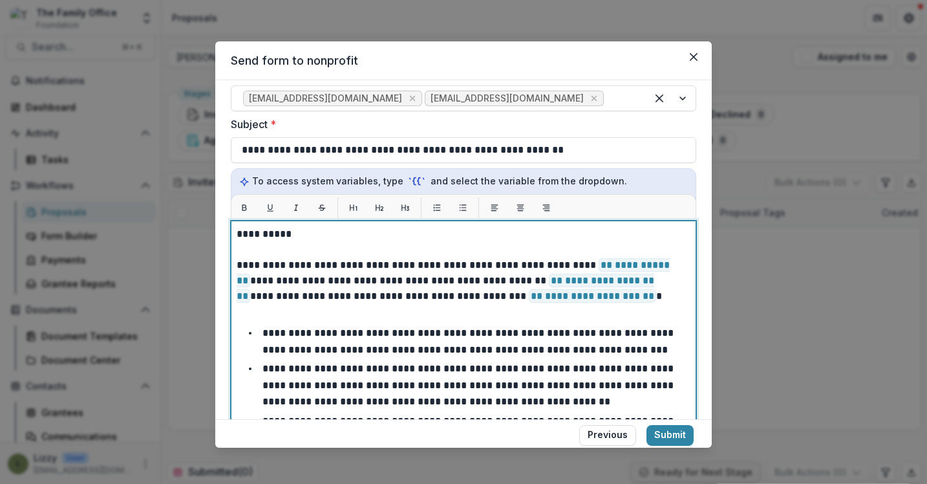
scroll to position [760, 0]
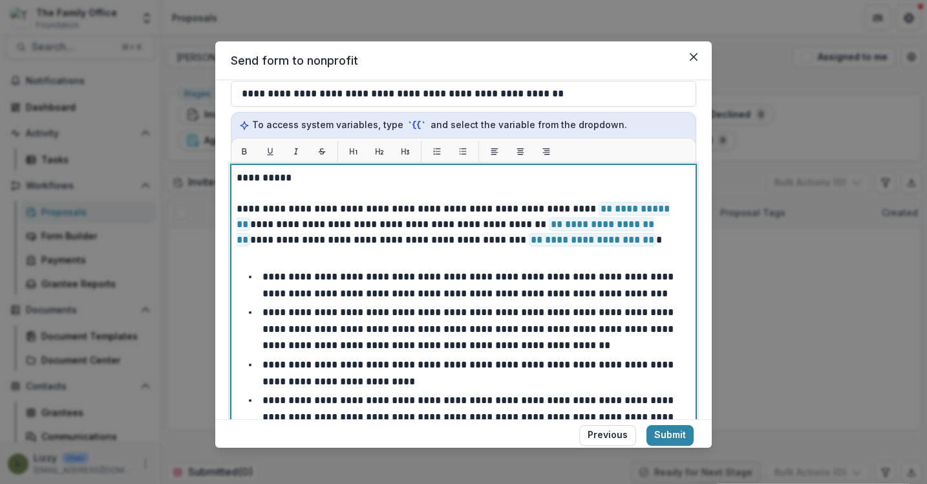
click at [606, 241] on p "**********" at bounding box center [460, 224] width 446 height 47
click at [617, 264] on div "**********" at bounding box center [464, 355] width 454 height 370
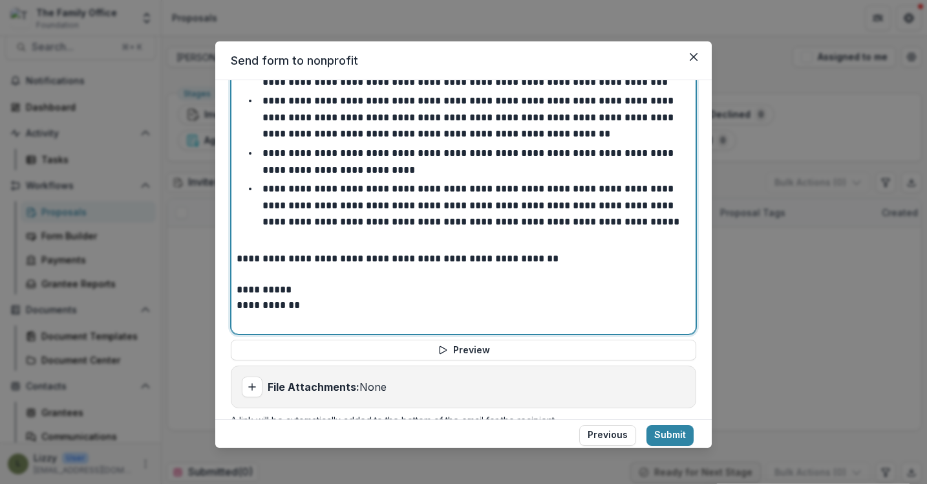
scroll to position [917, 0]
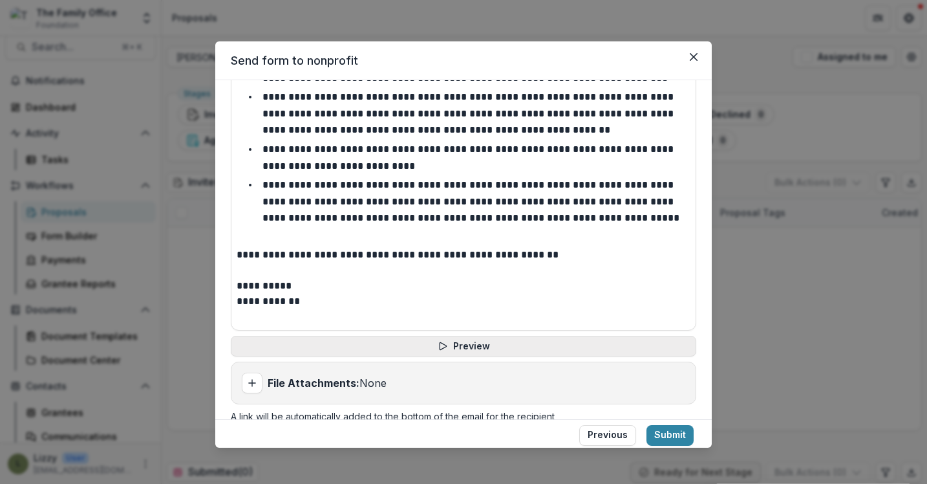
click at [572, 341] on button "Preview" at bounding box center [463, 346] width 465 height 21
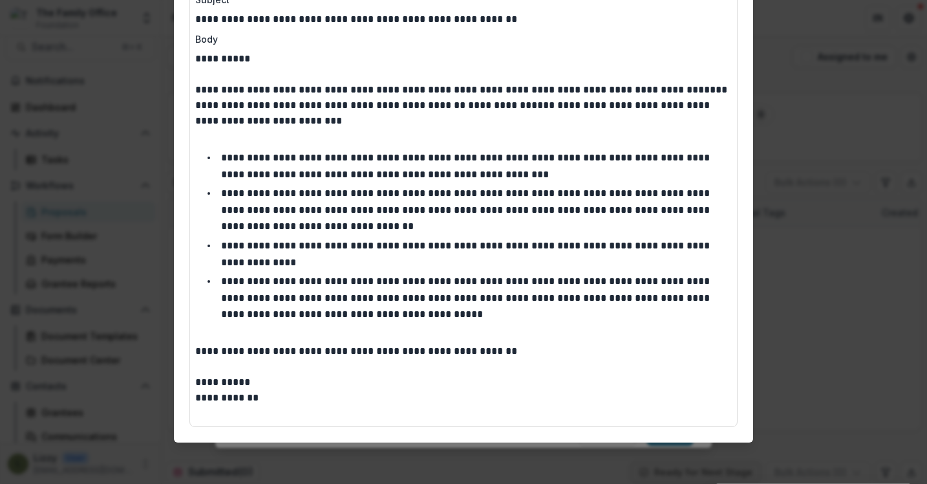
scroll to position [0, 0]
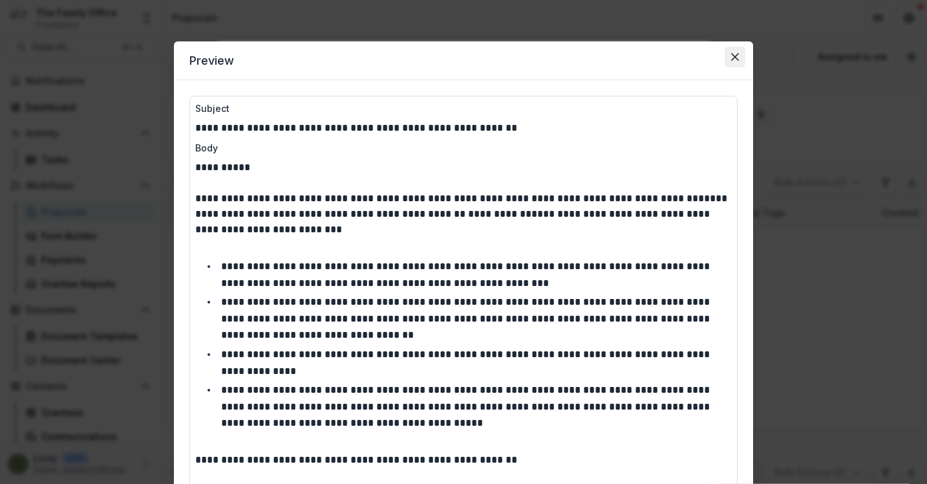
click at [732, 51] on button "Close" at bounding box center [735, 57] width 21 height 21
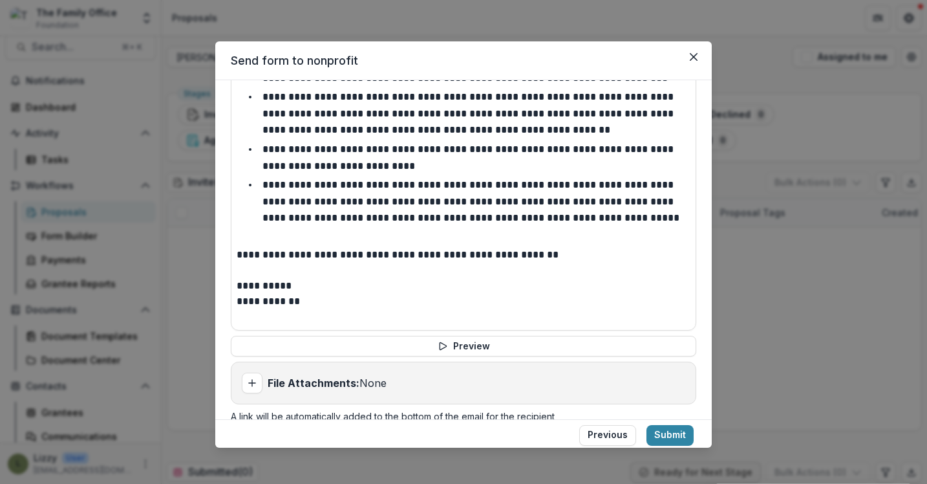
scroll to position [942, 0]
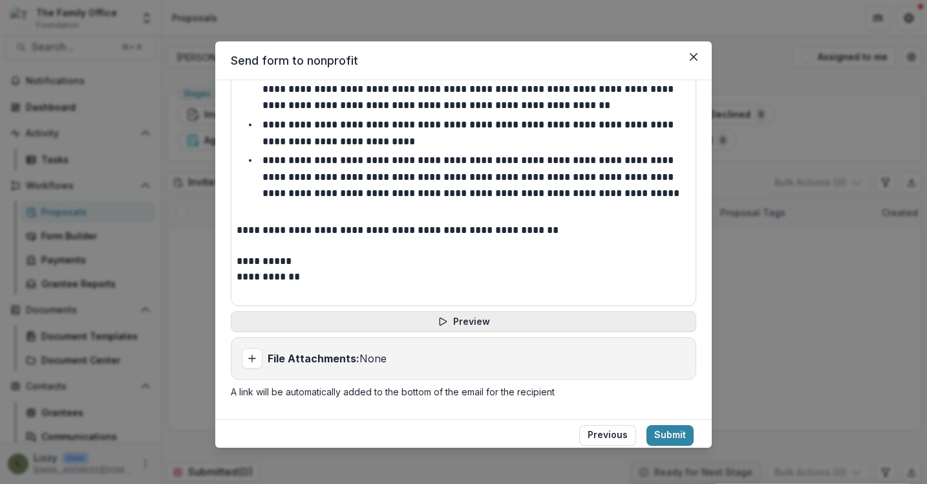
click at [485, 317] on button "Preview" at bounding box center [463, 321] width 465 height 21
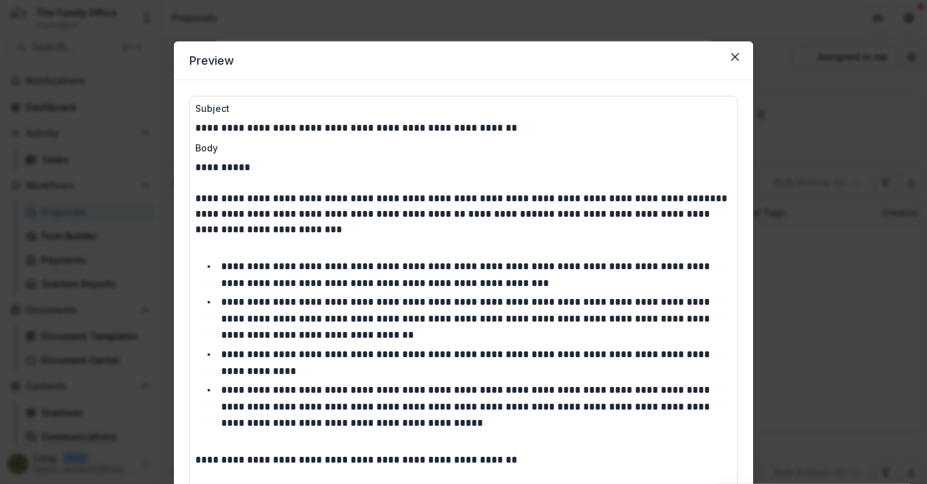
scroll to position [8, 0]
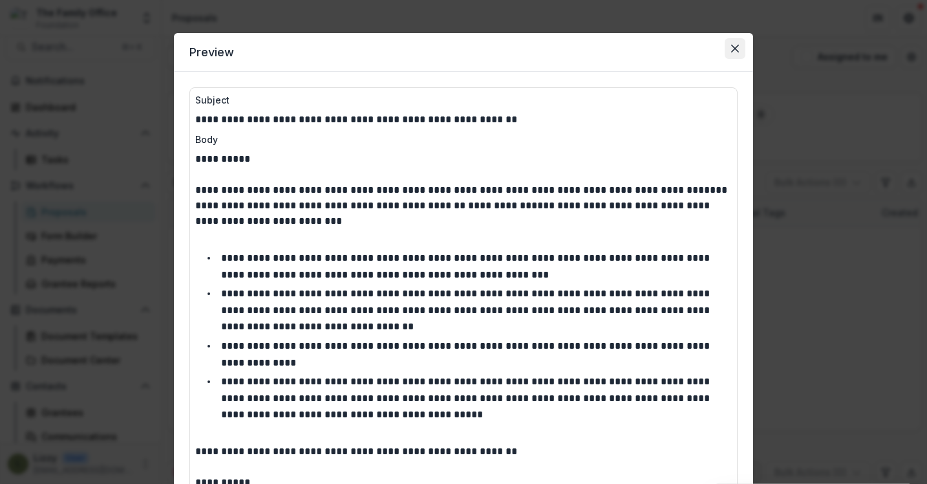
click at [732, 50] on icon "Close" at bounding box center [735, 49] width 8 height 8
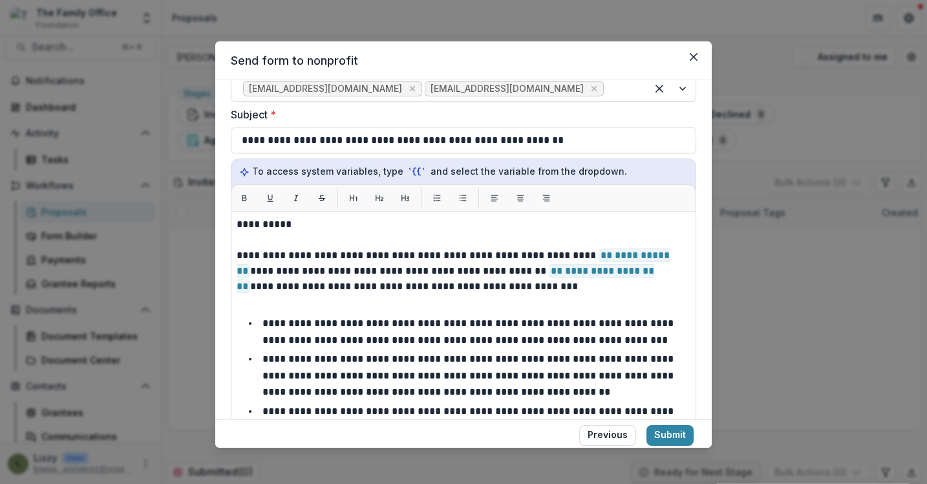
scroll to position [58, 0]
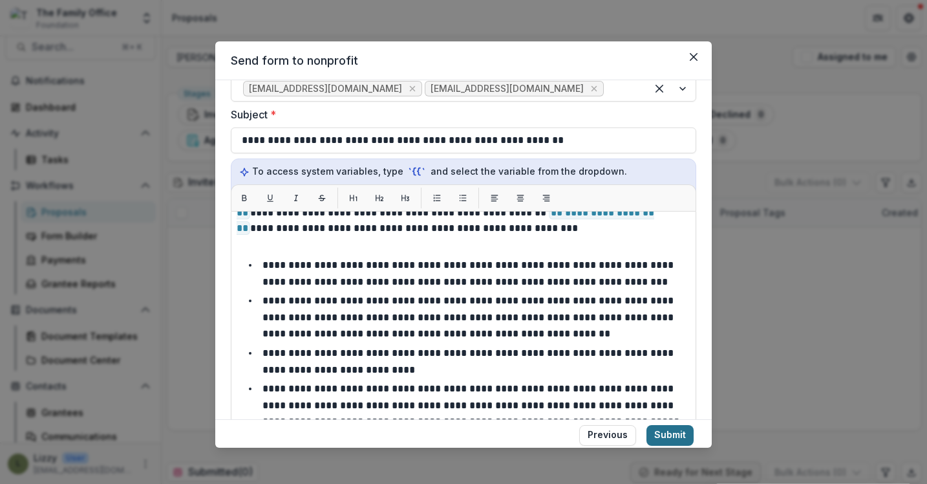
click at [667, 437] on button "Submit" at bounding box center [669, 435] width 47 height 21
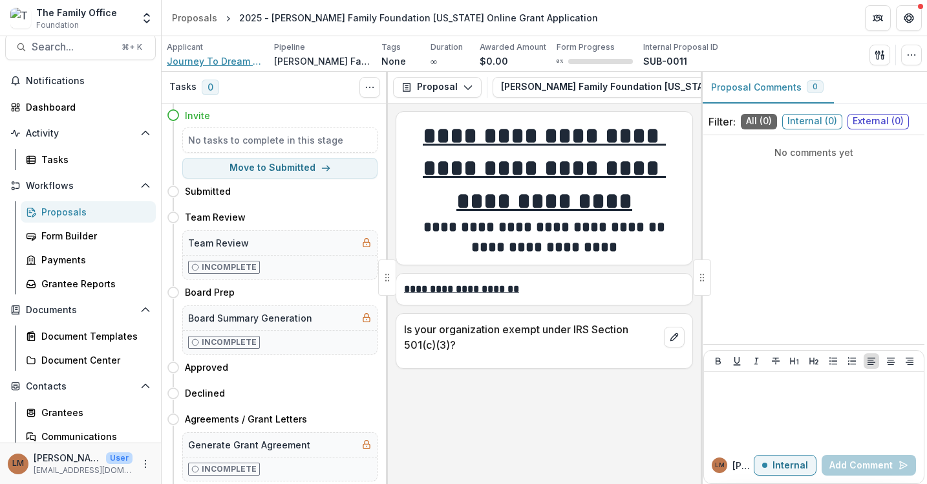
click at [209, 64] on span "Journey To Dream Foundation" at bounding box center [215, 61] width 97 height 14
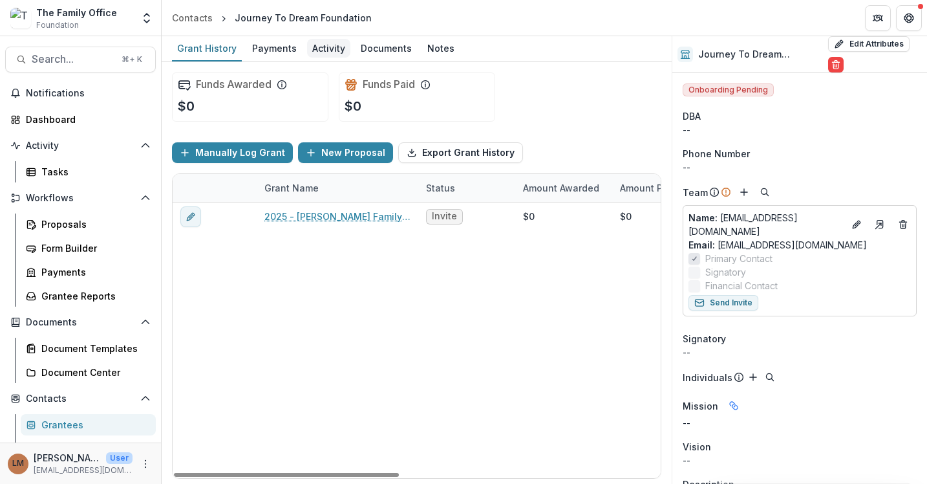
click at [325, 48] on div "Activity" at bounding box center [328, 48] width 43 height 19
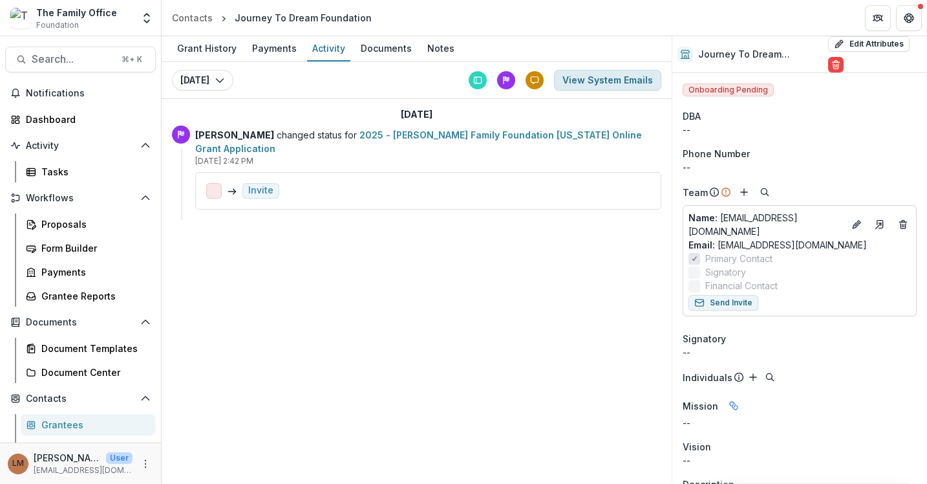
click at [576, 83] on button "View System Emails" at bounding box center [607, 80] width 107 height 21
click at [604, 85] on button "View System Emails" at bounding box center [607, 80] width 107 height 21
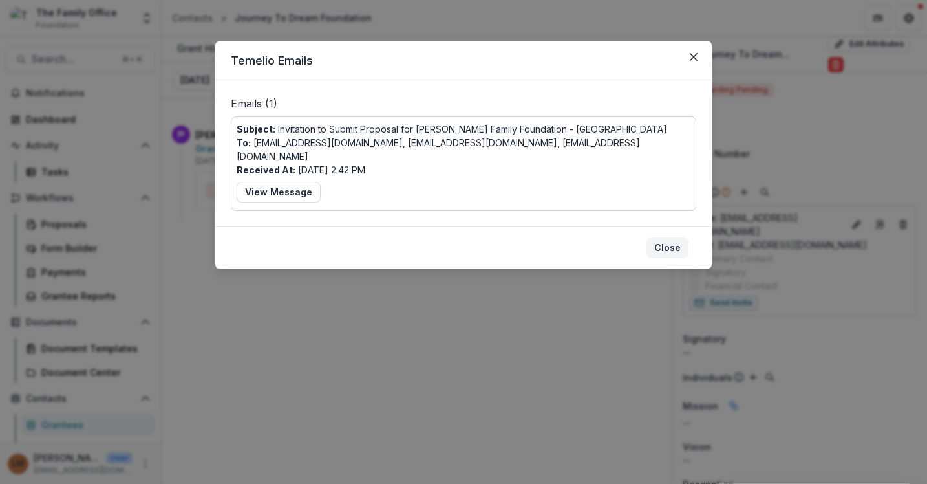
click at [676, 237] on button "Close" at bounding box center [667, 247] width 42 height 21
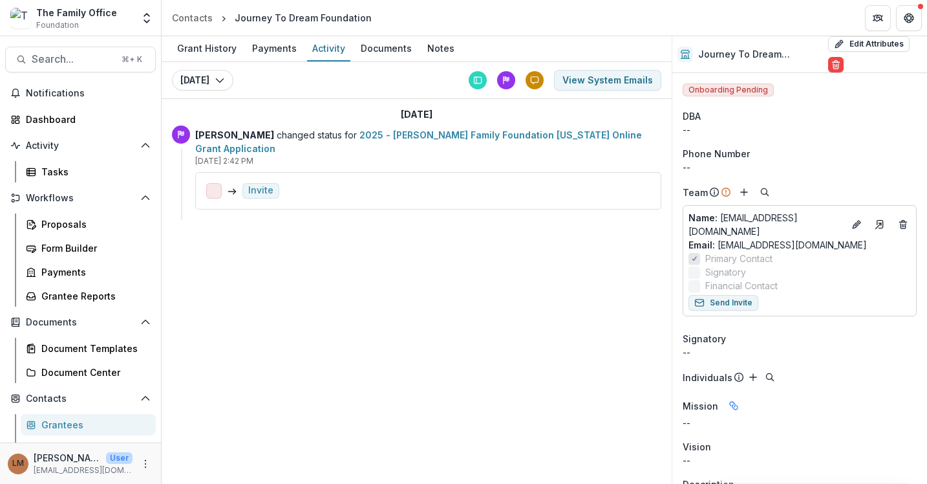
click at [381, 314] on div "Grant History Payments Activity Documents Notes Today Today Today View System E…" at bounding box center [417, 259] width 510 height 447
